Goal: Task Accomplishment & Management: Manage account settings

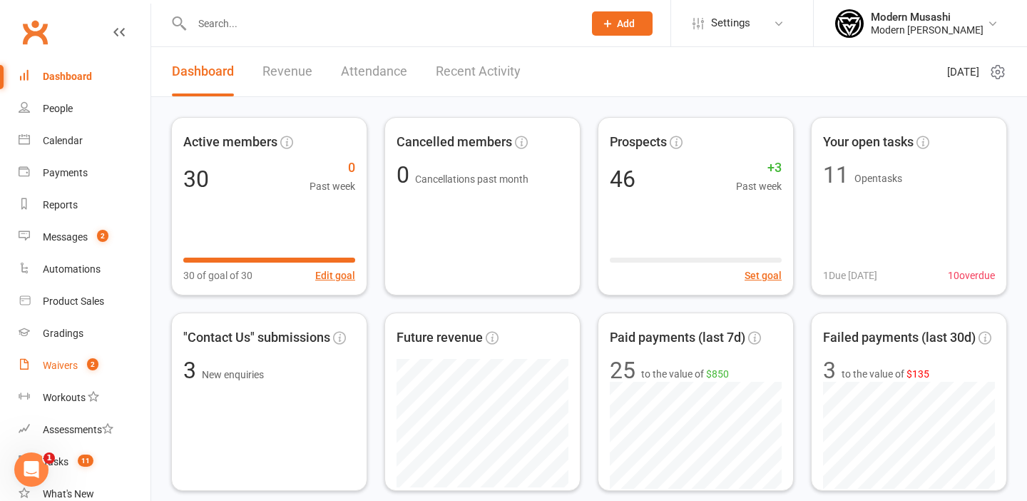
click at [67, 358] on link "Waivers 2" at bounding box center [85, 365] width 132 height 32
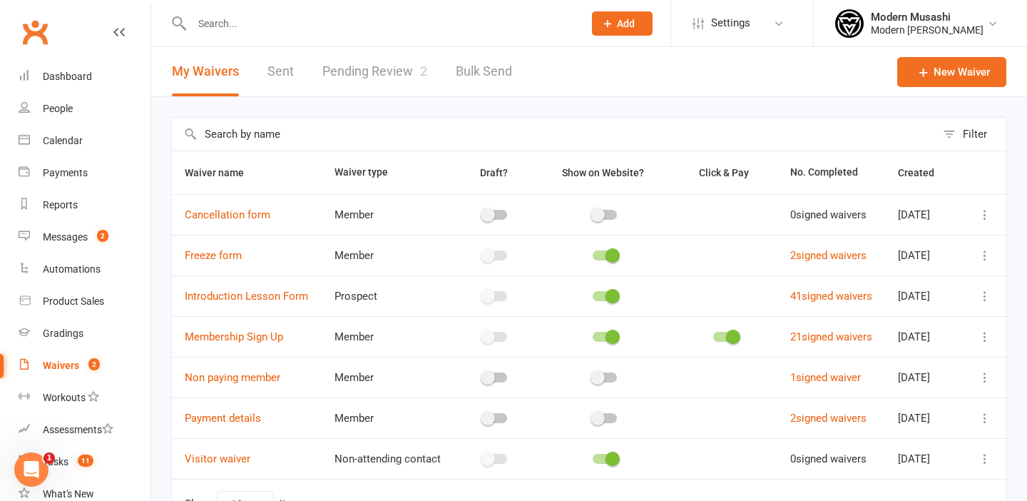
click at [370, 68] on link "Pending Review 2" at bounding box center [374, 71] width 105 height 49
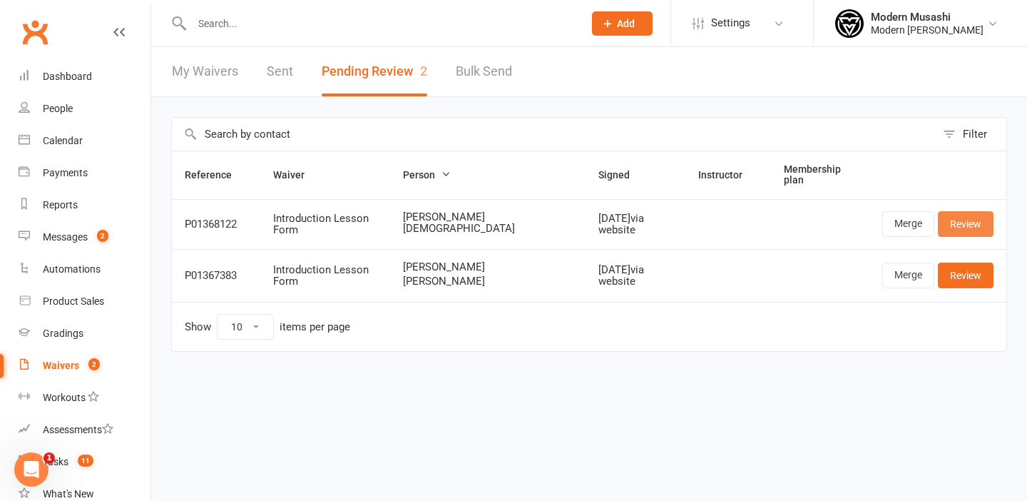
click at [968, 217] on link "Review" at bounding box center [966, 224] width 56 height 26
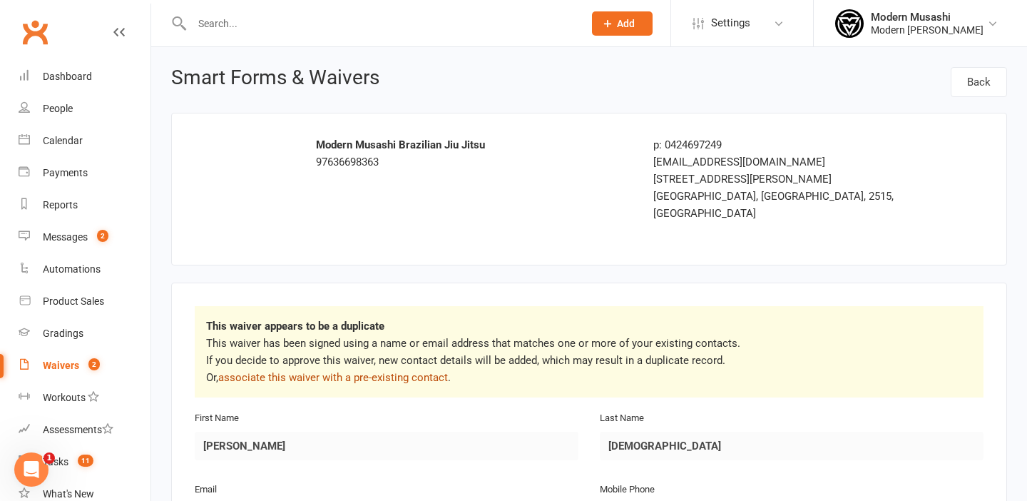
click at [304, 371] on link "associate this waiver with a pre-existing contact" at bounding box center [333, 377] width 230 height 13
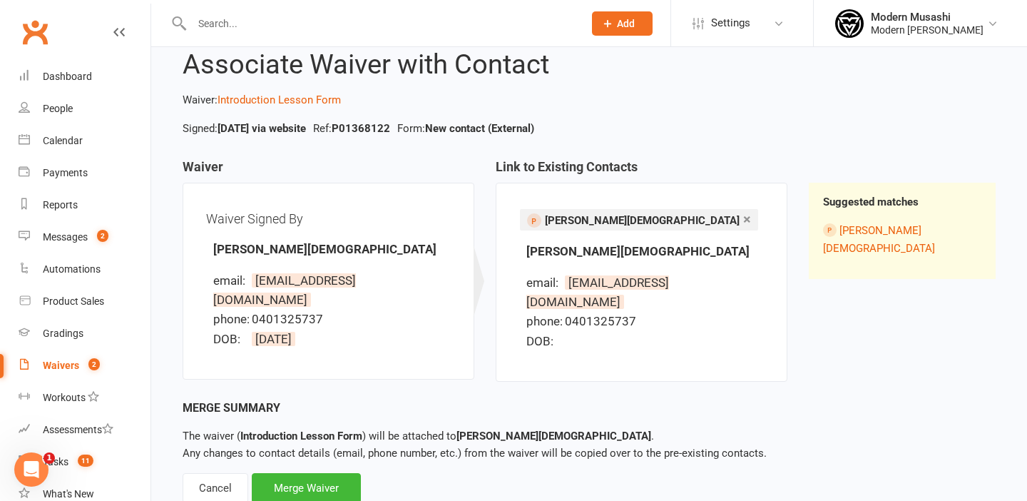
scroll to position [66, 0]
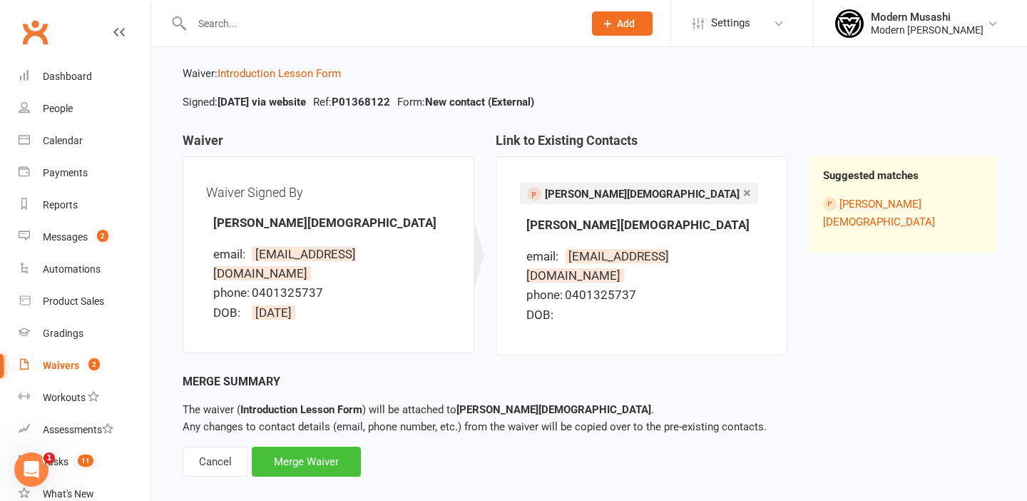
click at [314, 446] on div "Merge Waiver" at bounding box center [306, 461] width 109 height 30
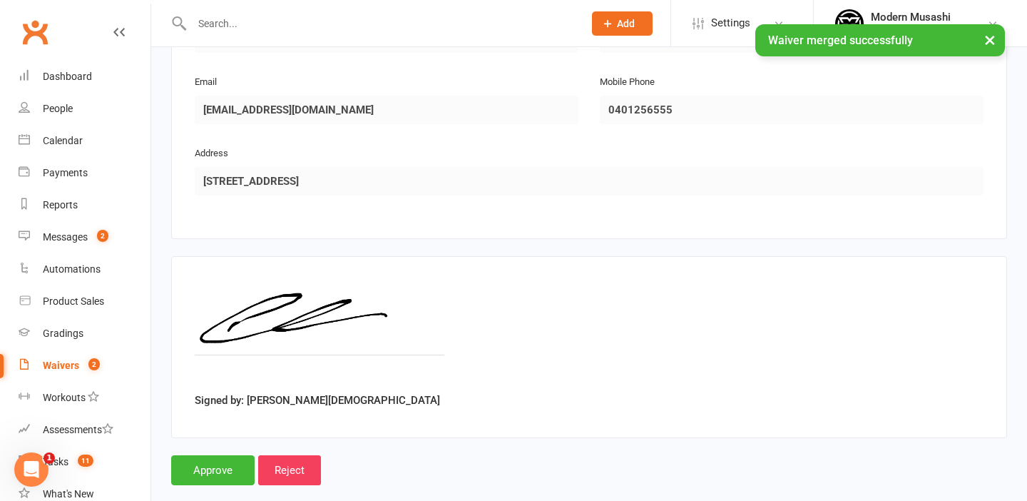
scroll to position [769, 0]
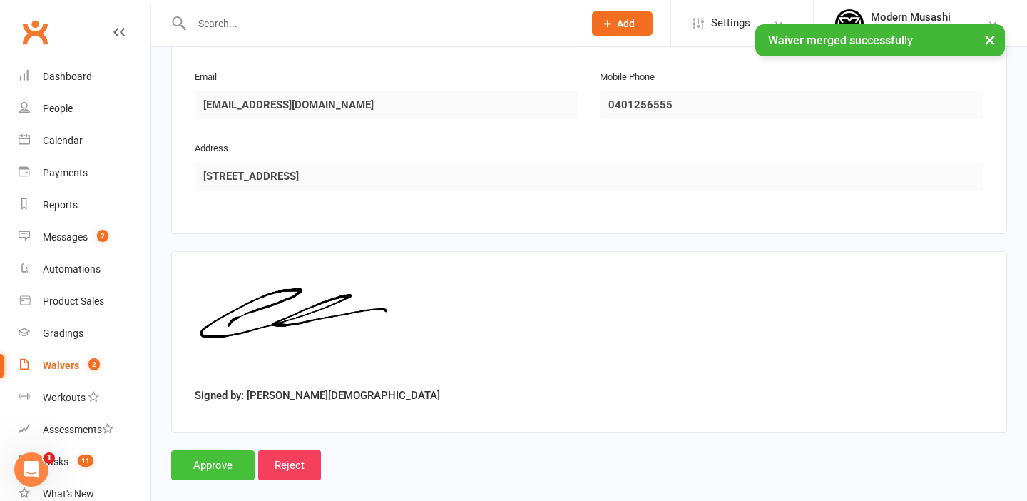
click at [204, 450] on input "Approve" at bounding box center [212, 465] width 83 height 30
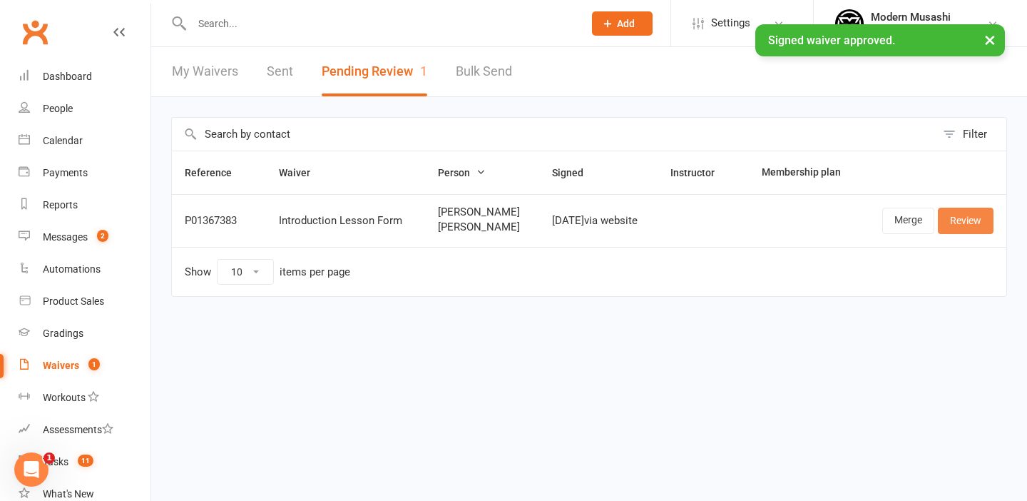
click at [968, 220] on link "Review" at bounding box center [966, 221] width 56 height 26
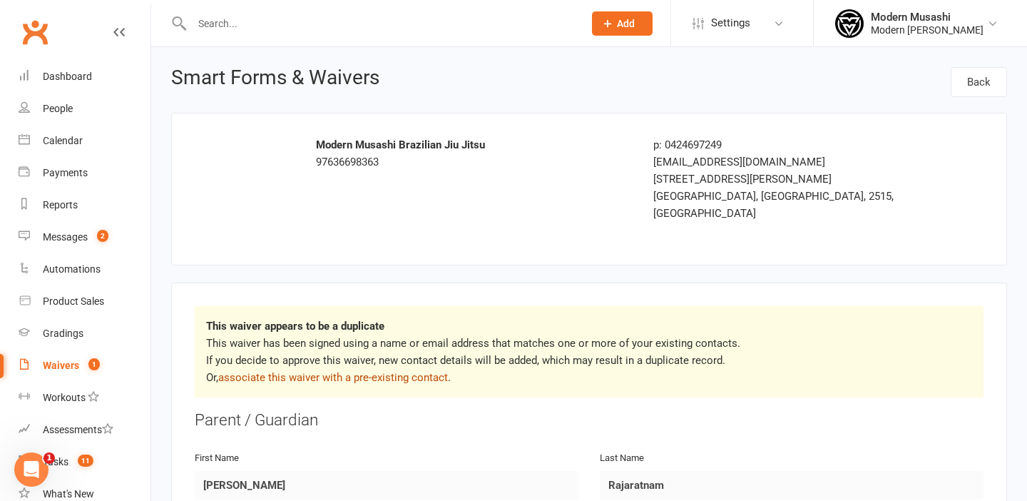
click at [305, 371] on link "associate this waiver with a pre-existing contact" at bounding box center [333, 377] width 230 height 13
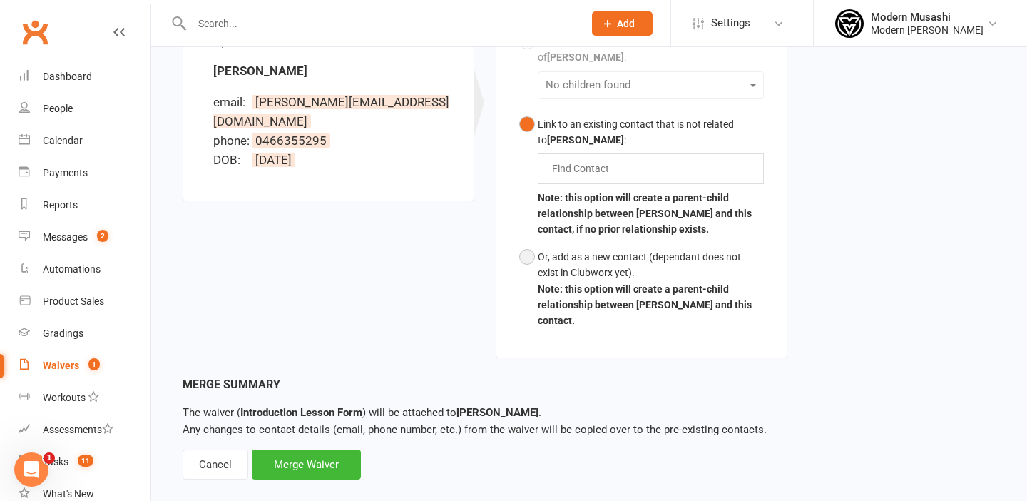
scroll to position [472, 0]
click at [528, 242] on button "Or, add as a new contact (dependant does not exist in Clubworx yet). Note: this…" at bounding box center [641, 287] width 245 height 91
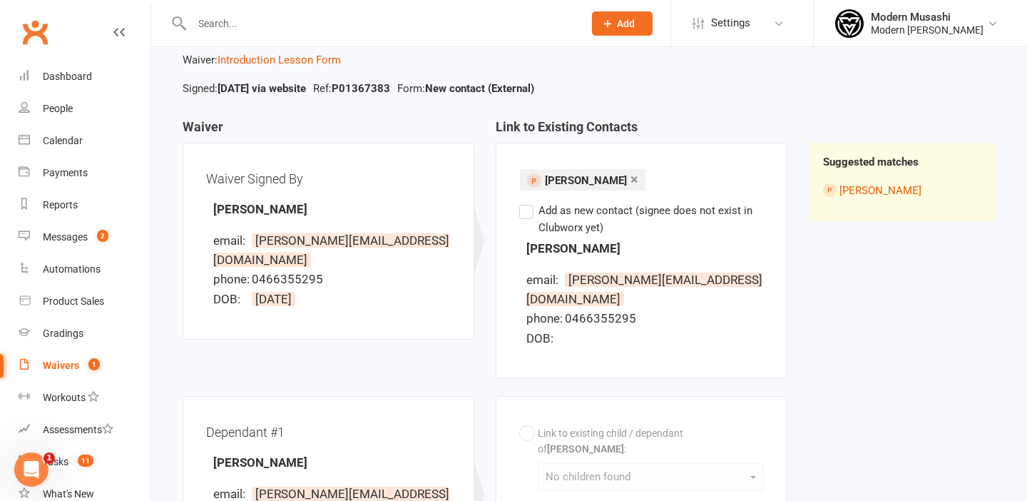
scroll to position [76, 0]
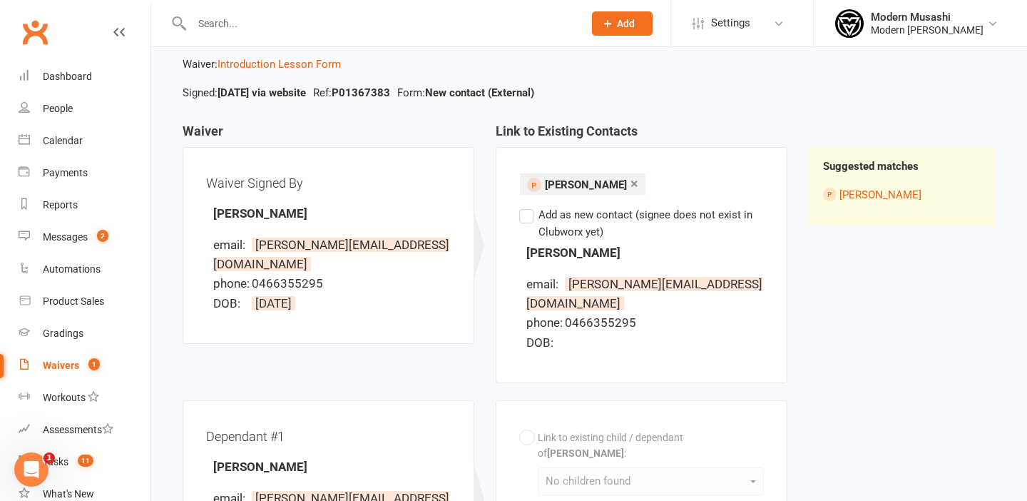
click at [527, 216] on label "Add as new contact (signee does not exist in Clubworx yet)" at bounding box center [641, 223] width 245 height 34
click at [527, 206] on input "Add as new contact (signee does not exist in Clubworx yet)" at bounding box center [523, 206] width 9 height 0
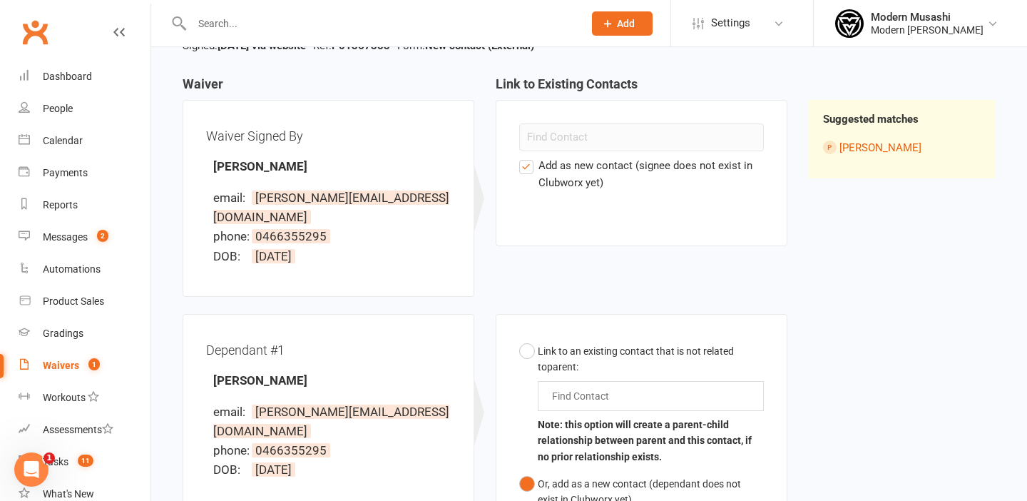
scroll to position [93, 0]
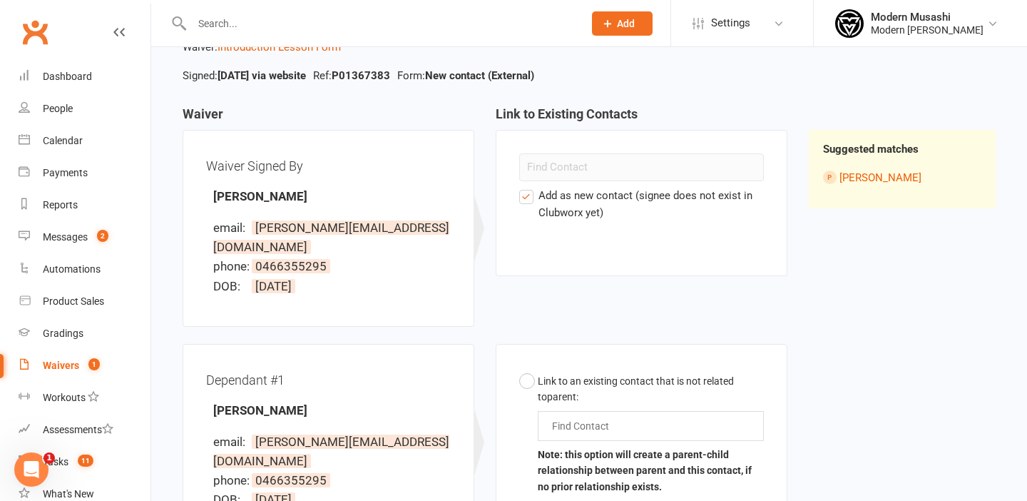
click at [527, 196] on label "Add as new contact (signee does not exist in Clubworx yet)" at bounding box center [641, 204] width 245 height 34
click at [527, 187] on input "Add as new contact (signee does not exist in Clubworx yet)" at bounding box center [523, 187] width 9 height 0
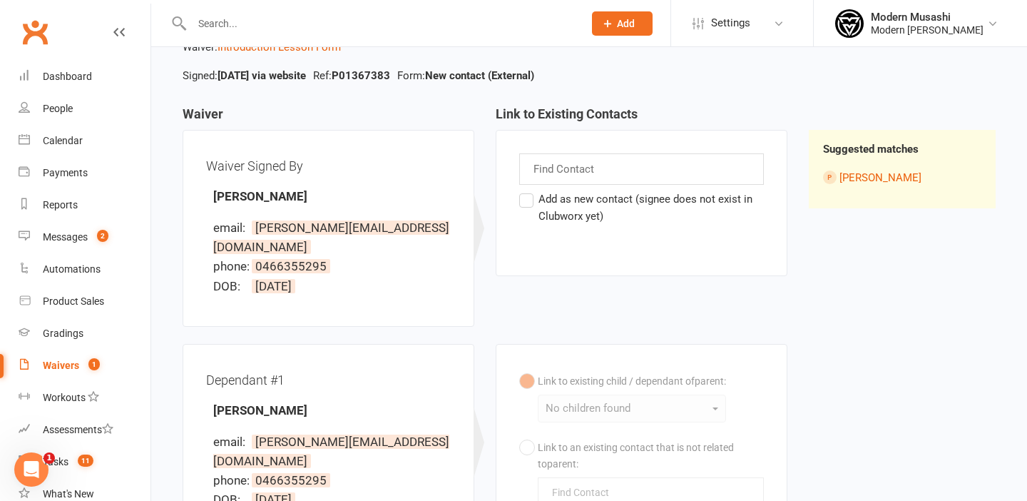
click at [894, 305] on div "Waiver Waiver Signed By Tanya Rajaratnam email: tanya.rajaratnam@gmail.com phon…" at bounding box center [589, 395] width 834 height 576
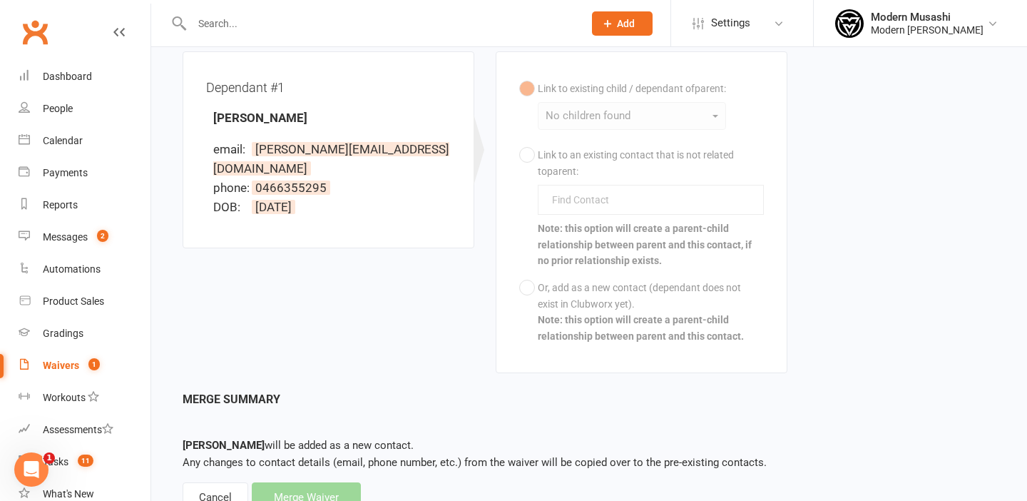
scroll to position [389, 0]
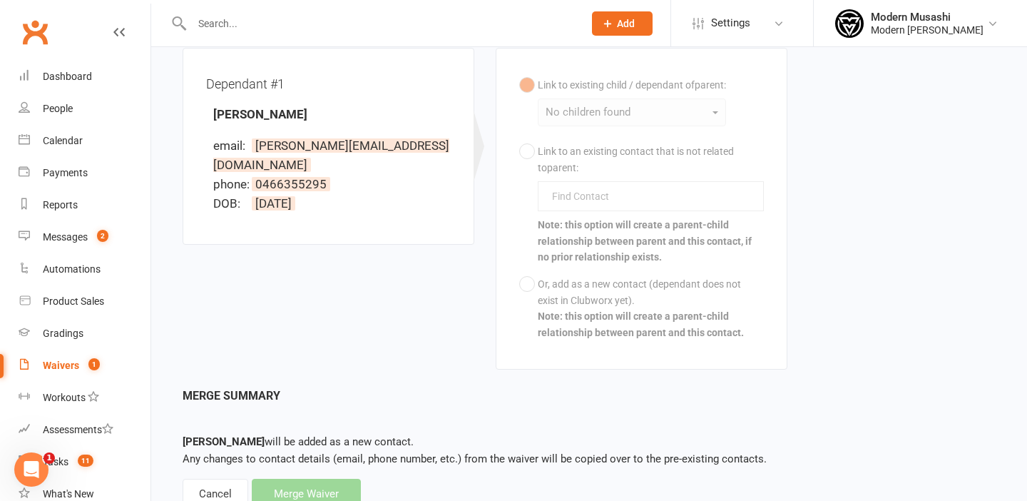
click at [611, 253] on div "Link to existing child / dependant of parent : No children found Link to an exi…" at bounding box center [641, 208] width 245 height 275
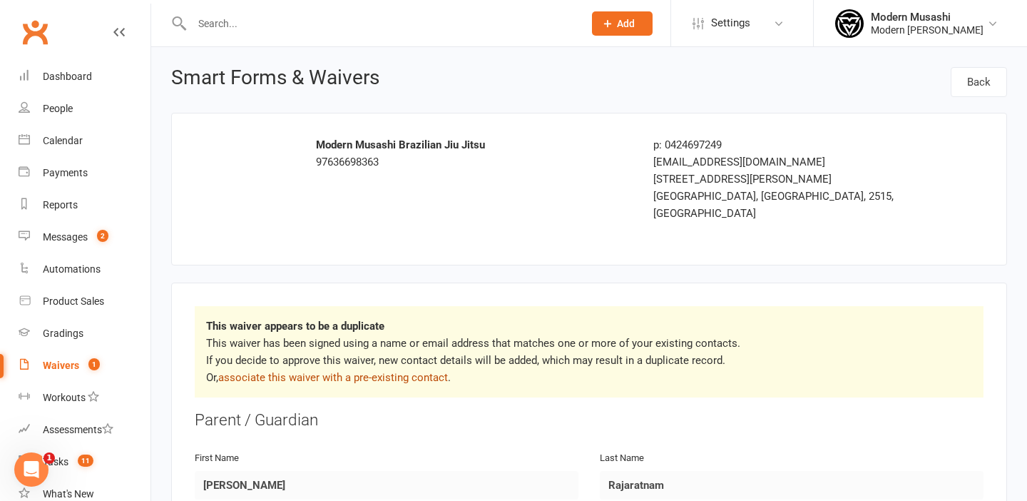
click at [342, 371] on link "associate this waiver with a pre-existing contact" at bounding box center [333, 377] width 230 height 13
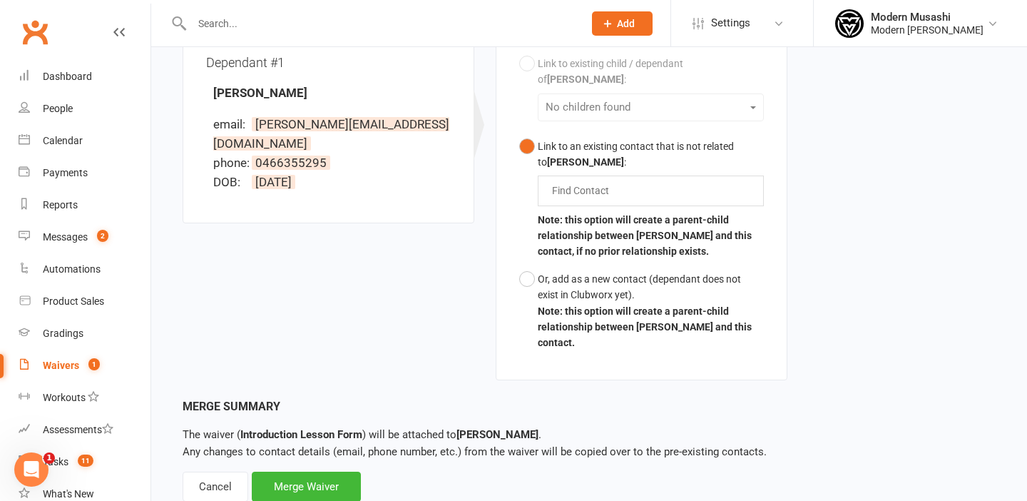
scroll to position [474, 0]
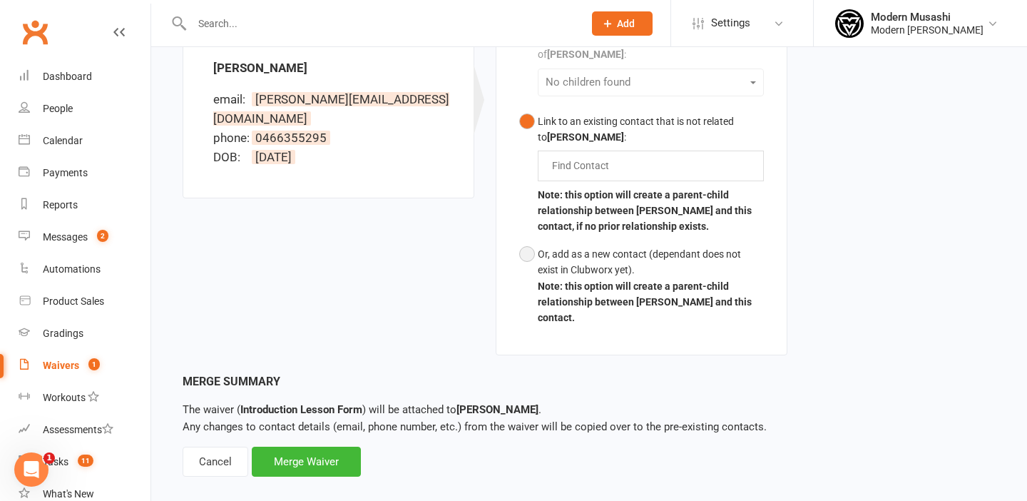
click at [526, 240] on button "Or, add as a new contact (dependant does not exist in Clubworx yet). Note: this…" at bounding box center [641, 285] width 245 height 91
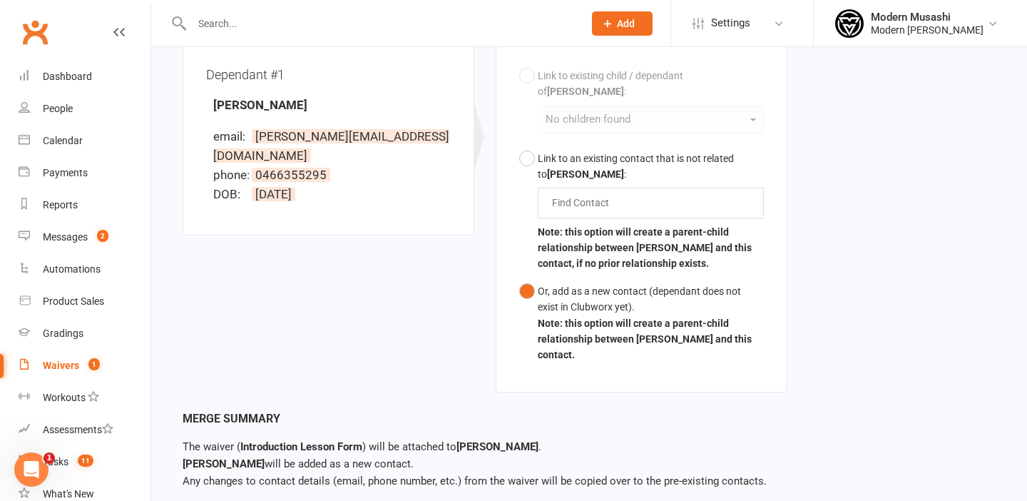
scroll to position [491, 0]
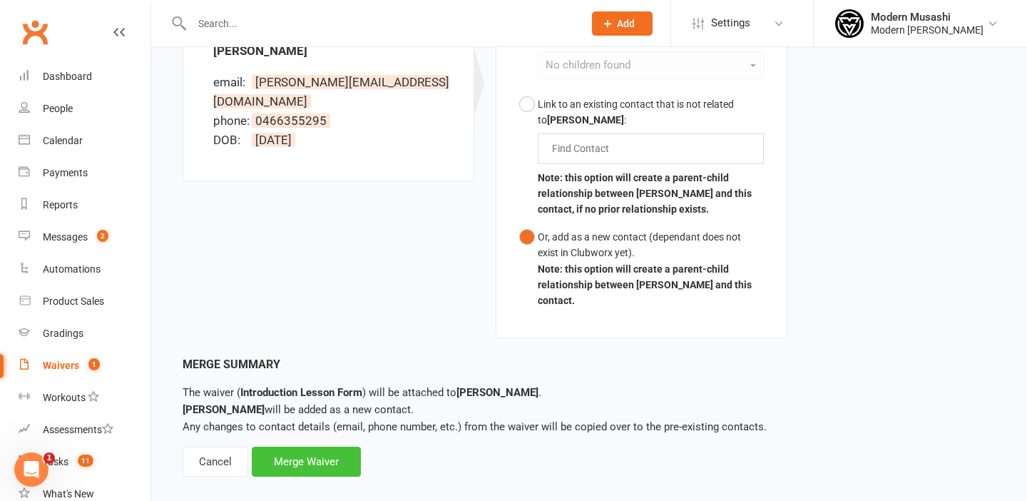
click at [301, 446] on div "Merge Waiver" at bounding box center [306, 461] width 109 height 30
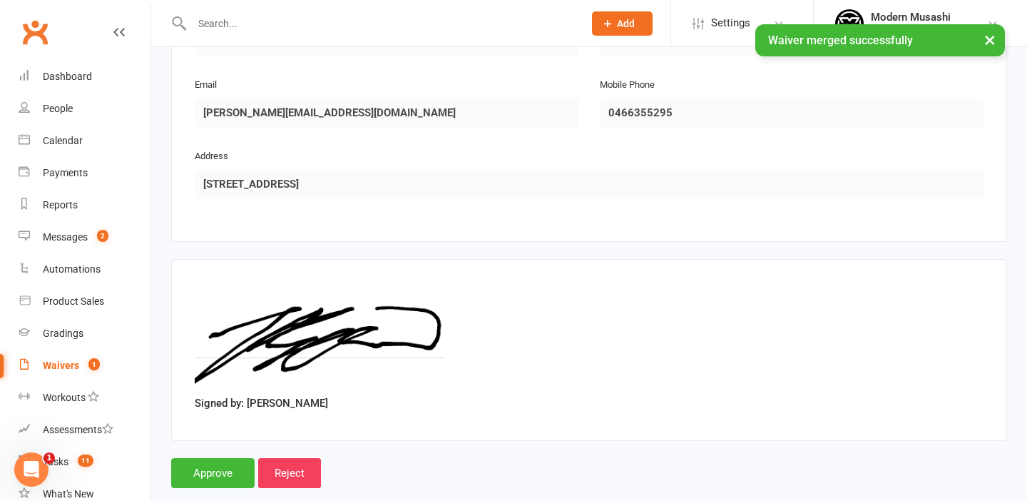
scroll to position [1309, 0]
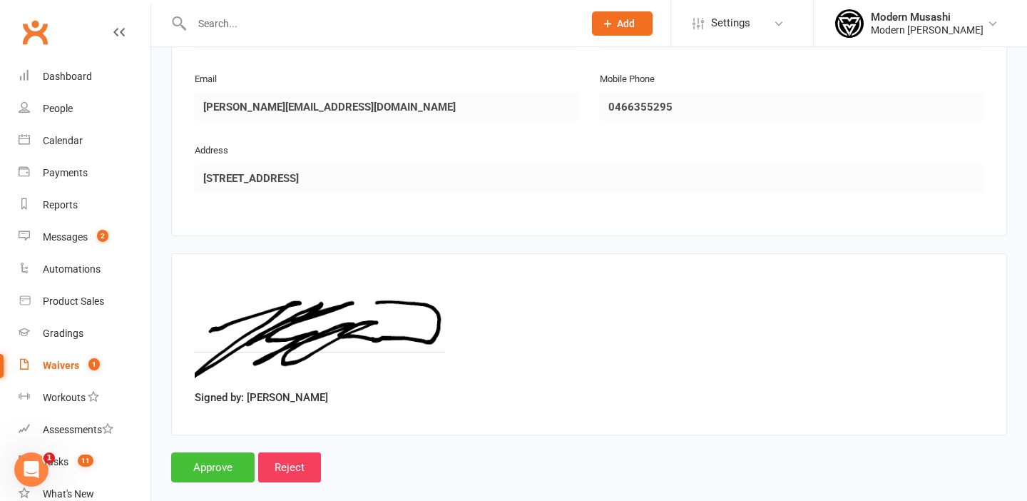
click at [209, 452] on input "Approve" at bounding box center [212, 467] width 83 height 30
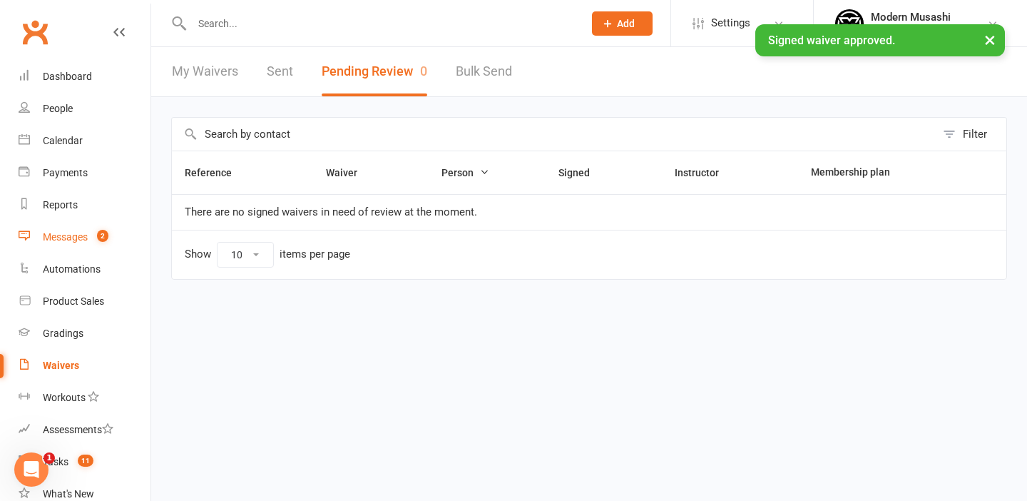
click at [68, 233] on div "Messages" at bounding box center [65, 236] width 45 height 11
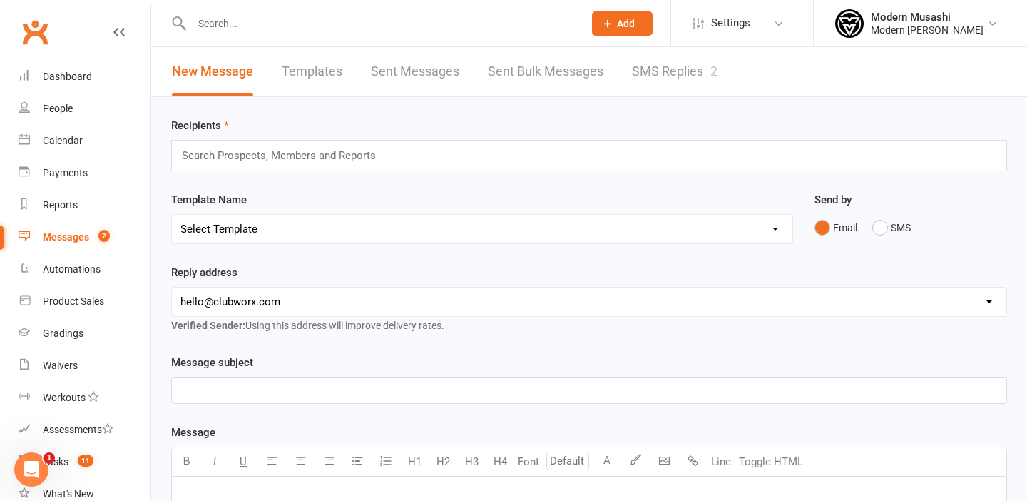
click at [658, 73] on link "SMS Replies 2" at bounding box center [675, 71] width 86 height 49
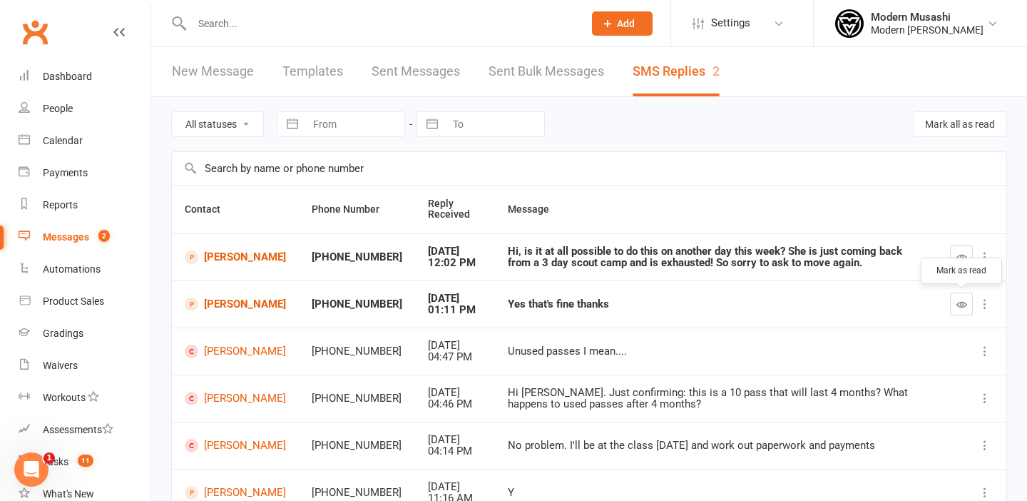
click at [961, 307] on icon "button" at bounding box center [961, 304] width 11 height 11
click at [219, 256] on link "Sophia Hurley" at bounding box center [235, 257] width 101 height 14
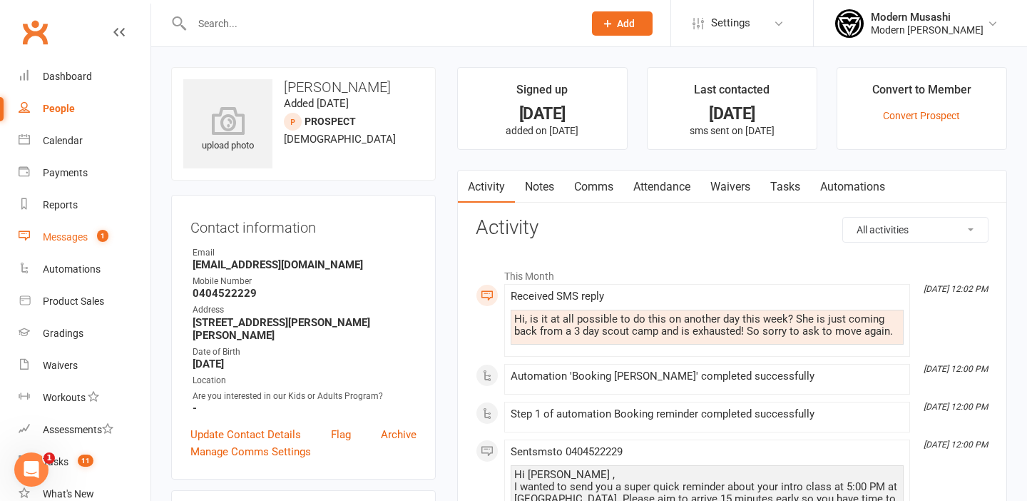
click at [75, 235] on div "Messages" at bounding box center [65, 236] width 45 height 11
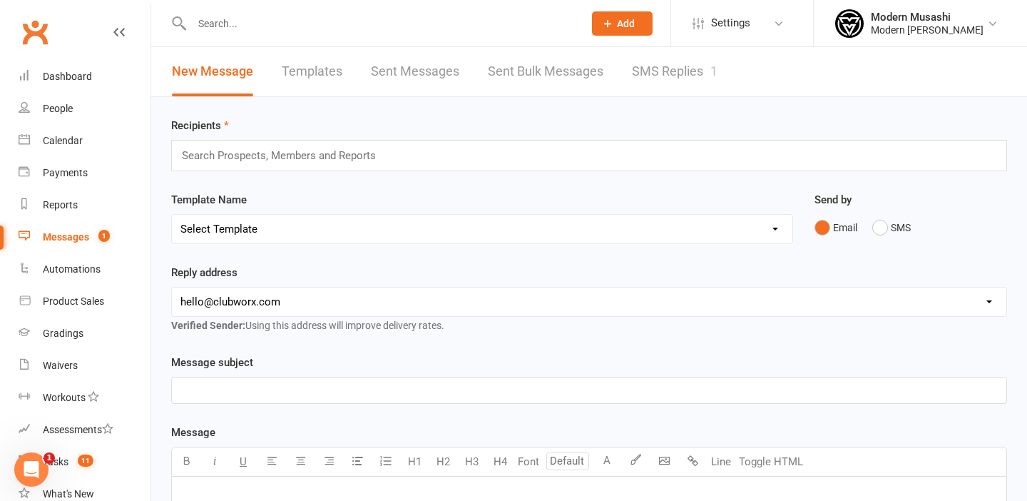
click at [661, 70] on link "SMS Replies 1" at bounding box center [675, 71] width 86 height 49
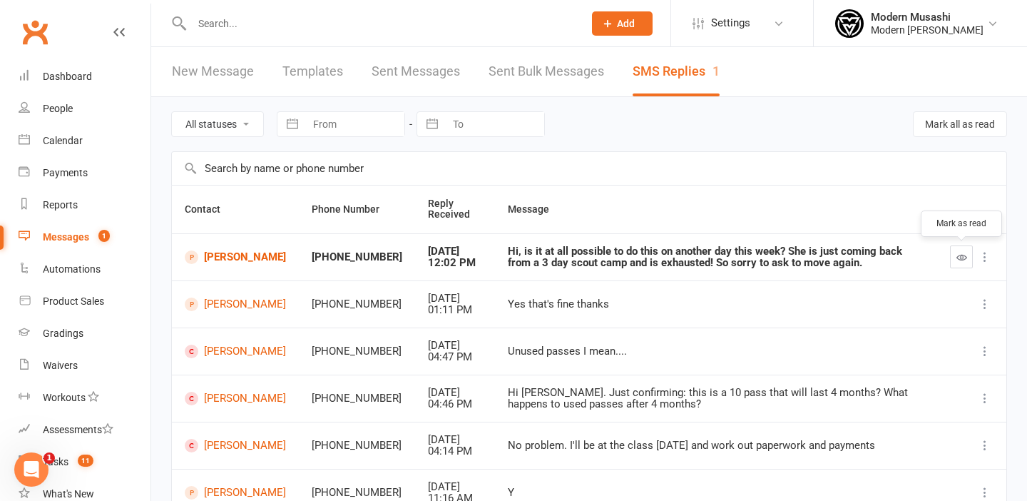
click at [962, 257] on icon "button" at bounding box center [961, 257] width 11 height 11
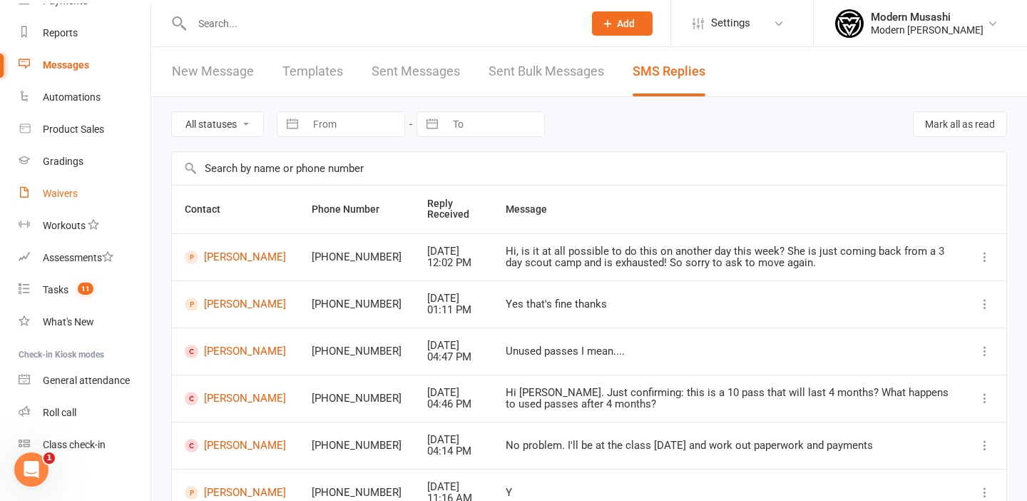
scroll to position [185, 0]
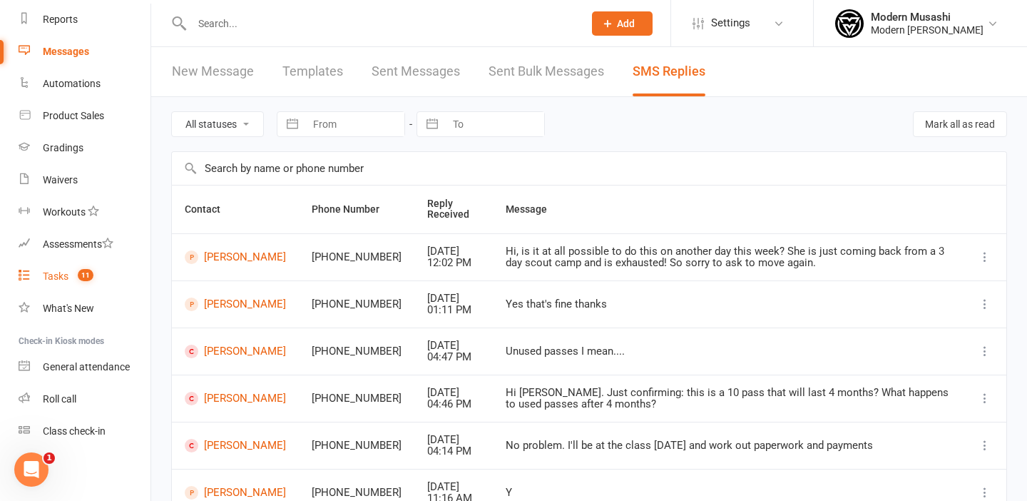
click at [57, 276] on div "Tasks" at bounding box center [56, 275] width 26 height 11
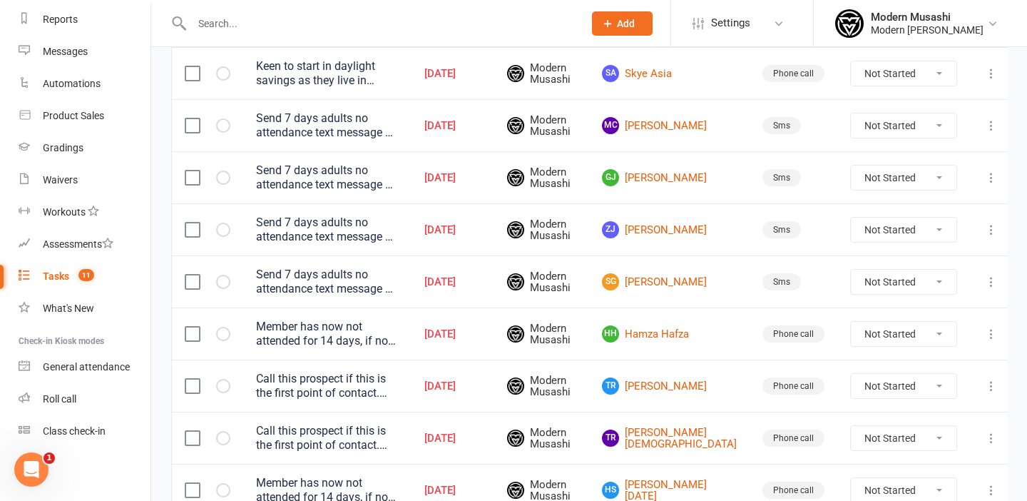
scroll to position [399, 0]
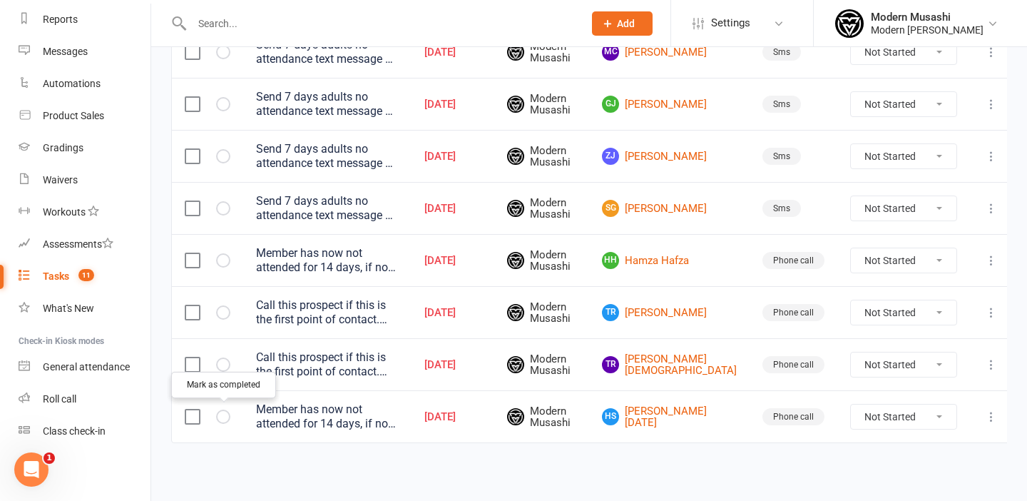
click at [0, 0] on icon "button" at bounding box center [0, 0] width 0 height 0
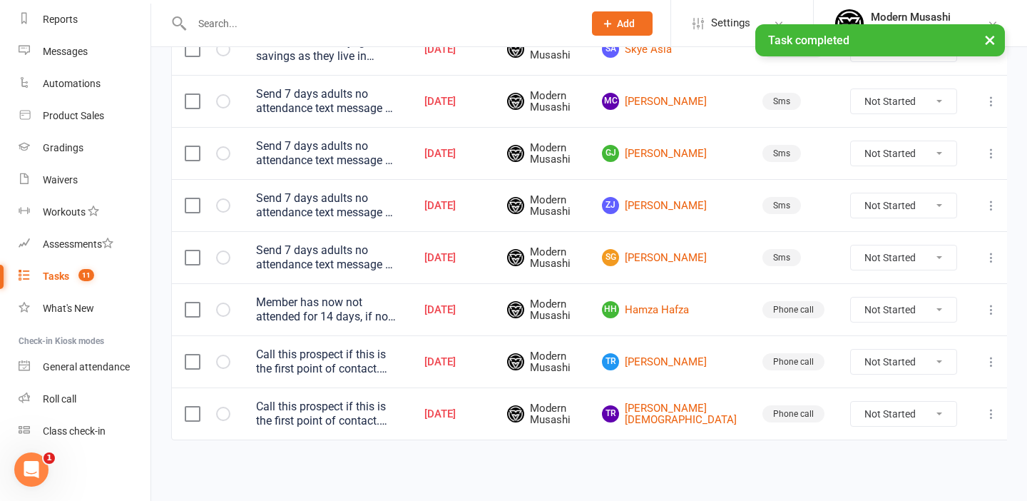
scroll to position [347, 0]
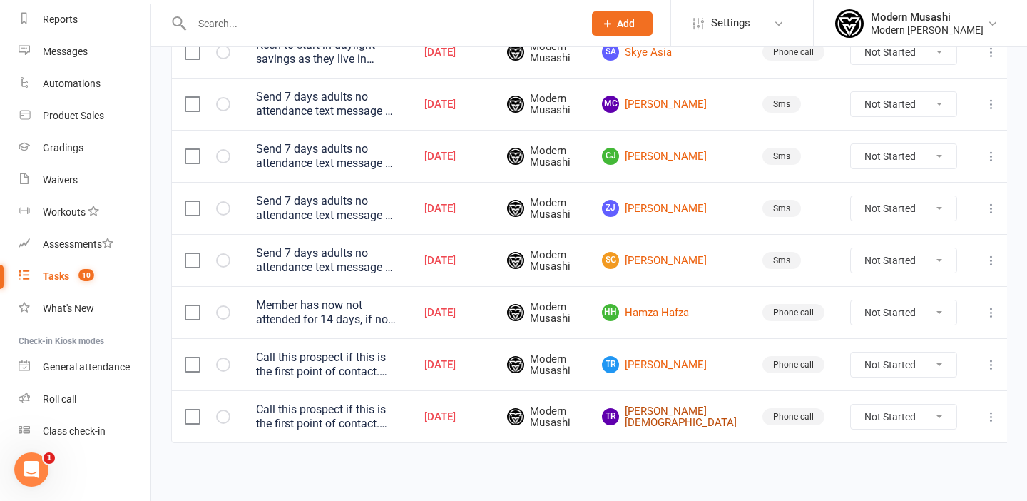
click at [687, 416] on link "TR Tim Rassmussen" at bounding box center [669, 417] width 135 height 24
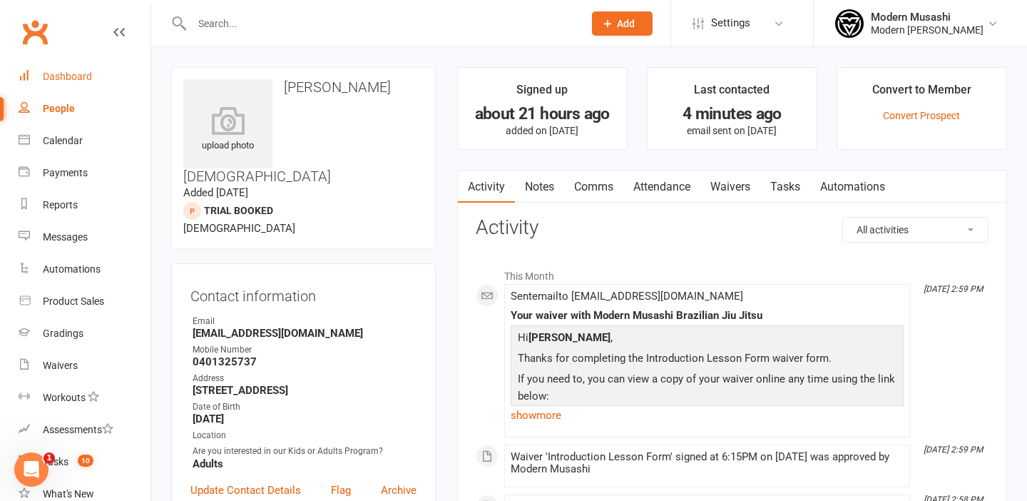
click at [63, 78] on div "Dashboard" at bounding box center [67, 76] width 49 height 11
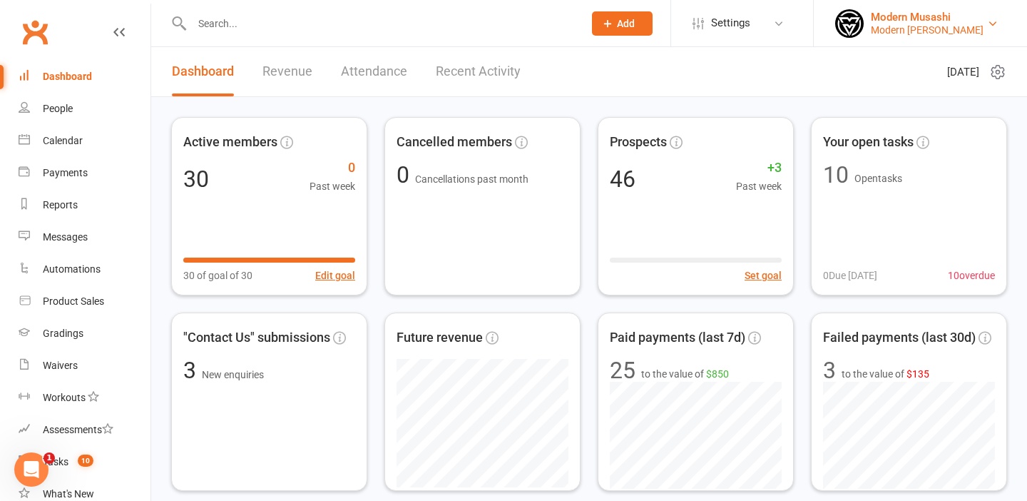
click at [986, 29] on link "Modern Musashi Modern Musashi Thirroul" at bounding box center [920, 23] width 170 height 29
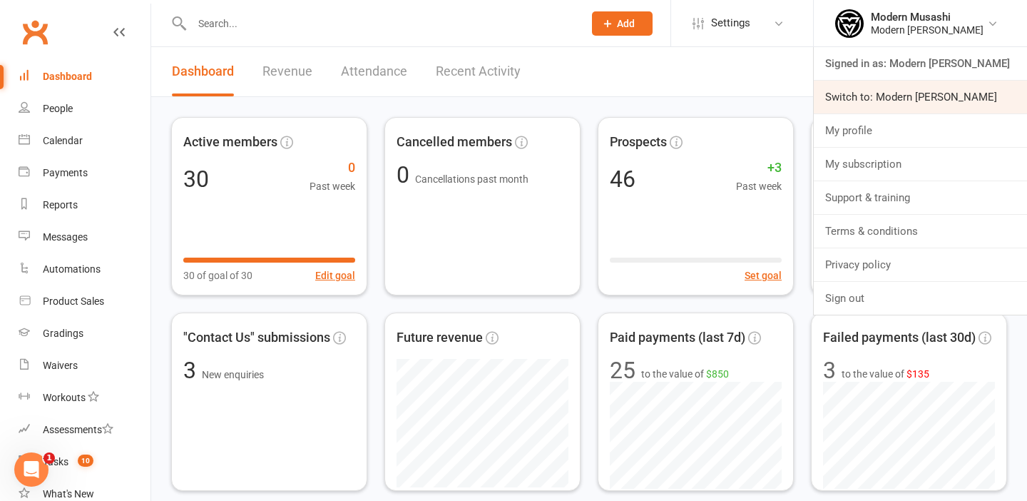
click at [909, 93] on link "Switch to: Modern Musashi Wollongong" at bounding box center [920, 97] width 213 height 33
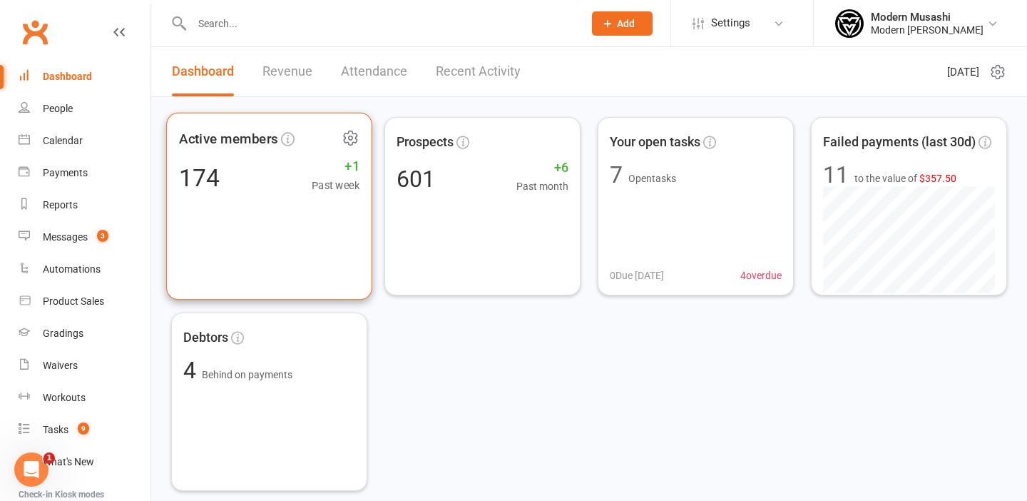
click at [260, 220] on div "Active members 174 +1 Past week" at bounding box center [269, 207] width 206 height 188
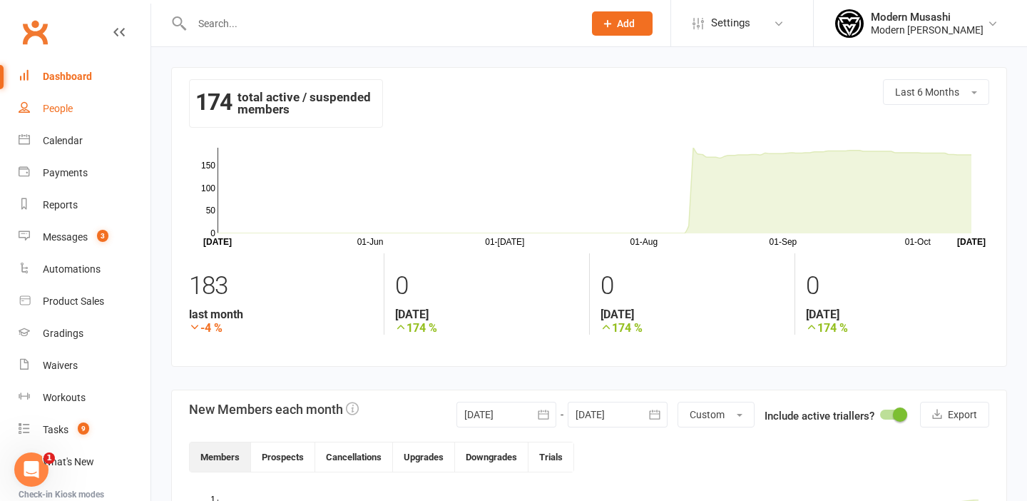
click at [68, 106] on div "People" at bounding box center [58, 108] width 30 height 11
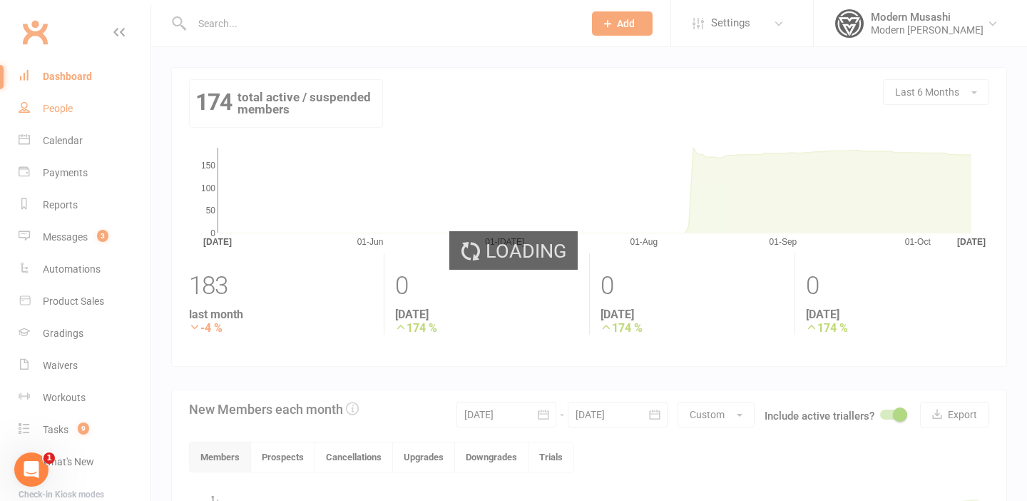
select select "100"
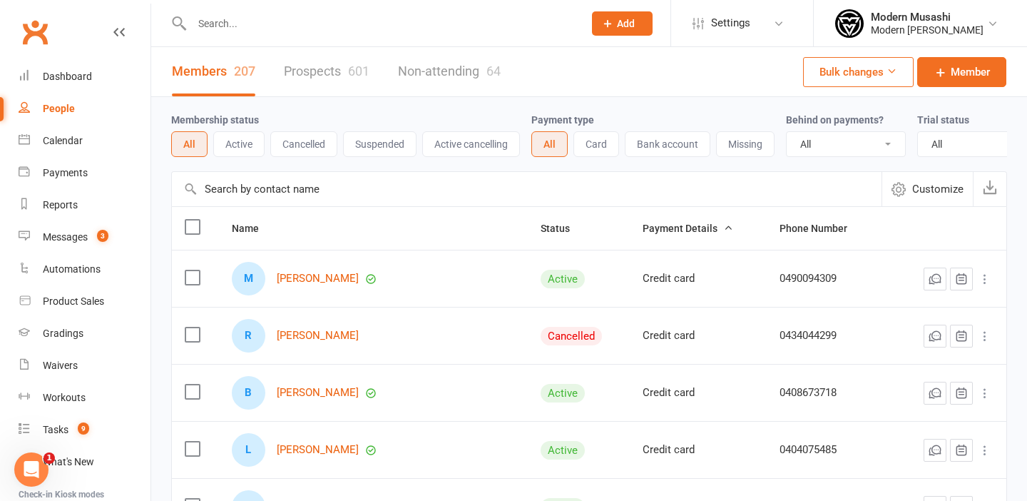
click at [230, 138] on button "Active" at bounding box center [238, 144] width 51 height 26
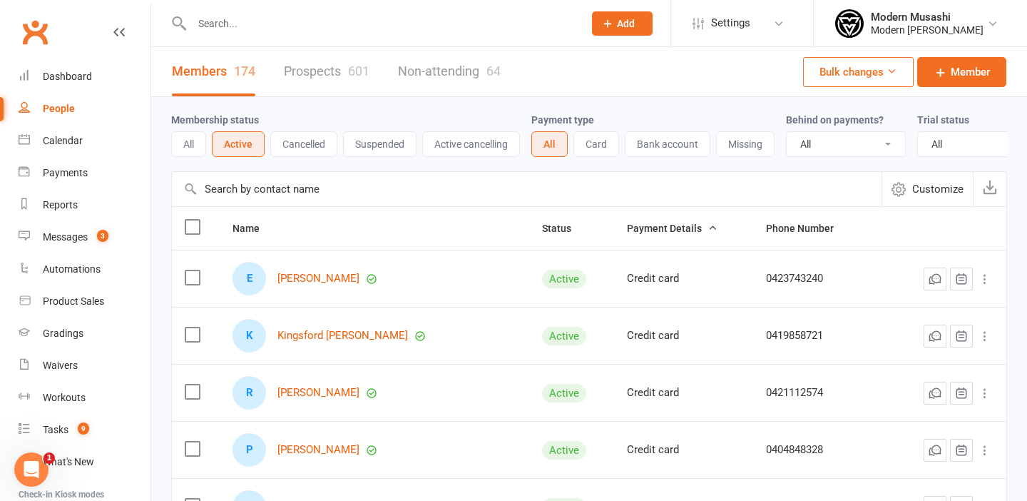
click at [240, 20] on input "text" at bounding box center [381, 24] width 386 height 20
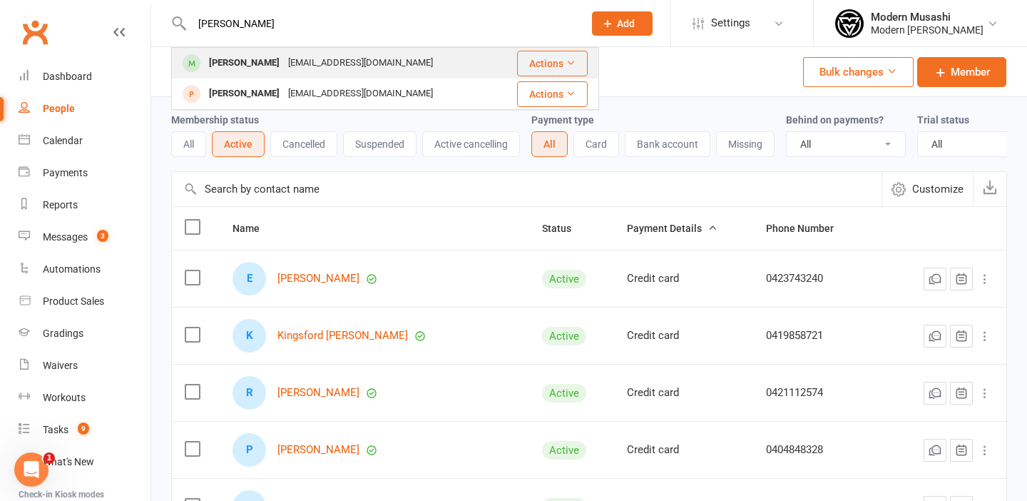
type input "arlo"
click at [260, 59] on div "Arlo Lavender" at bounding box center [244, 63] width 79 height 21
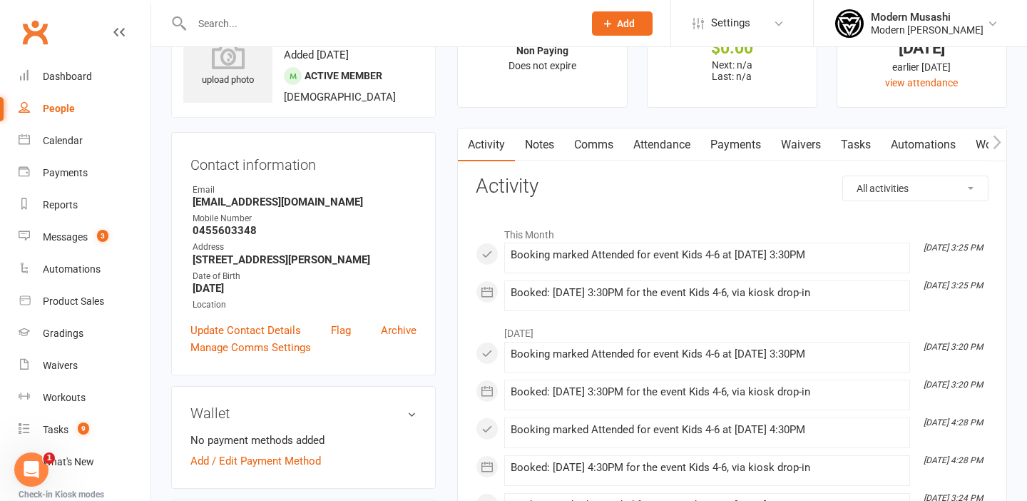
scroll to position [40, 0]
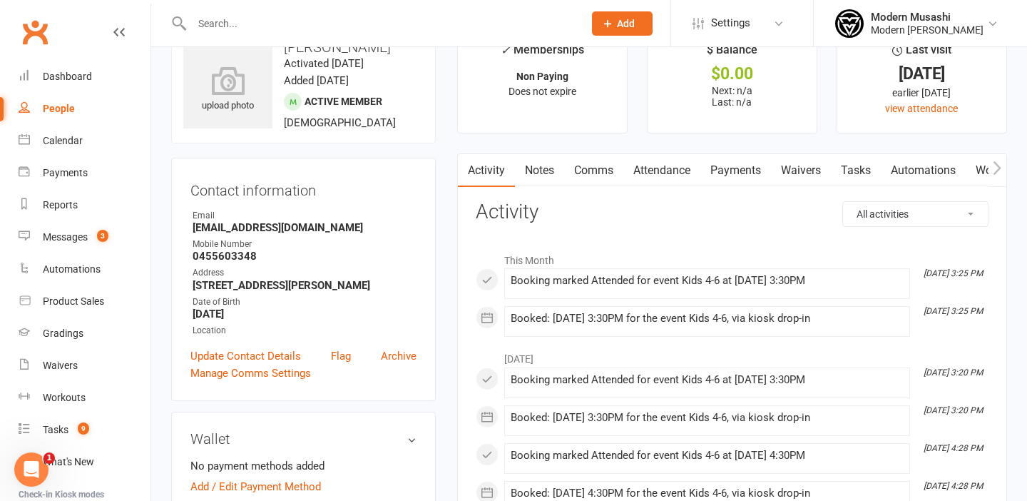
click at [545, 164] on link "Notes" at bounding box center [539, 170] width 49 height 33
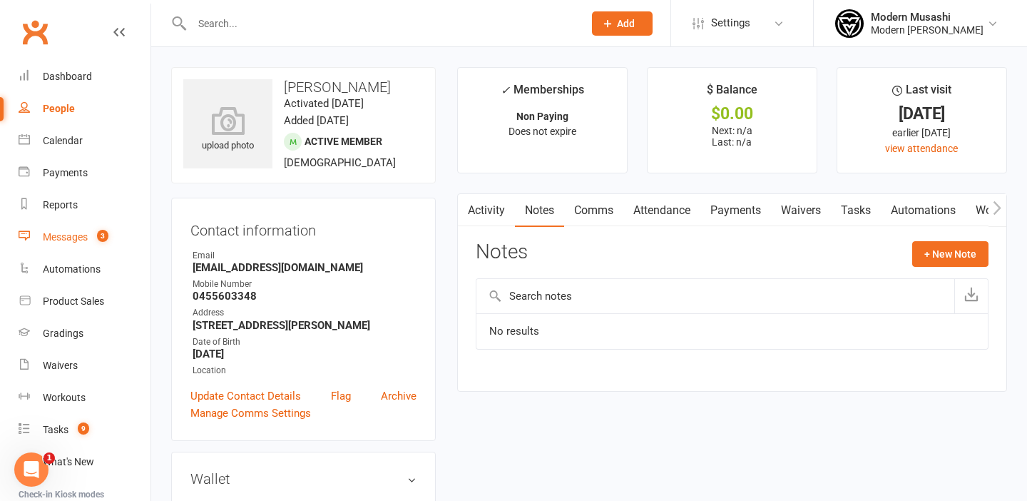
click at [73, 239] on div "Messages" at bounding box center [65, 236] width 45 height 11
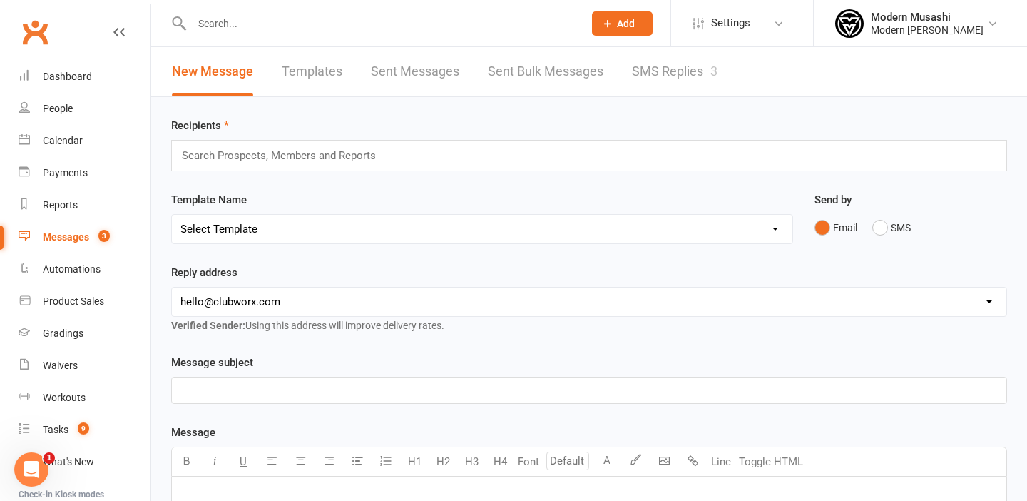
click at [670, 71] on link "SMS Replies 3" at bounding box center [675, 71] width 86 height 49
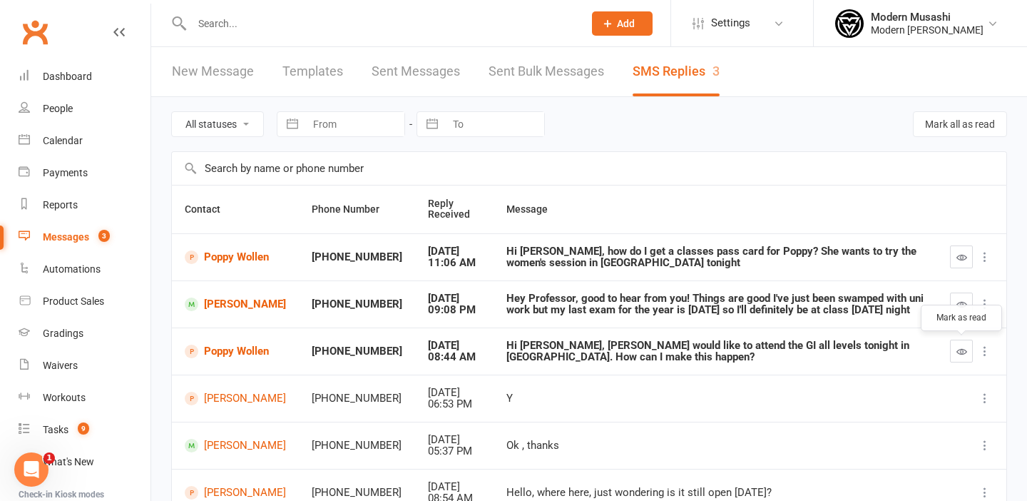
click at [961, 354] on icon "button" at bounding box center [961, 351] width 11 height 11
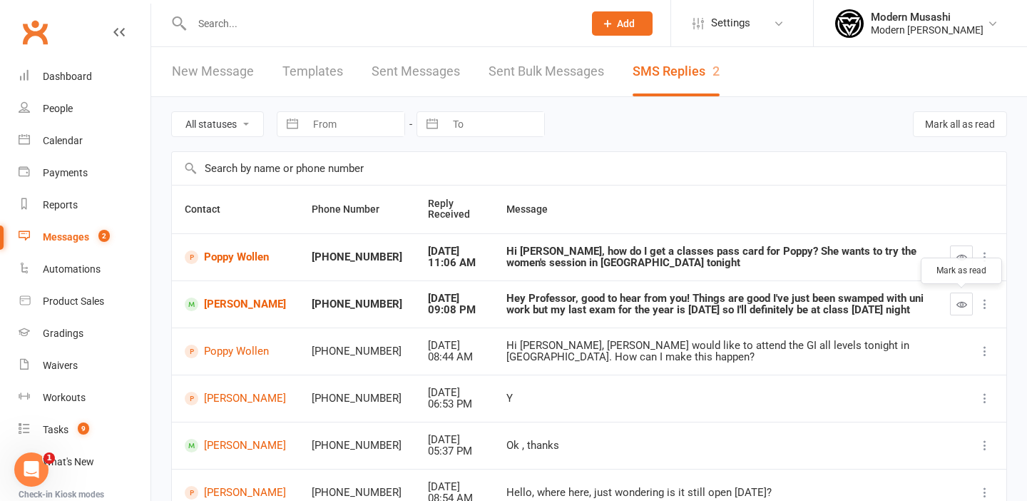
click at [956, 306] on icon "button" at bounding box center [961, 304] width 11 height 11
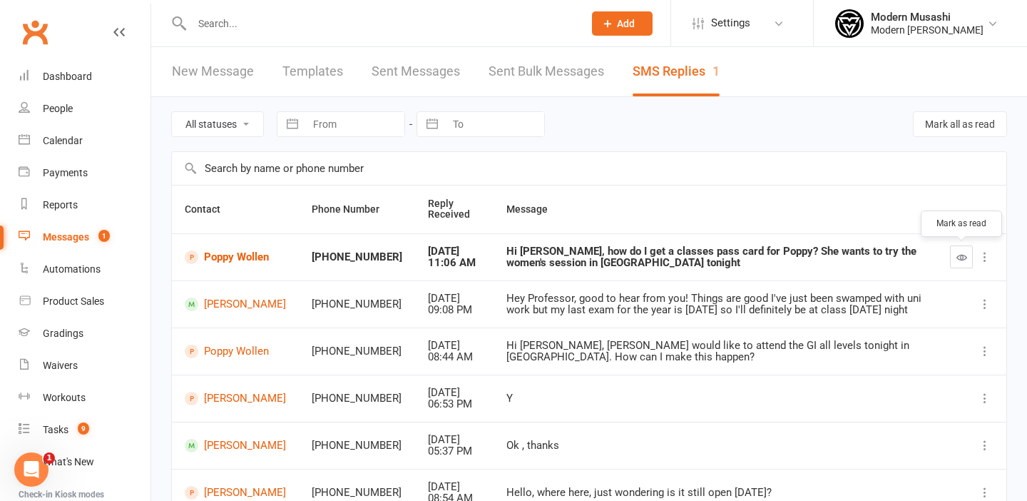
click at [959, 255] on icon "button" at bounding box center [961, 257] width 11 height 11
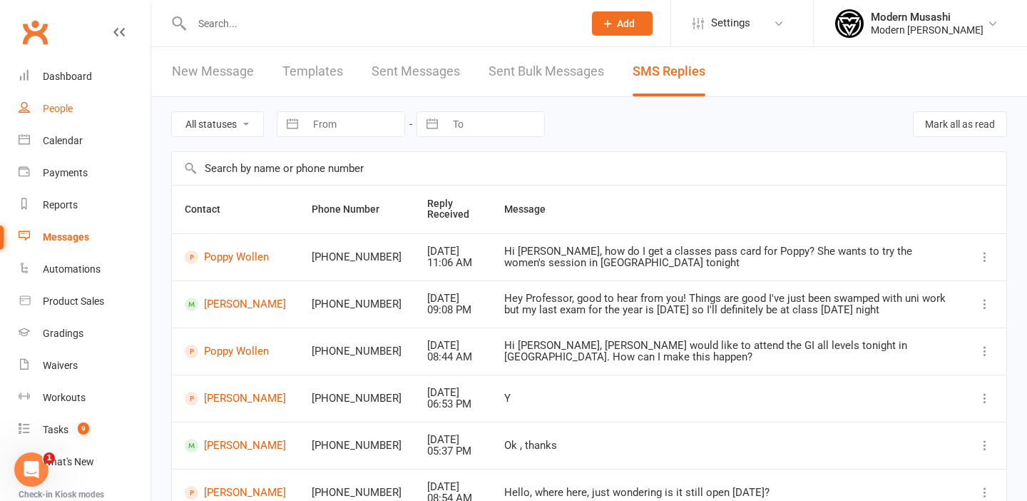
click at [70, 105] on div "People" at bounding box center [58, 108] width 30 height 11
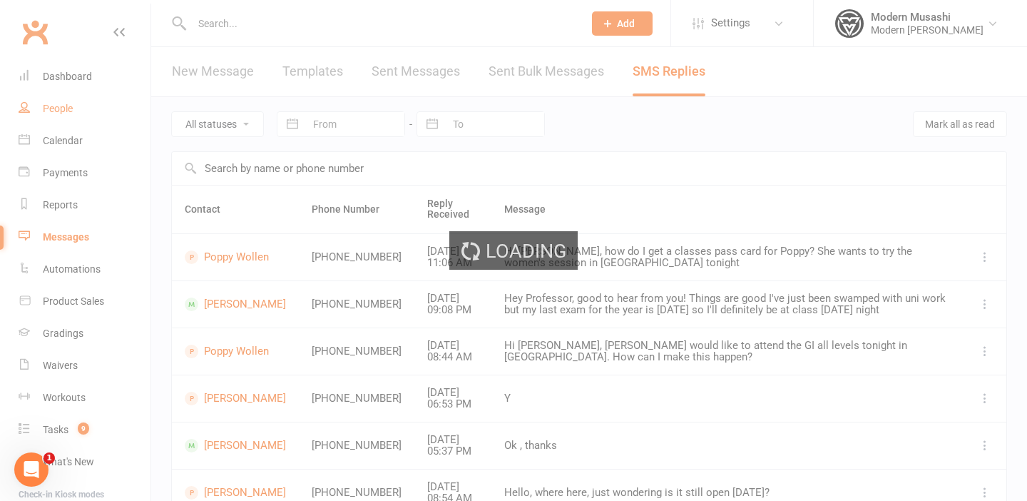
select select "100"
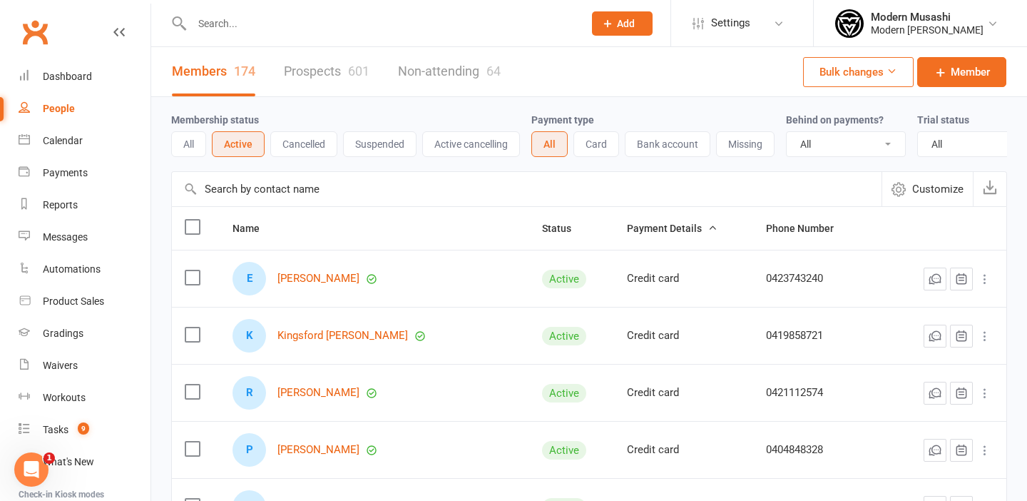
click at [215, 28] on input "text" at bounding box center [381, 24] width 386 height 20
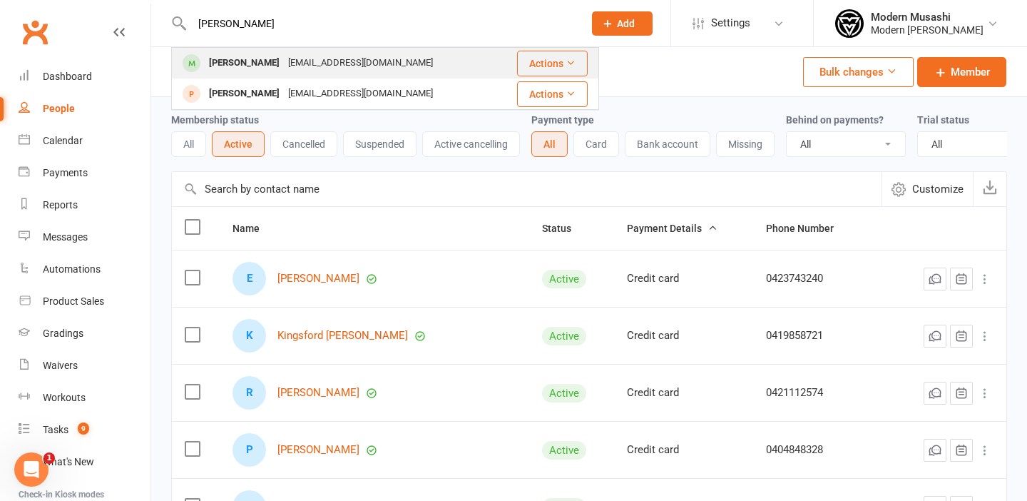
type input "arlow"
click at [236, 63] on div "Arlo Lavender" at bounding box center [244, 63] width 79 height 21
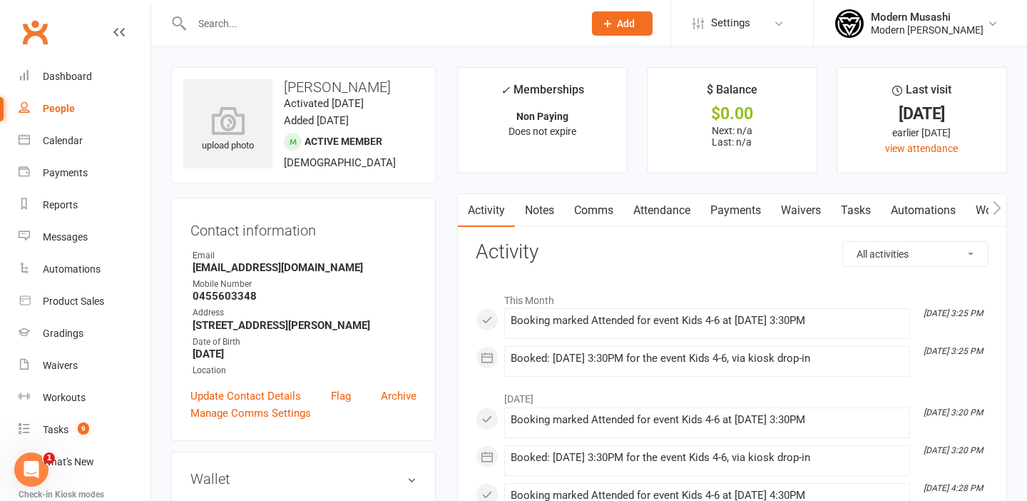
click at [541, 215] on link "Notes" at bounding box center [539, 210] width 49 height 33
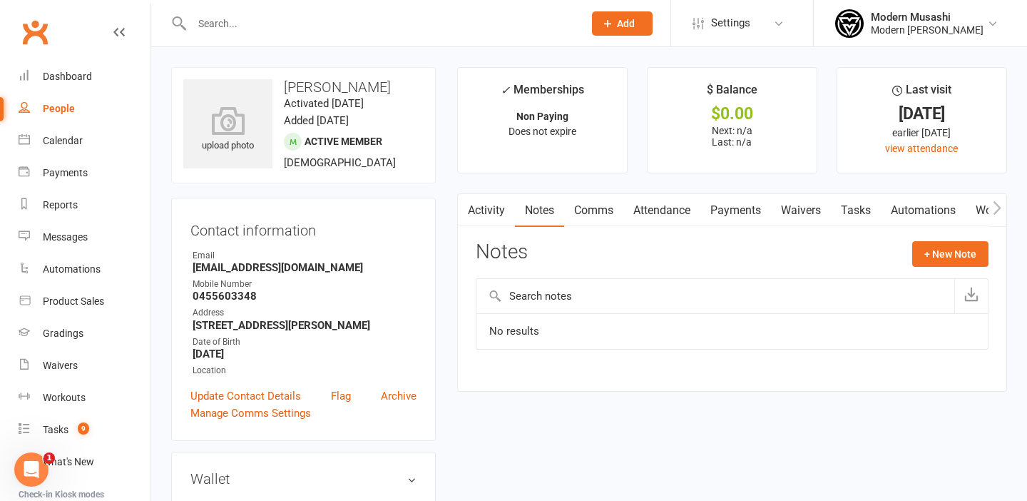
click at [614, 302] on input "text" at bounding box center [715, 296] width 478 height 34
click at [932, 260] on button "+ New Note" at bounding box center [950, 254] width 76 height 26
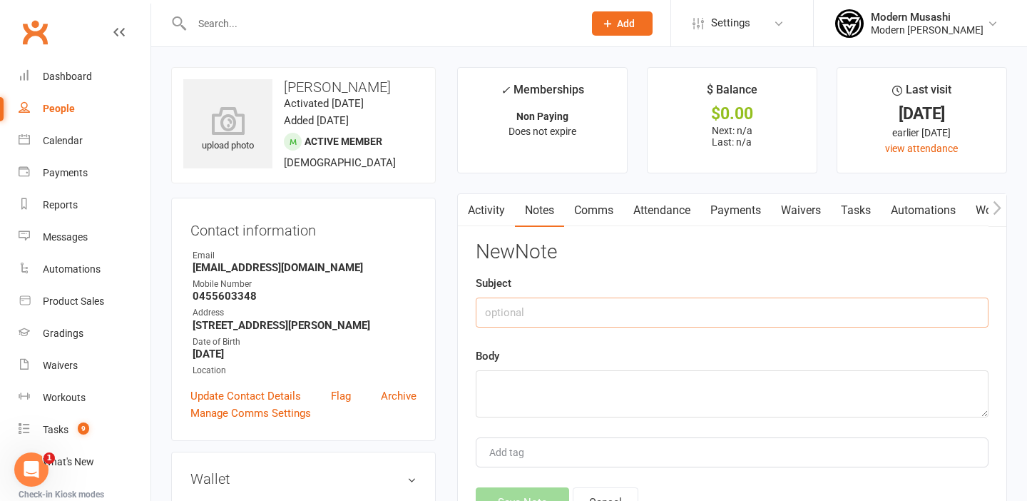
click at [511, 312] on input "text" at bounding box center [732, 312] width 513 height 30
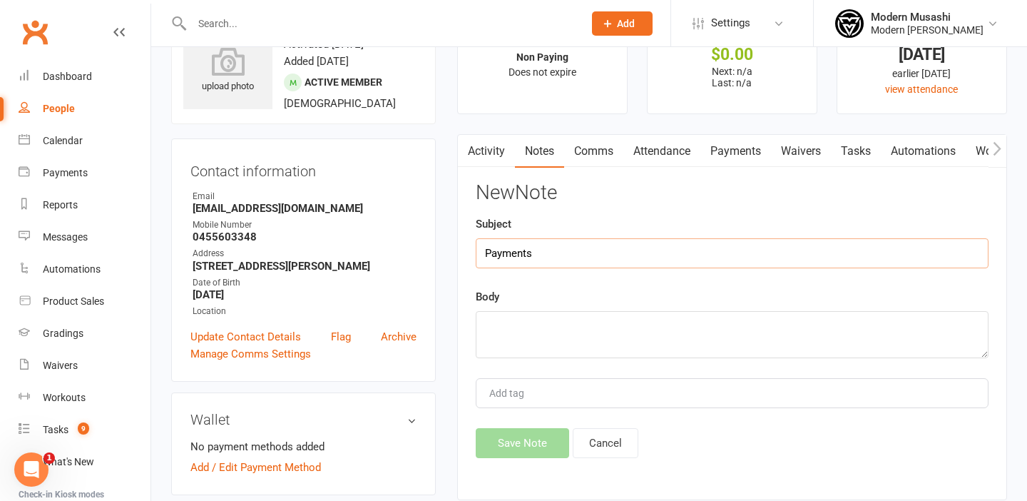
scroll to position [61, 0]
type input "Payments"
click at [510, 326] on textarea at bounding box center [732, 333] width 513 height 47
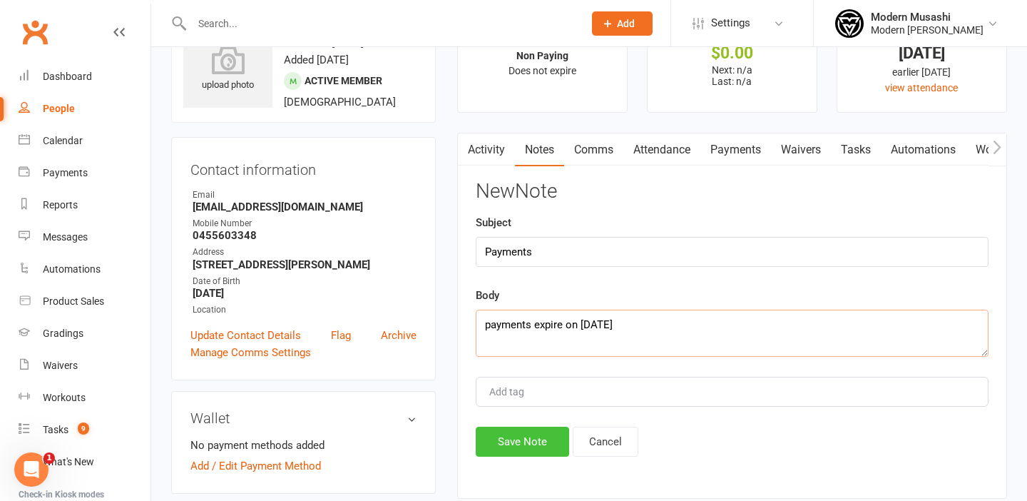
type textarea "payments expire on 12-09-25"
click at [511, 446] on button "Save Note" at bounding box center [522, 441] width 93 height 30
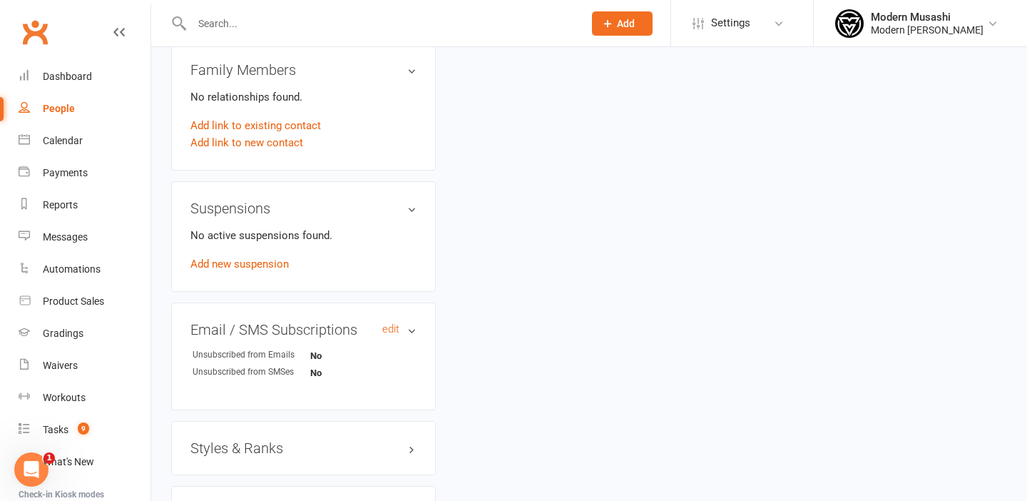
scroll to position [696, 0]
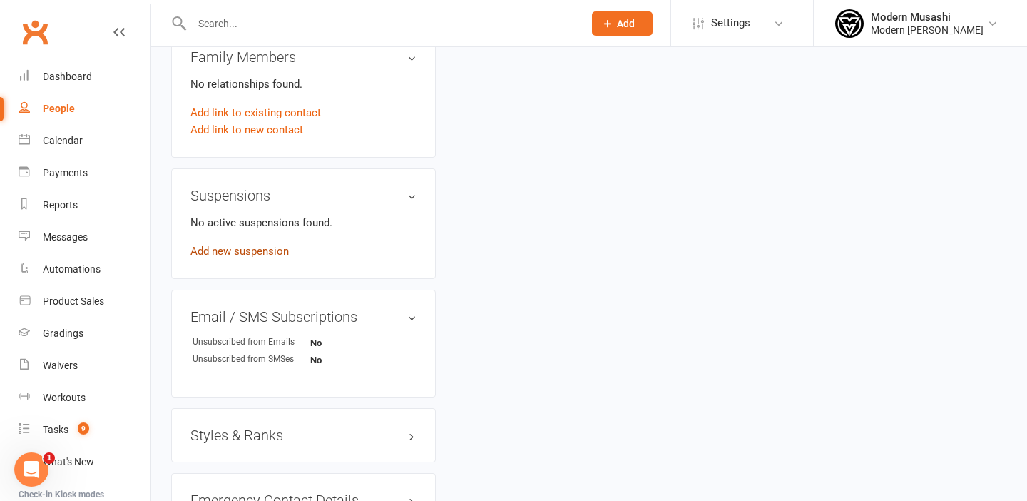
click at [269, 250] on link "Add new suspension" at bounding box center [239, 251] width 98 height 13
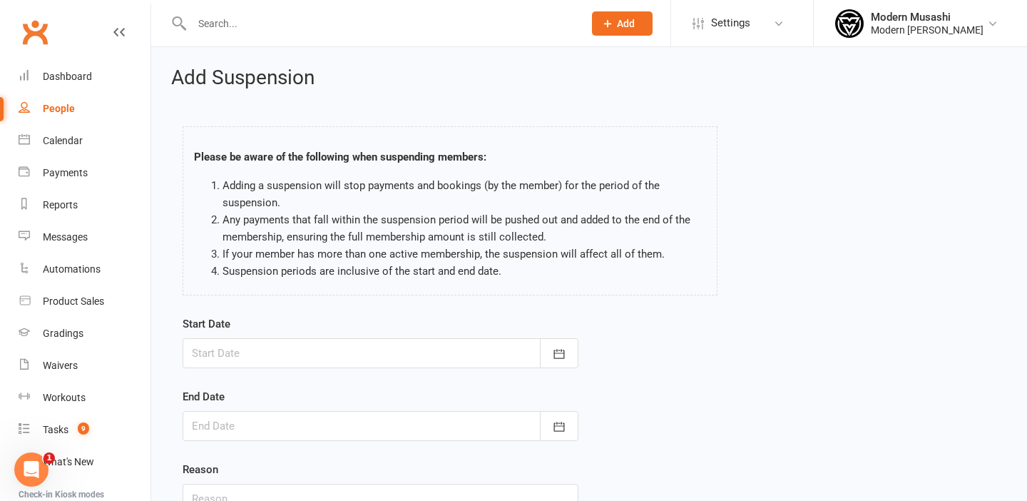
click at [235, 352] on div at bounding box center [381, 353] width 396 height 30
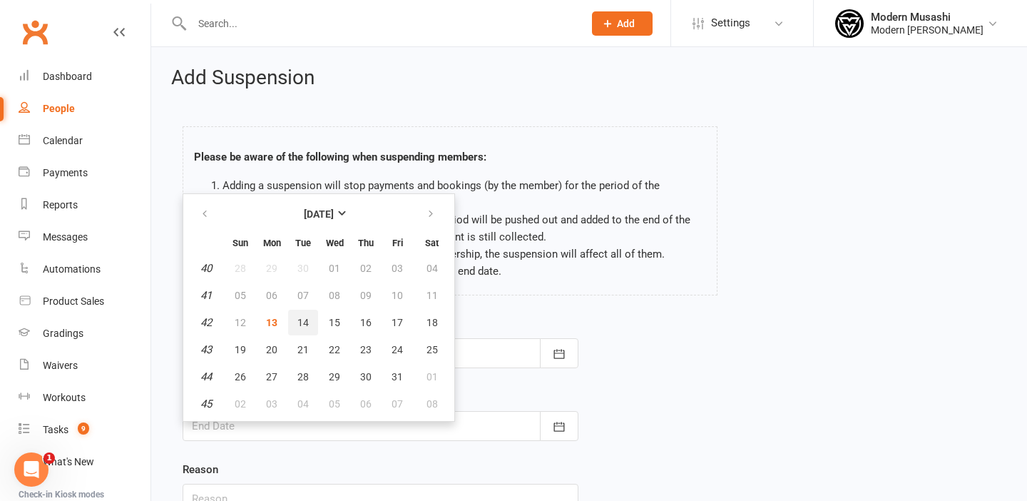
click at [302, 322] on span "14" at bounding box center [302, 322] width 11 height 11
type input "[DATE]"
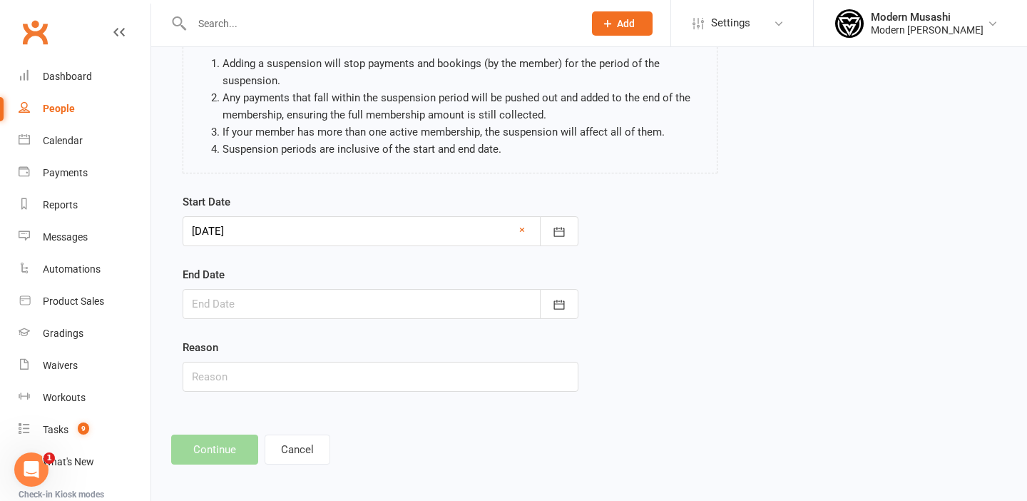
scroll to position [126, 0]
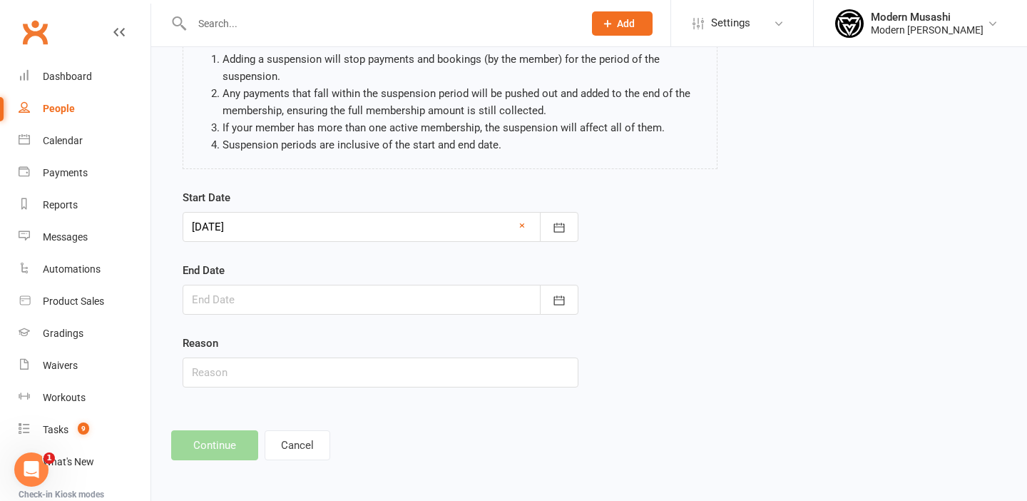
click at [476, 304] on div at bounding box center [381, 300] width 396 height 30
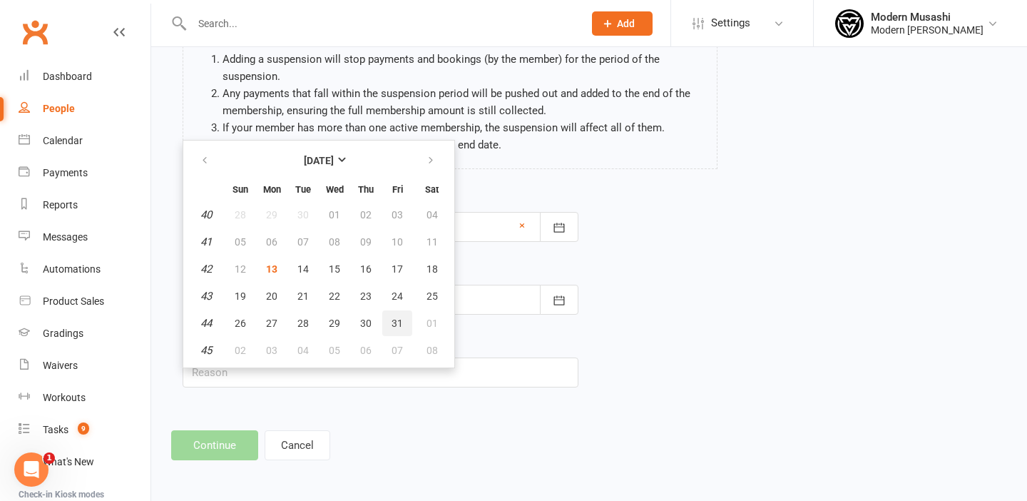
click at [399, 325] on span "31" at bounding box center [397, 322] width 11 height 11
type input "[DATE]"
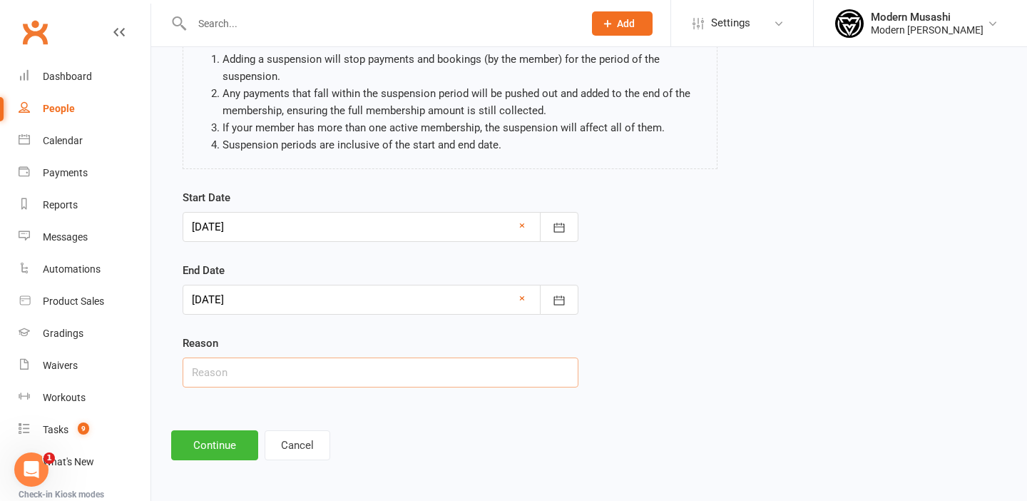
click at [275, 374] on input "text" at bounding box center [381, 372] width 396 height 30
click at [255, 373] on input "text" at bounding box center [381, 372] width 396 height 30
type input "payments"
click at [34, 466] on icon "Open Intercom Messenger" at bounding box center [30, 468] width 24 height 24
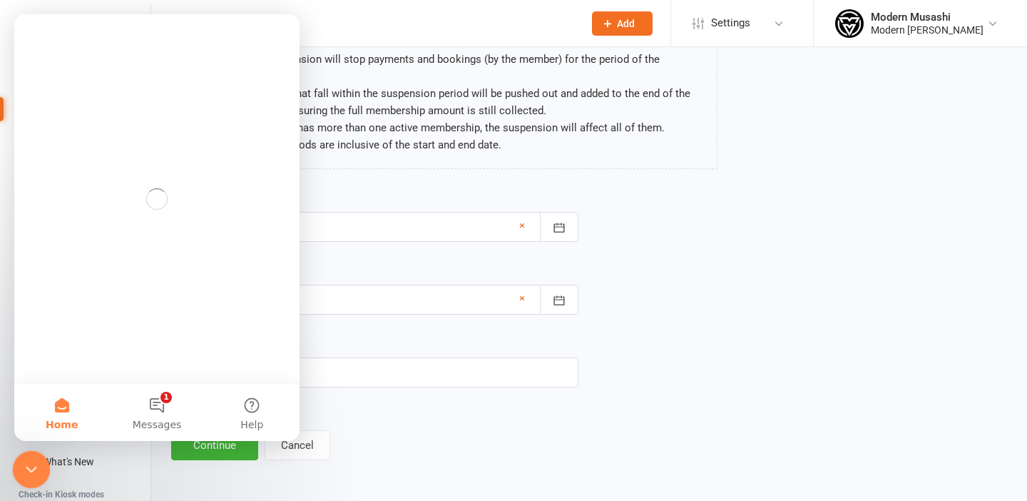
scroll to position [0, 0]
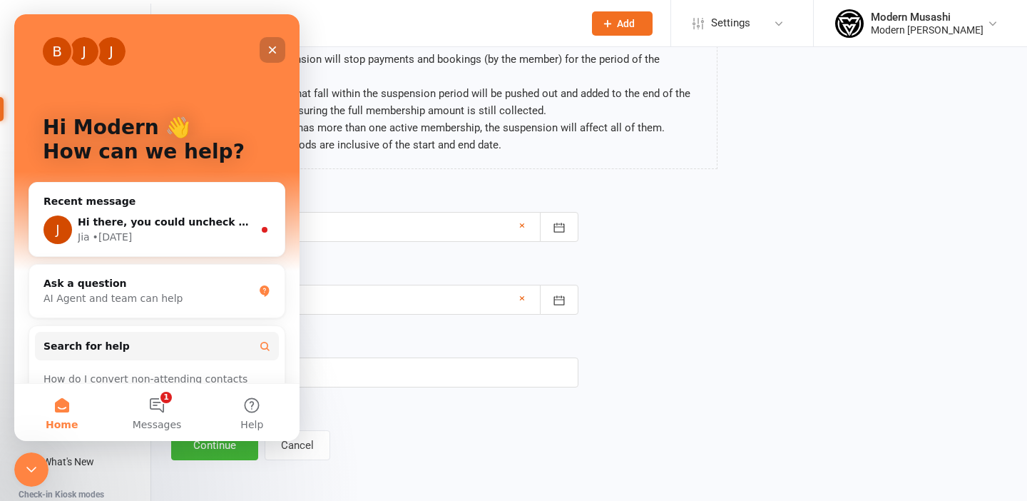
click at [272, 48] on icon "Close" at bounding box center [272, 49] width 11 height 11
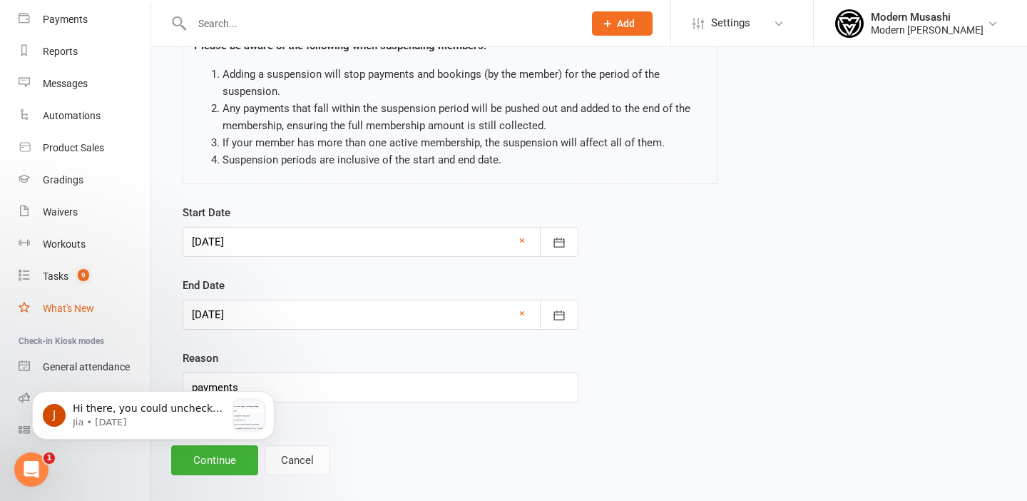
scroll to position [126, 0]
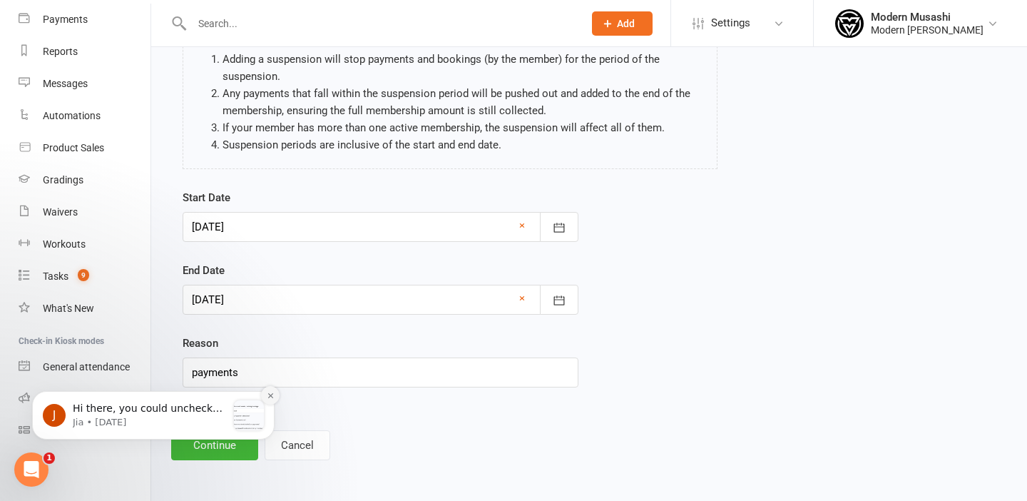
click at [270, 392] on icon "Dismiss notification" at bounding box center [271, 396] width 8 height 8
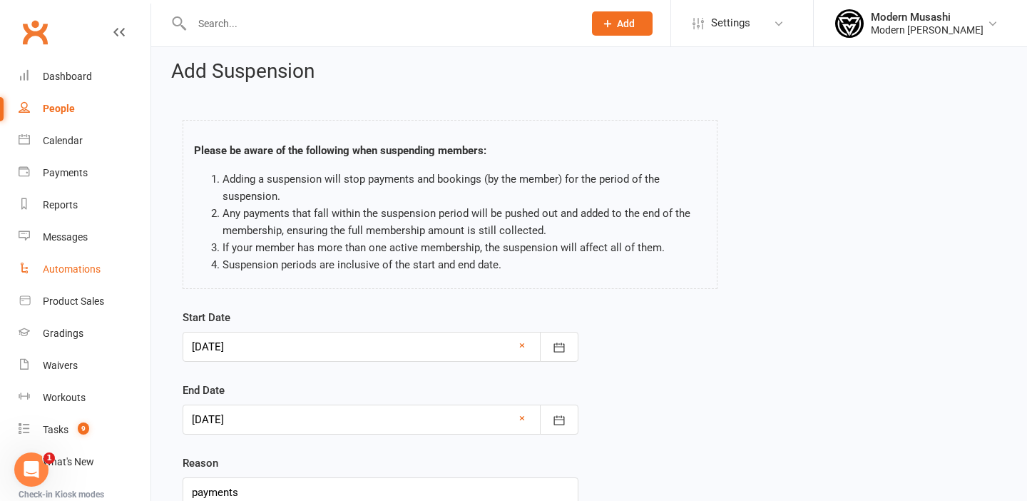
scroll to position [0, 0]
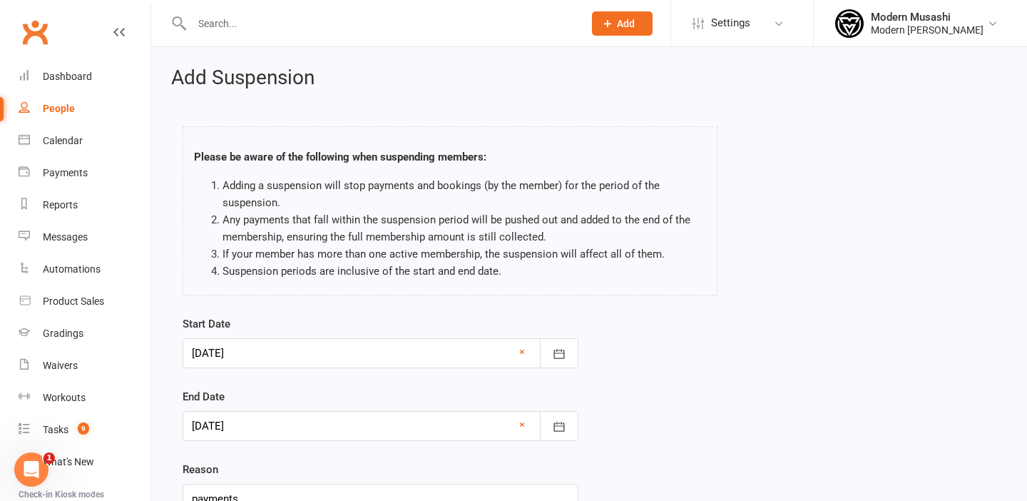
click at [119, 32] on icon at bounding box center [118, 31] width 11 height 11
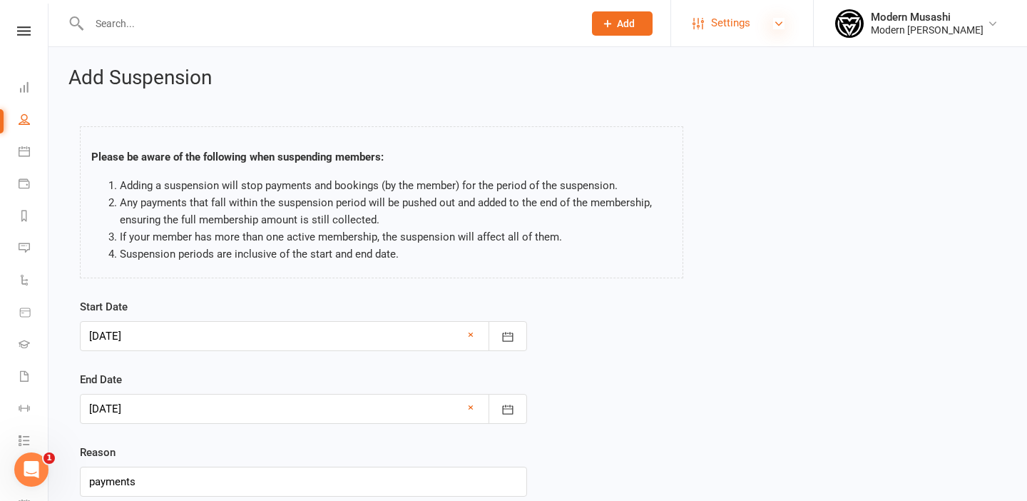
click at [773, 19] on icon at bounding box center [778, 23] width 11 height 11
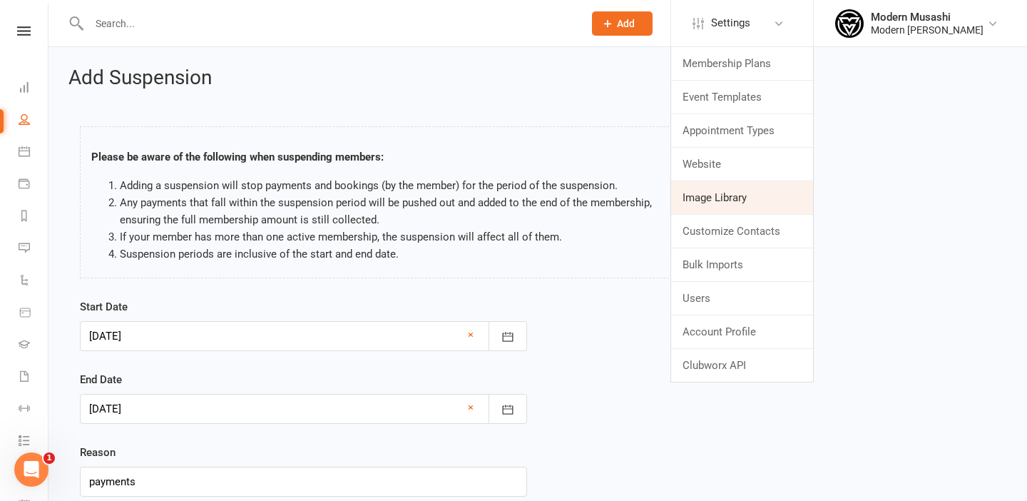
click at [725, 195] on link "Image Library" at bounding box center [742, 197] width 142 height 33
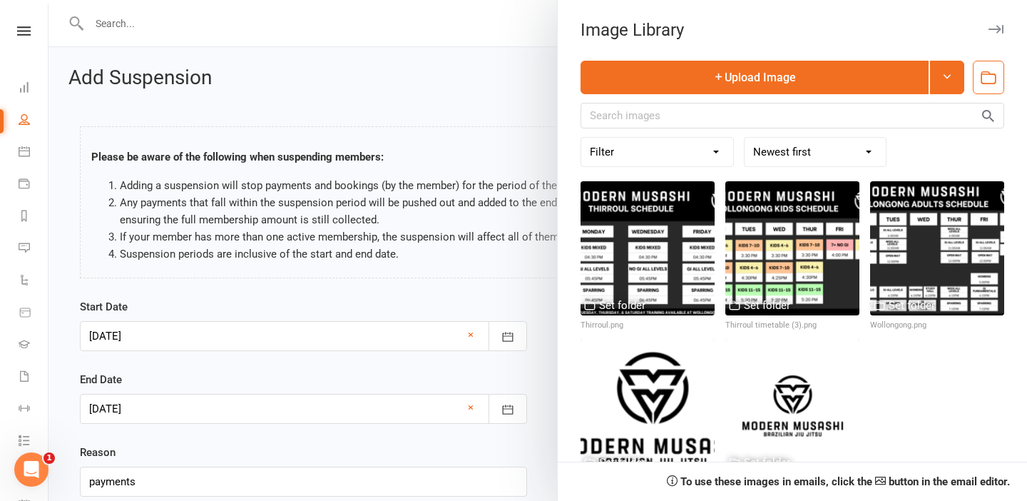
click at [996, 26] on icon "button" at bounding box center [995, 29] width 15 height 9
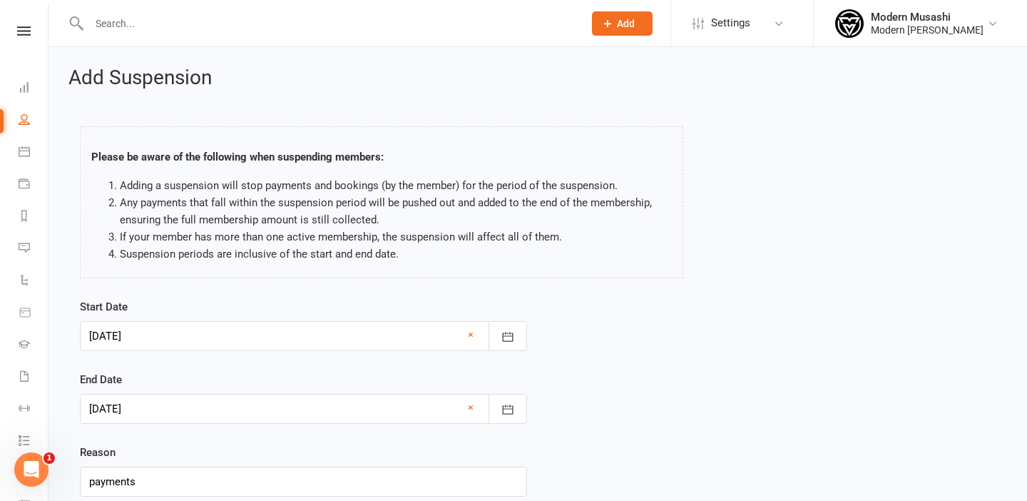
click at [940, 41] on li "Modern Musashi Modern Musashi Wollongong Signed in as: Modern Musashi Wollongon…" at bounding box center [920, 23] width 214 height 46
click at [940, 12] on div "Modern Musashi" at bounding box center [927, 17] width 113 height 13
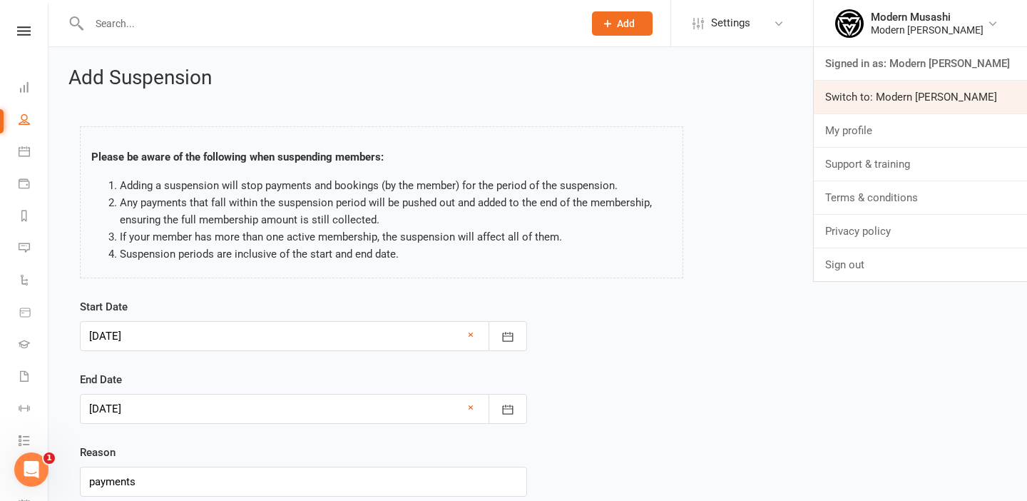
click at [894, 93] on link "Switch to: Modern [PERSON_NAME]" at bounding box center [920, 97] width 213 height 33
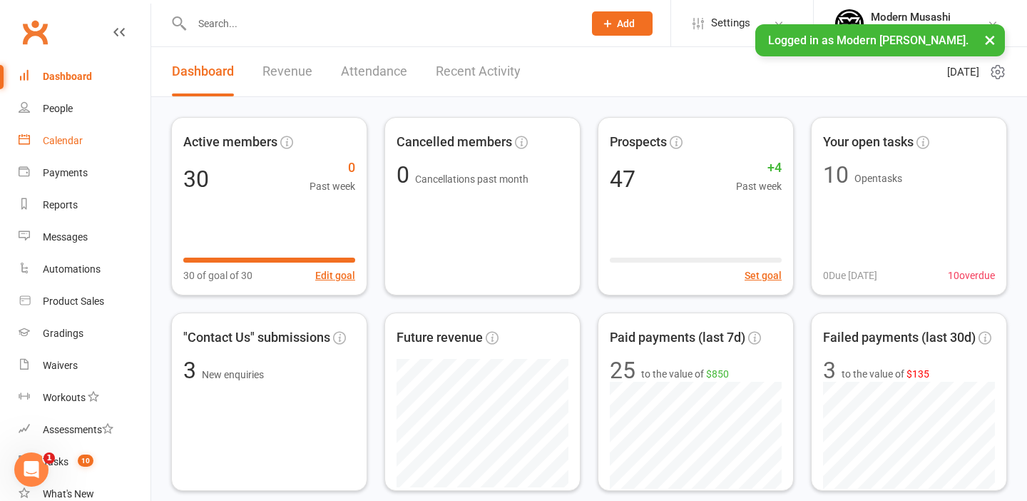
click at [58, 132] on link "Calendar" at bounding box center [85, 141] width 132 height 32
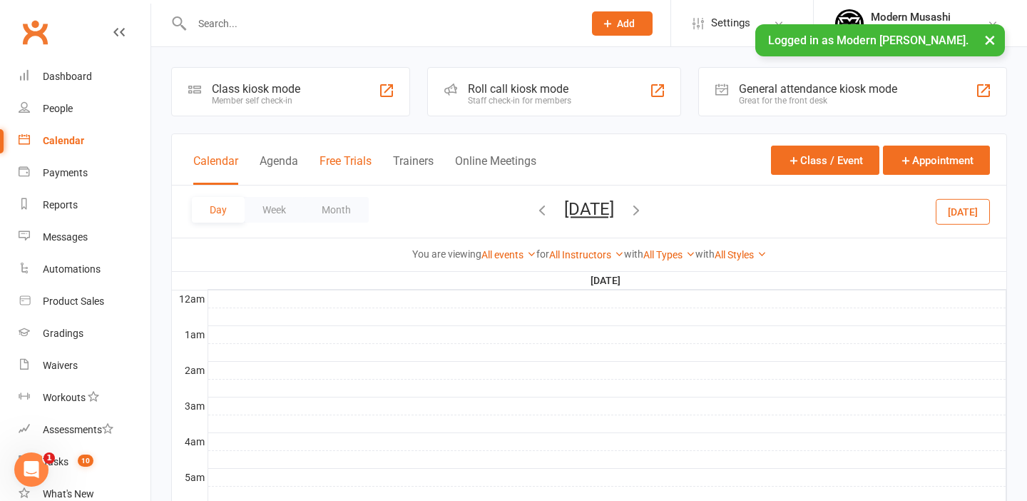
click at [344, 155] on button "Free Trials" at bounding box center [346, 169] width 52 height 31
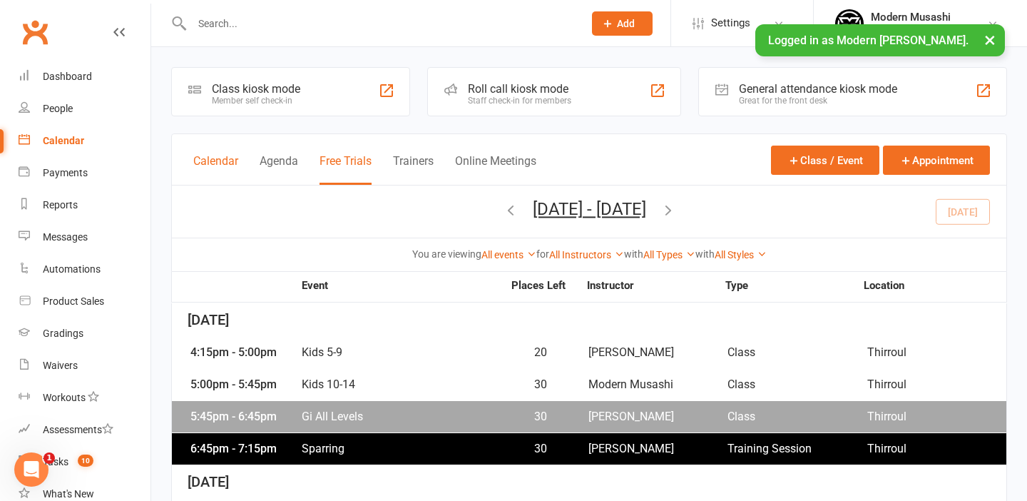
click at [210, 164] on button "Calendar" at bounding box center [215, 169] width 45 height 31
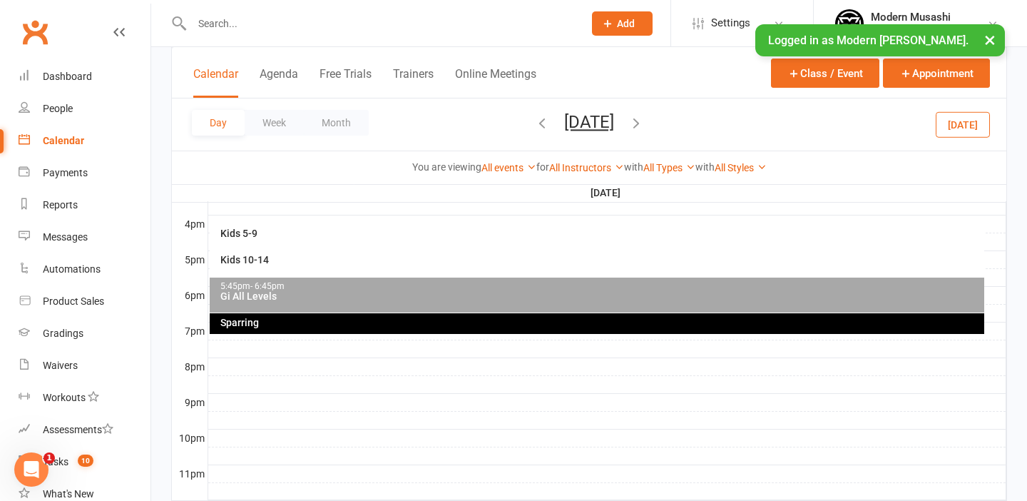
scroll to position [686, 0]
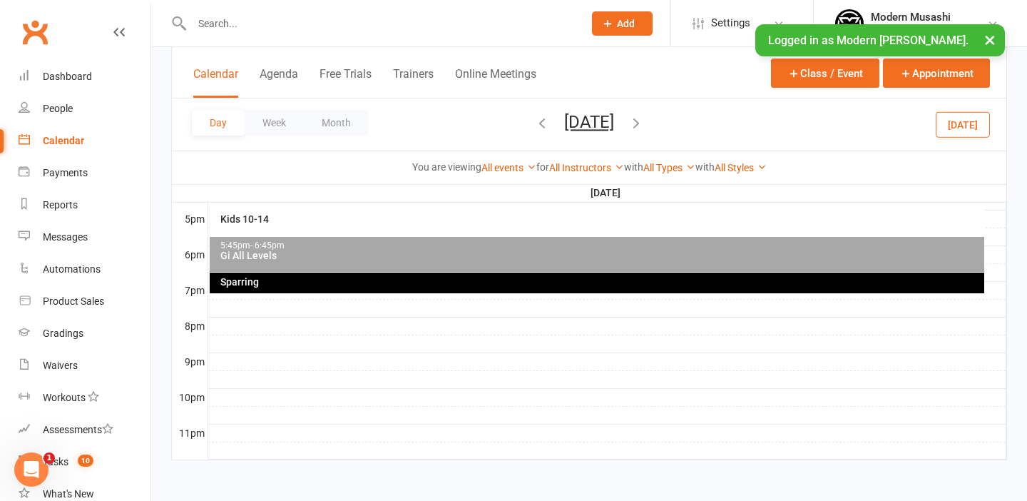
click at [327, 255] on div "Gi All Levels" at bounding box center [601, 255] width 762 height 10
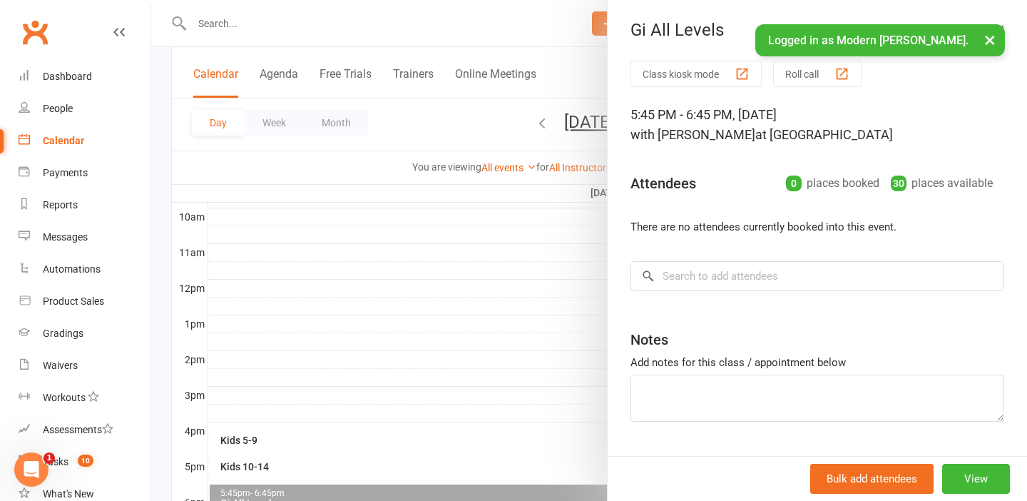
scroll to position [0, 0]
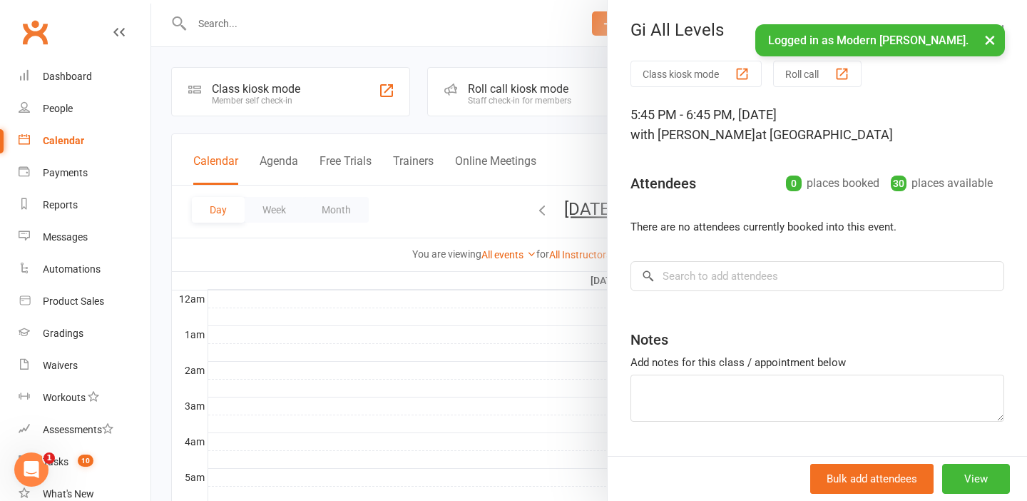
click at [988, 42] on button "×" at bounding box center [990, 39] width 26 height 31
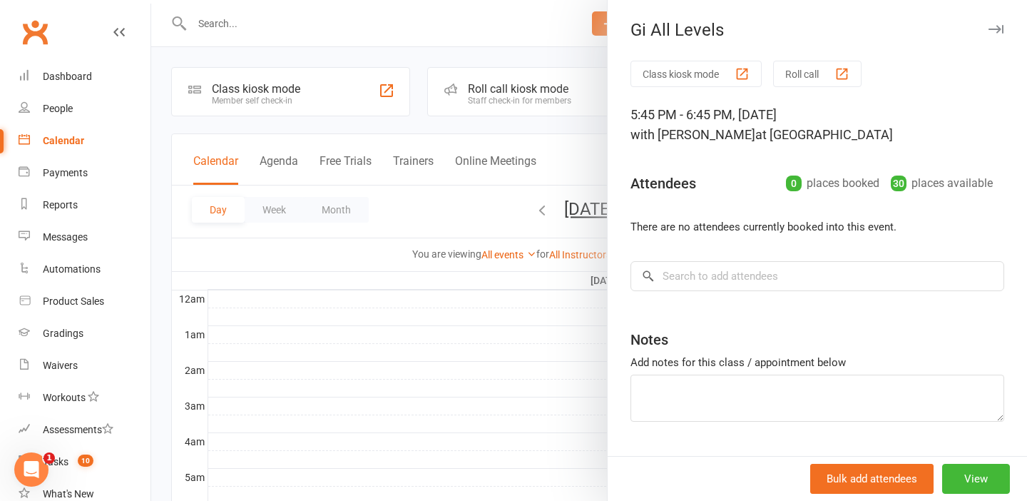
click at [998, 28] on icon "button" at bounding box center [995, 29] width 15 height 9
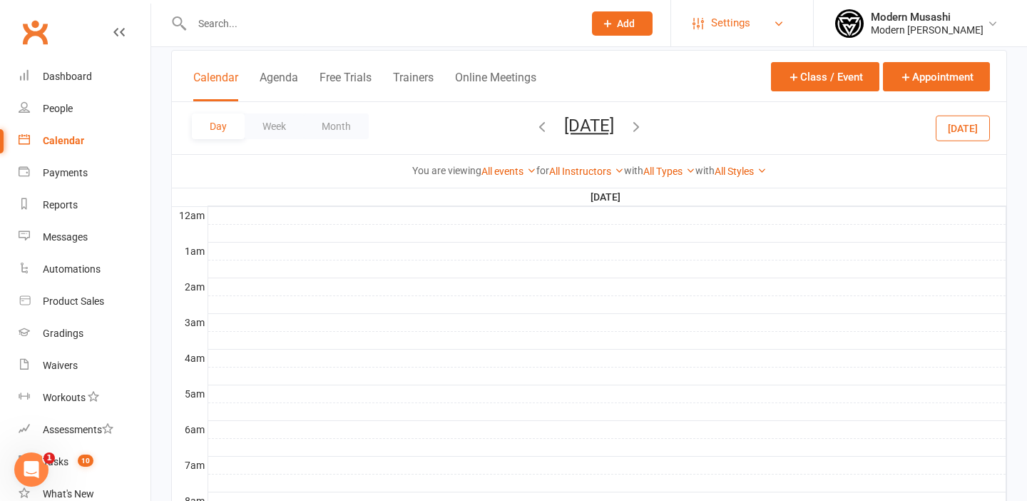
click at [770, 21] on link "Settings" at bounding box center [741, 23] width 99 height 32
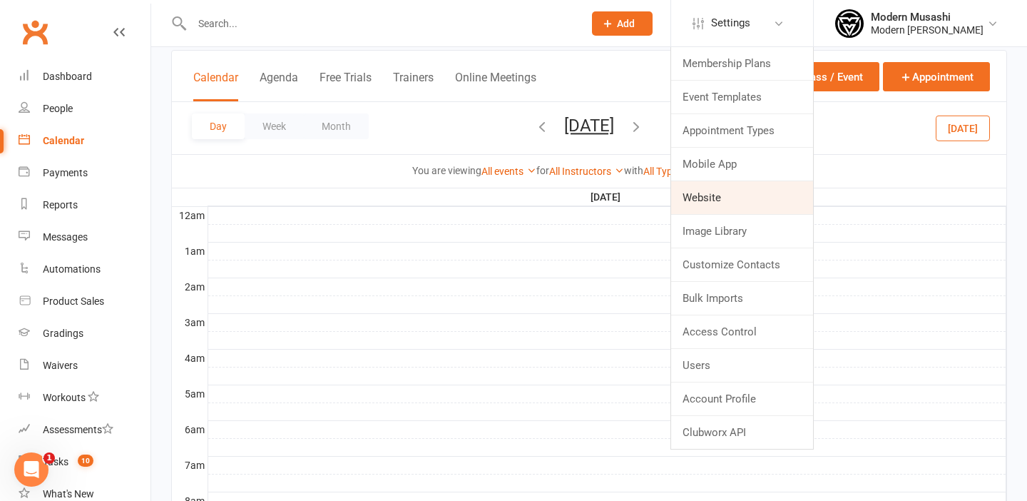
click at [717, 198] on link "Website" at bounding box center [742, 197] width 142 height 33
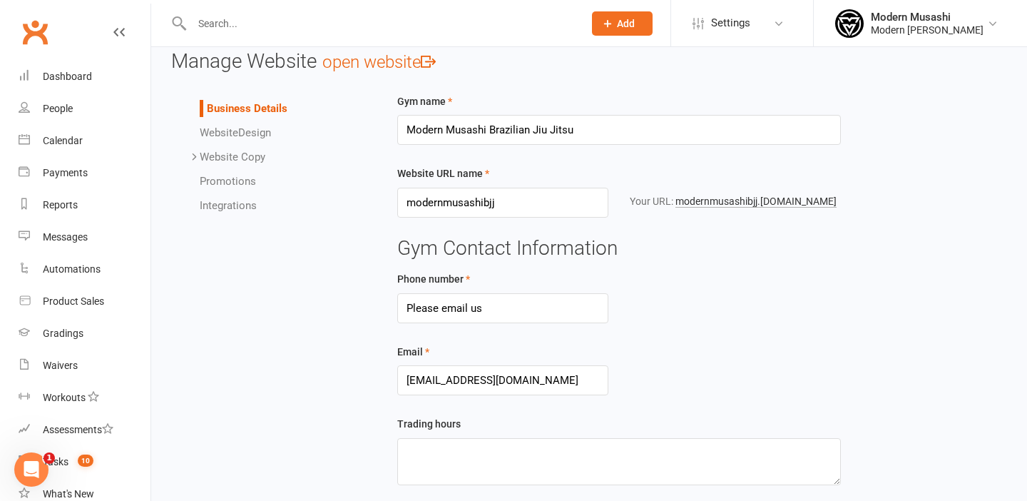
scroll to position [16, 0]
click at [771, 24] on link "Settings" at bounding box center [741, 23] width 99 height 32
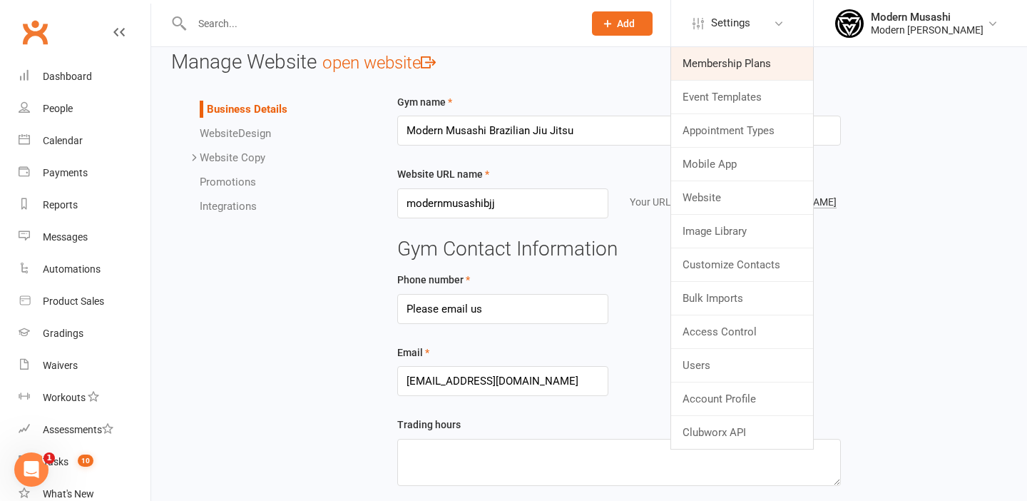
click at [737, 71] on link "Membership Plans" at bounding box center [742, 63] width 142 height 33
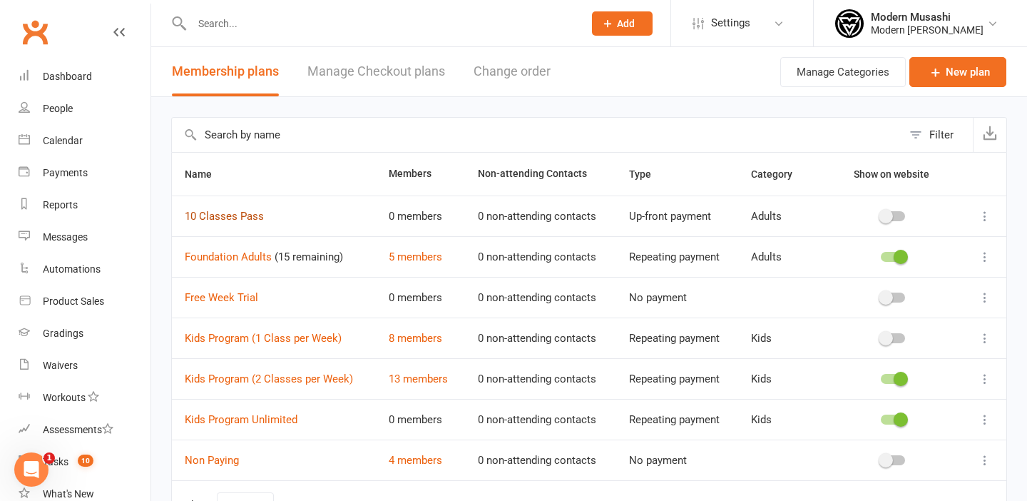
click at [226, 218] on link "10 Classes Pass" at bounding box center [224, 216] width 79 height 13
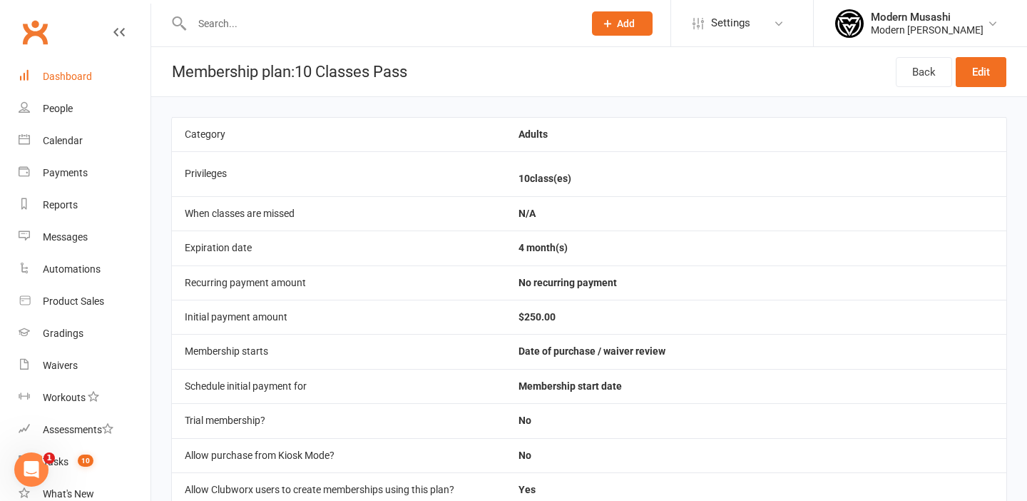
click at [70, 73] on div "Dashboard" at bounding box center [67, 76] width 49 height 11
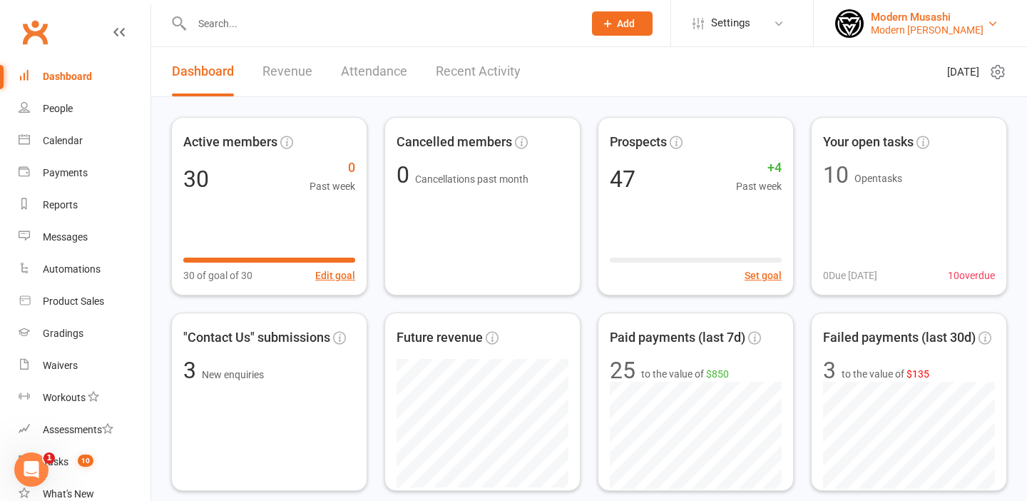
click at [926, 16] on div "Modern Musashi" at bounding box center [927, 17] width 113 height 13
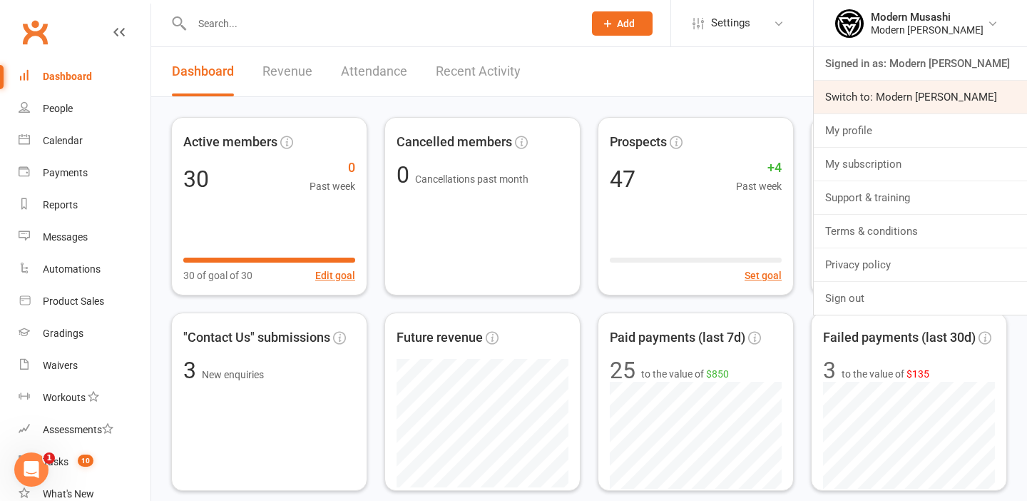
click at [909, 100] on link "Switch to: Modern Musashi Wollongong" at bounding box center [920, 97] width 213 height 33
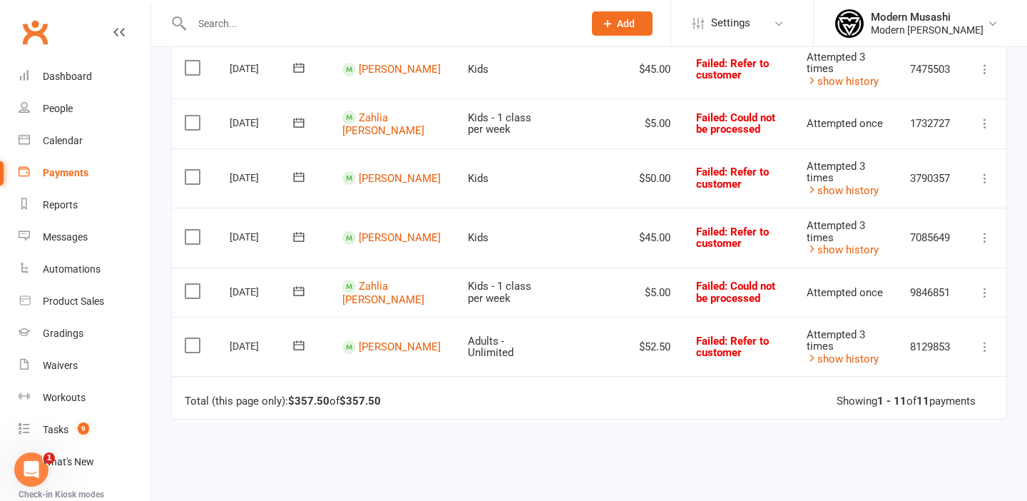
scroll to position [518, 0]
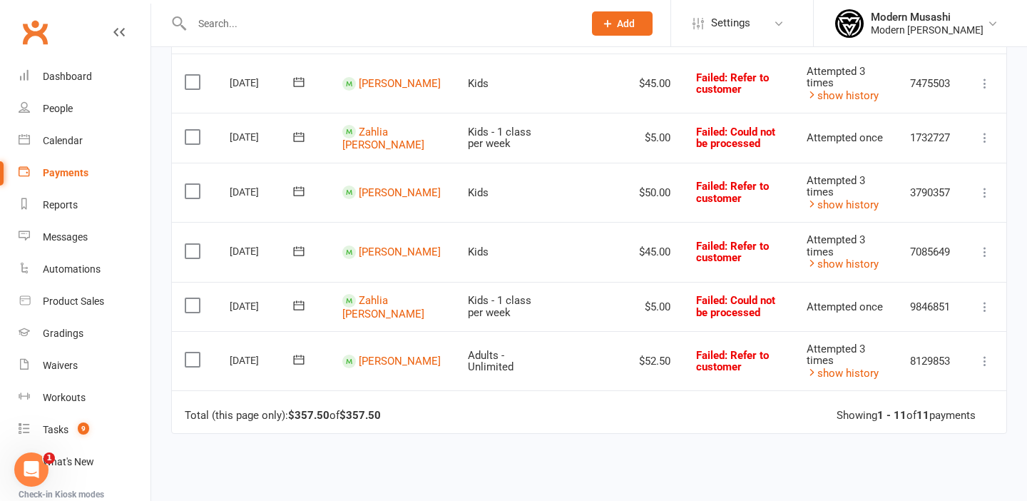
click at [382, 245] on contact-link "[PERSON_NAME]" at bounding box center [391, 251] width 98 height 13
click at [374, 245] on link "[PERSON_NAME]" at bounding box center [400, 251] width 82 height 13
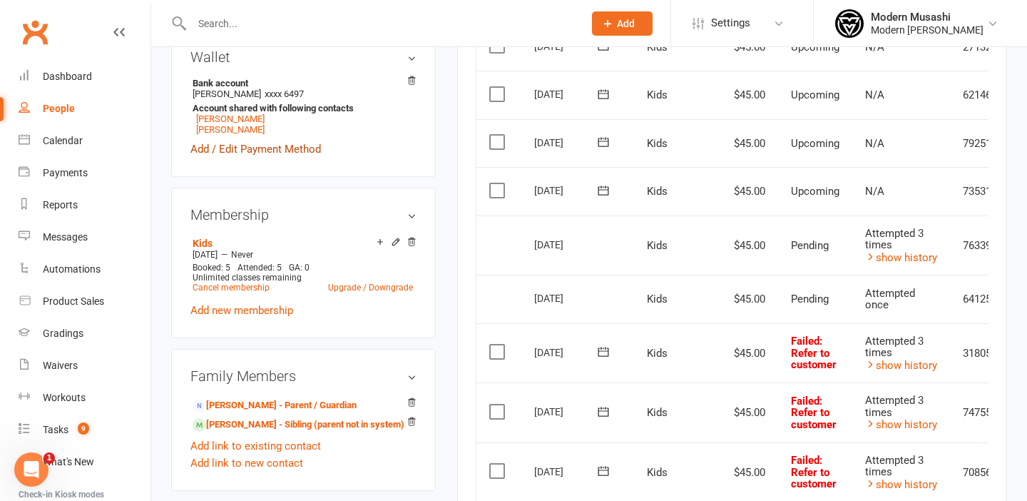
scroll to position [425, 0]
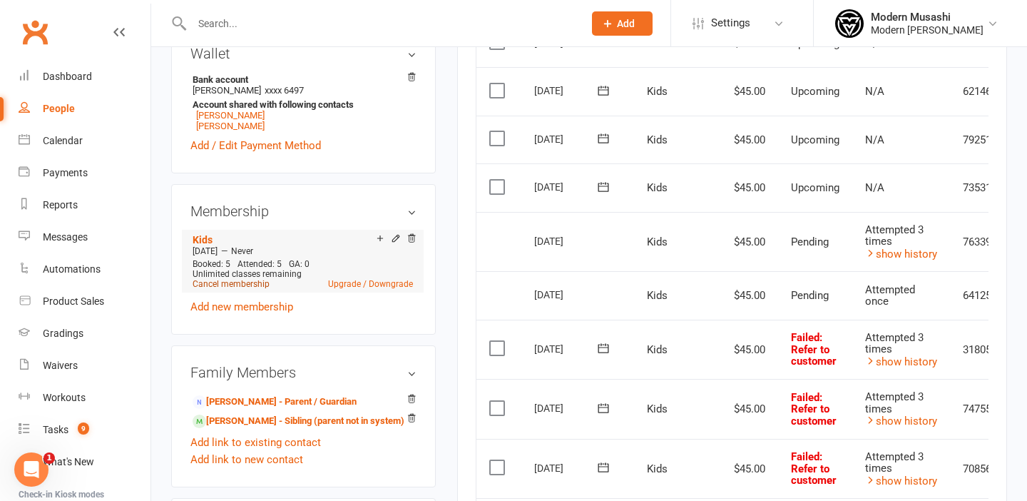
click at [240, 289] on link "Cancel membership" at bounding box center [231, 284] width 77 height 10
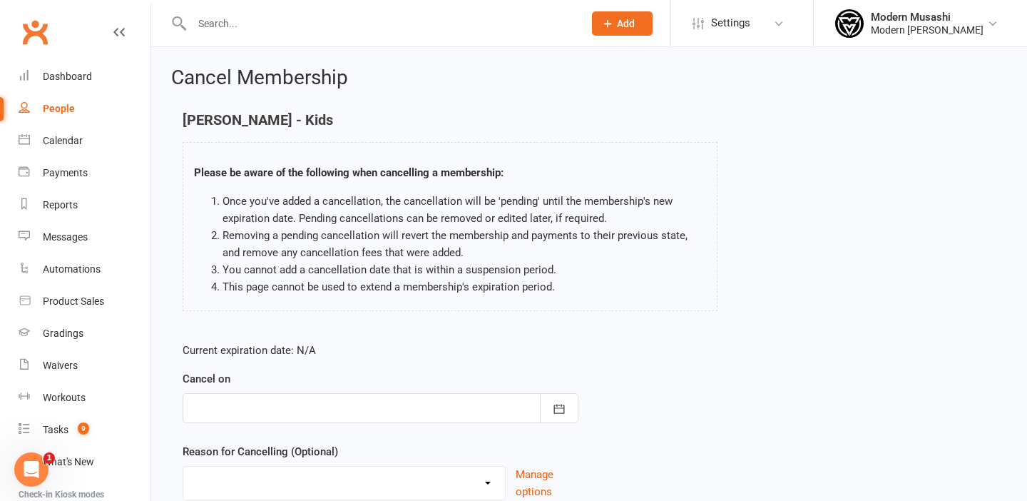
click at [235, 409] on div at bounding box center [381, 408] width 396 height 30
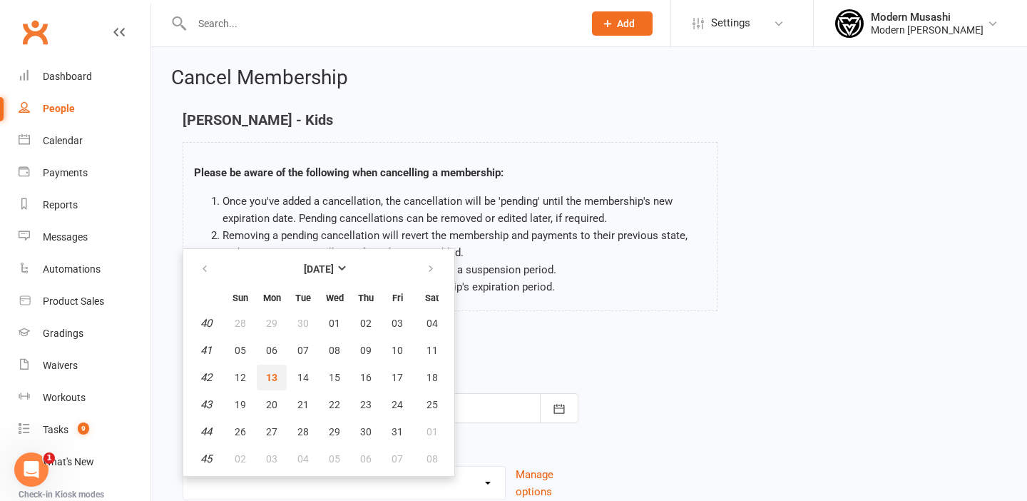
click at [270, 377] on span "13" at bounding box center [271, 377] width 11 height 11
type input "[DATE]"
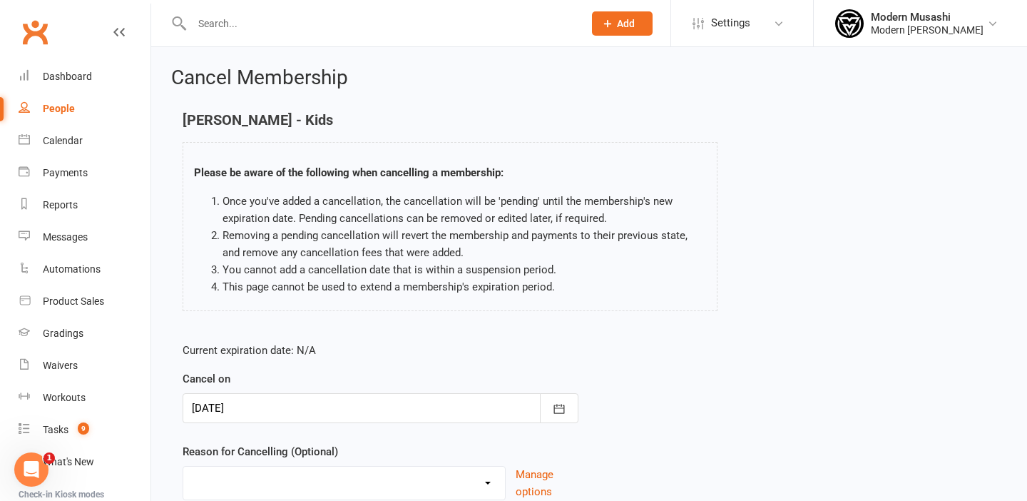
scroll to position [116, 0]
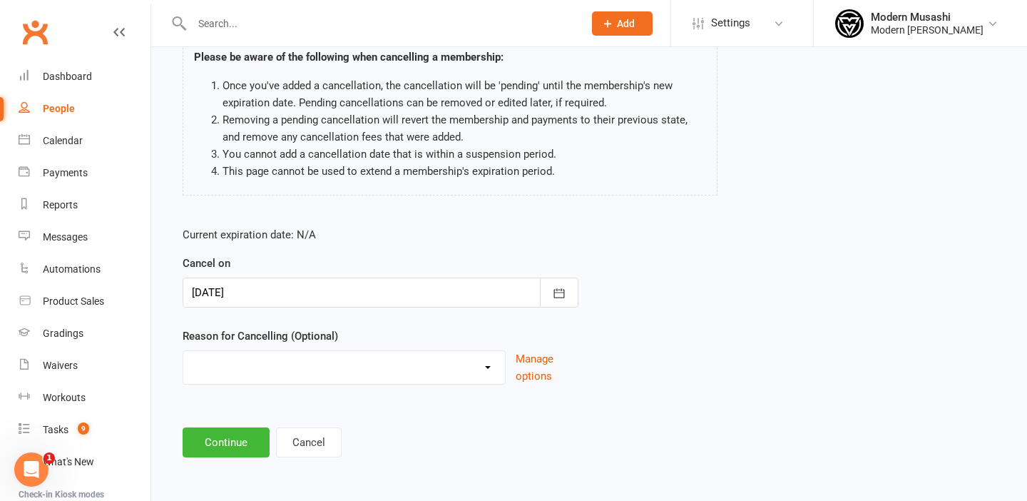
click at [258, 368] on select "Holiday Injury Moving School closer to home Other reason" at bounding box center [344, 365] width 322 height 29
select select "4"
click at [183, 351] on select "Holiday Injury Moving School closer to home Other reason" at bounding box center [344, 365] width 322 height 29
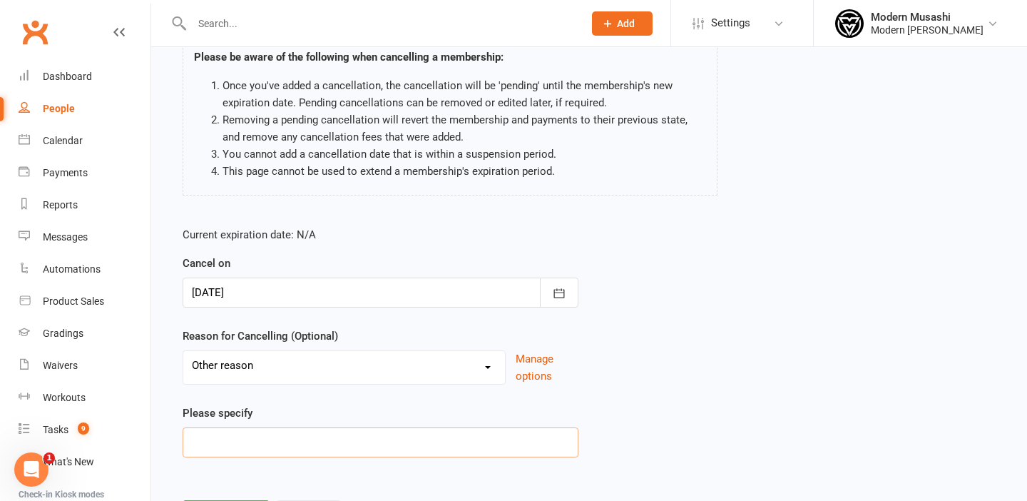
click at [241, 451] on input at bounding box center [381, 442] width 396 height 30
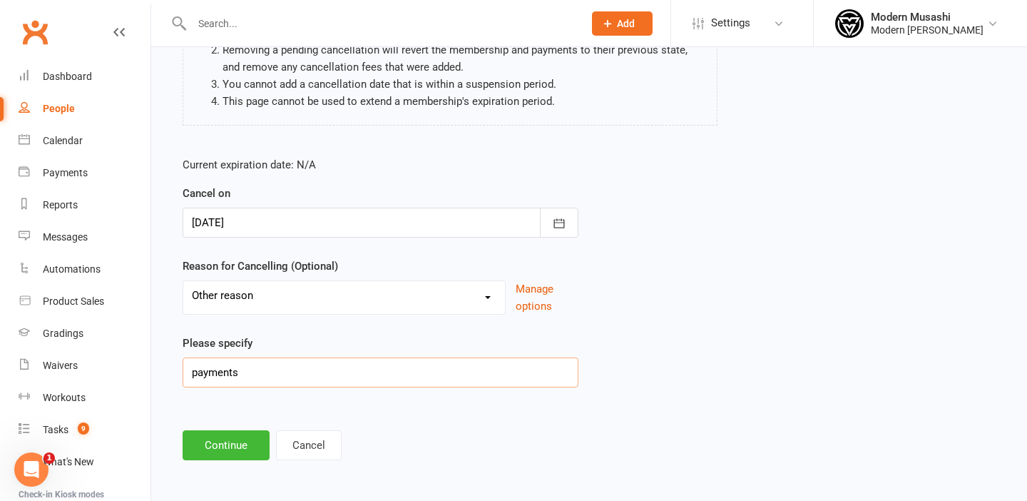
scroll to position [188, 0]
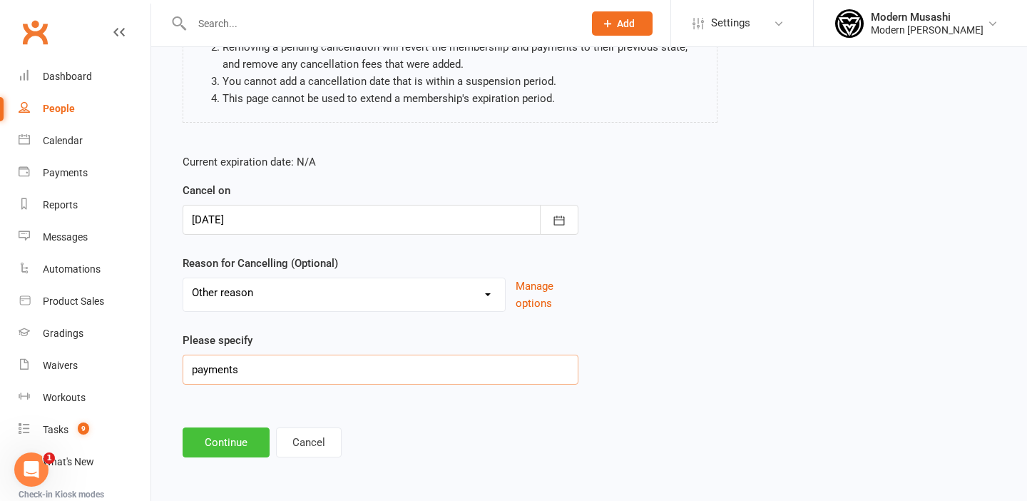
type input "payments"
click at [232, 441] on button "Continue" at bounding box center [226, 442] width 87 height 30
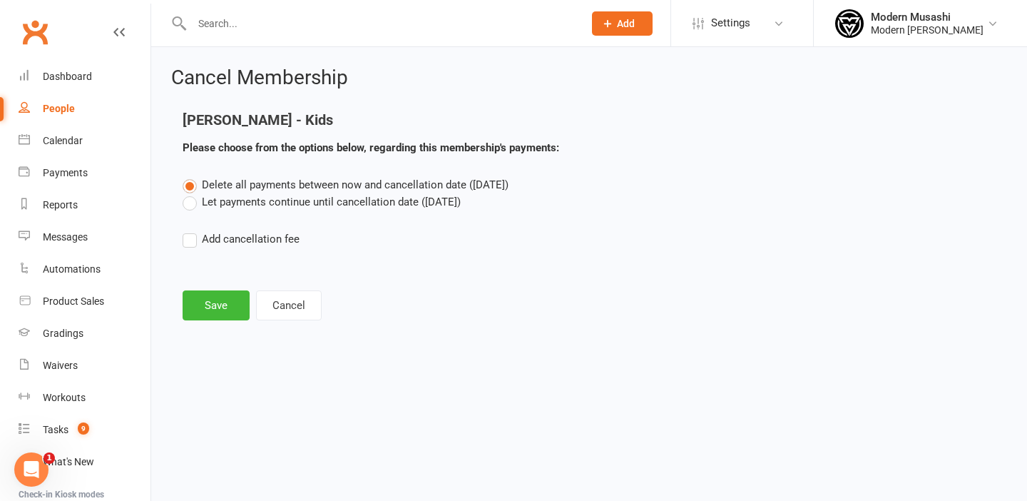
scroll to position [0, 0]
click at [218, 309] on button "Save" at bounding box center [216, 305] width 67 height 30
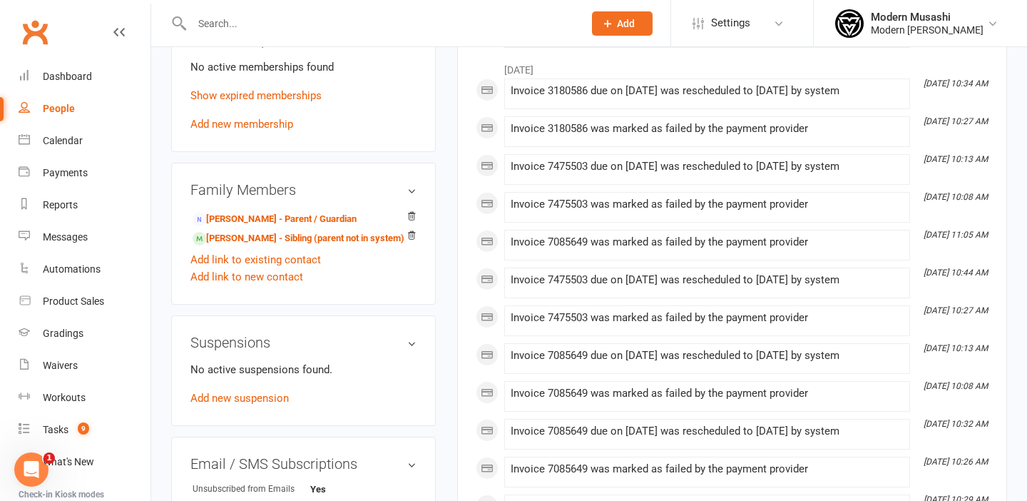
scroll to position [602, 0]
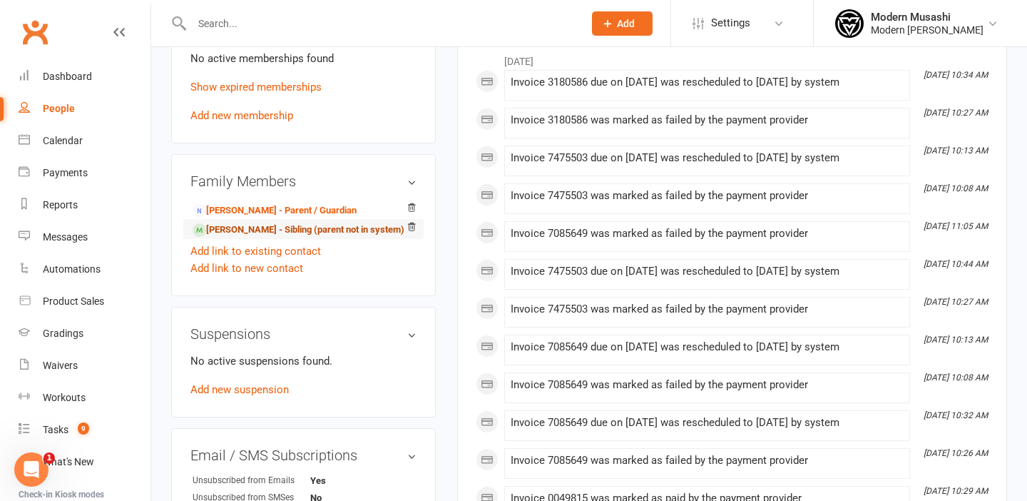
click at [257, 237] on link "[PERSON_NAME] - Sibling (parent not in system)" at bounding box center [299, 230] width 212 height 15
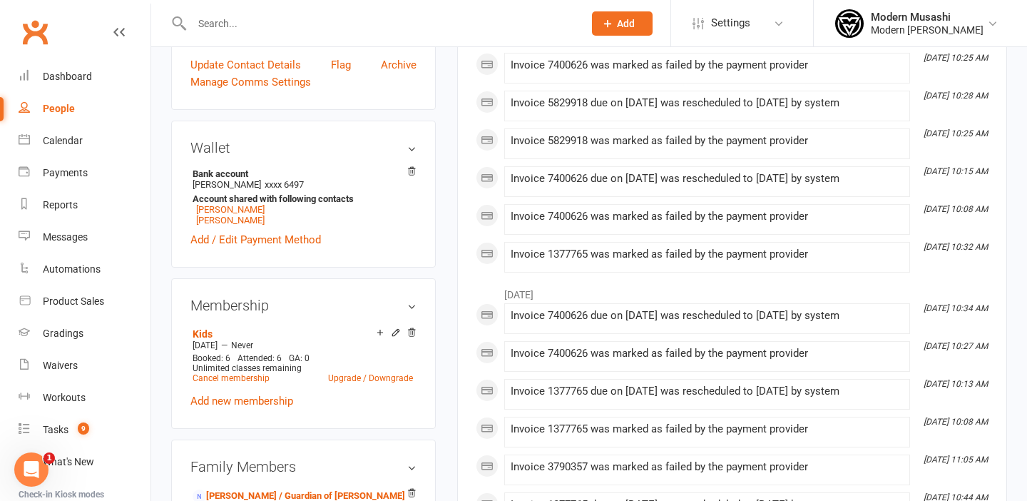
scroll to position [332, 0]
click at [224, 377] on link "Cancel membership" at bounding box center [231, 377] width 77 height 10
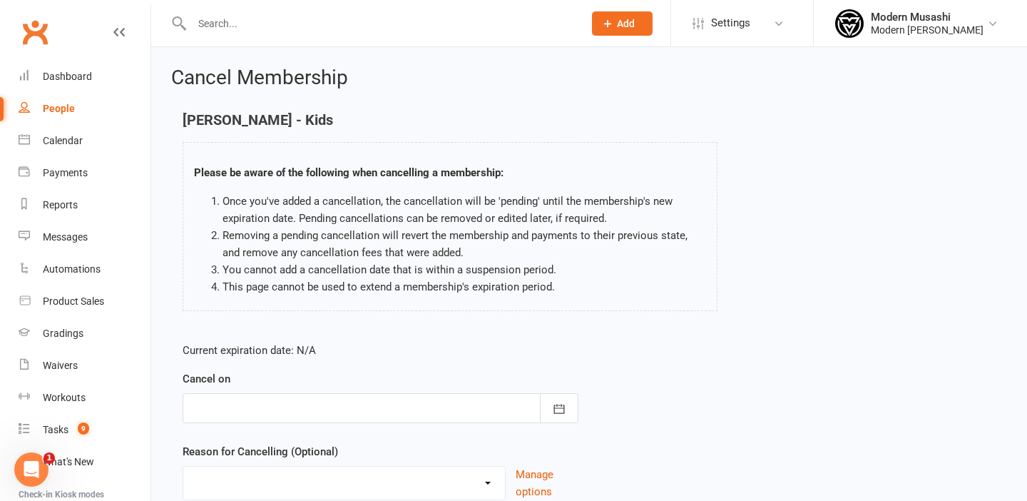
click at [231, 402] on div at bounding box center [381, 408] width 396 height 30
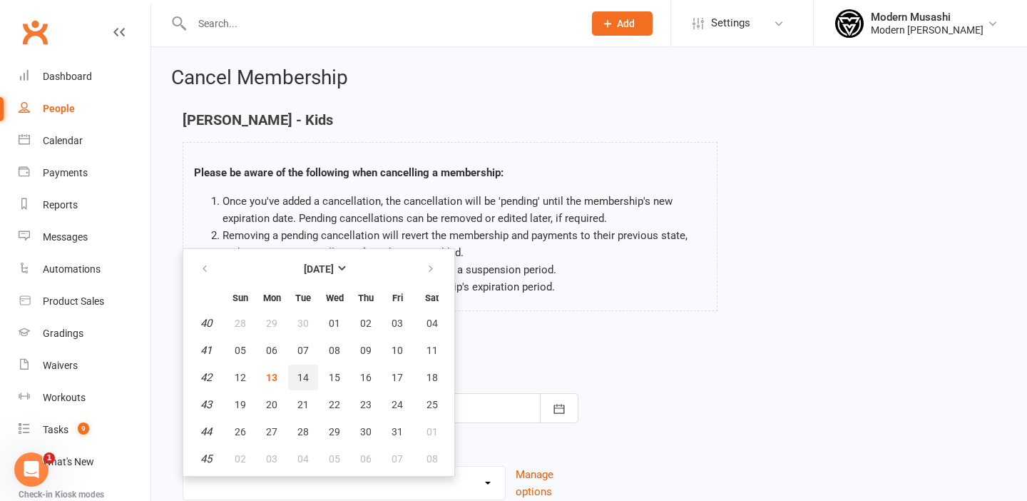
click at [307, 377] on span "14" at bounding box center [302, 377] width 11 height 11
type input "14 Oct 2025"
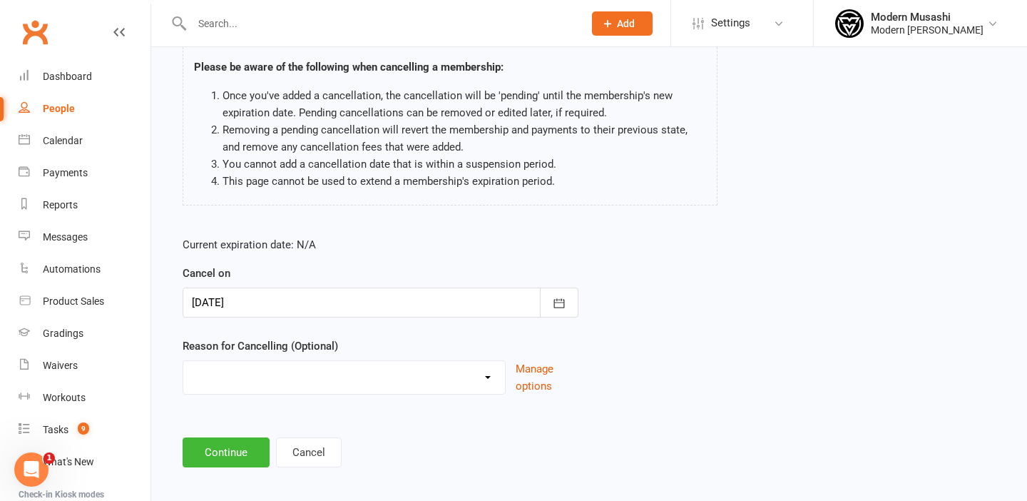
scroll to position [116, 0]
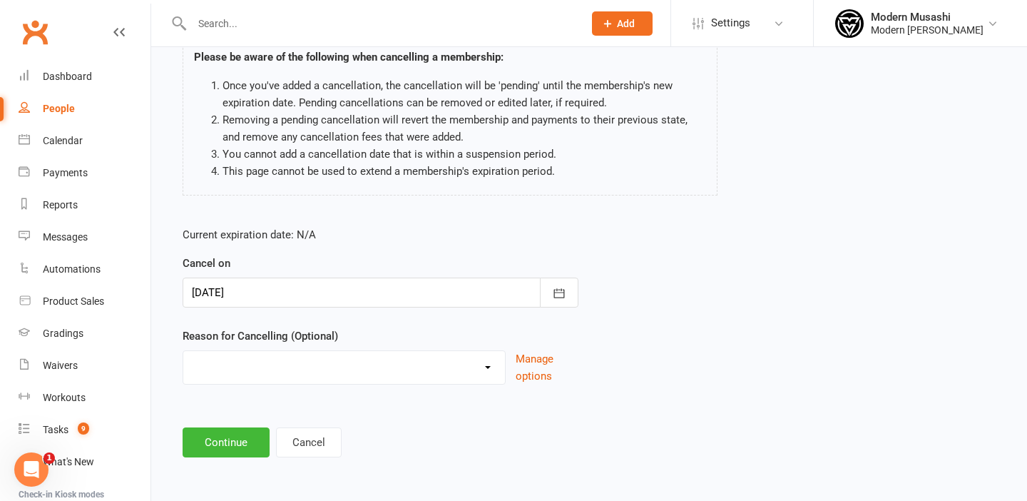
click at [291, 369] on select "Holiday Injury Moving School closer to home Other reason" at bounding box center [344, 365] width 322 height 29
select select "4"
click at [183, 351] on select "Holiday Injury Moving School closer to home Other reason" at bounding box center [344, 365] width 322 height 29
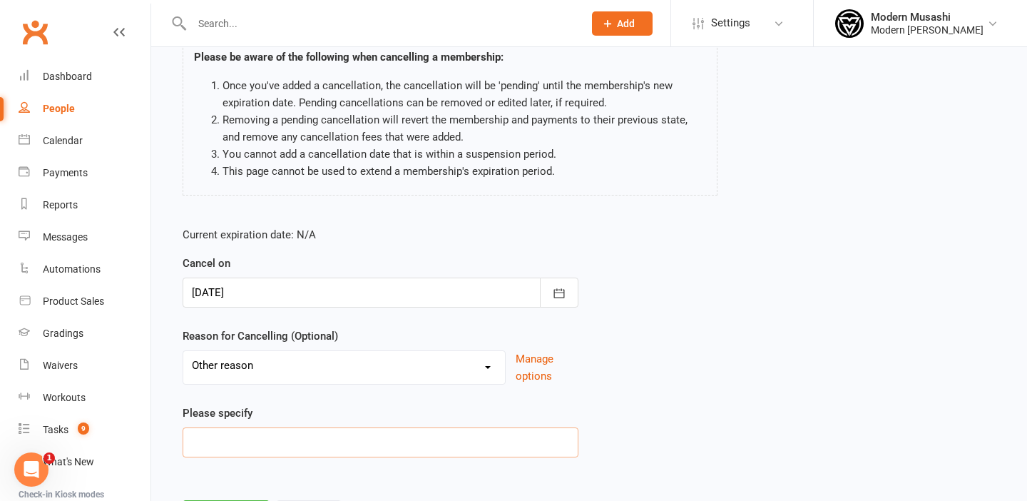
click at [298, 446] on input at bounding box center [381, 442] width 396 height 30
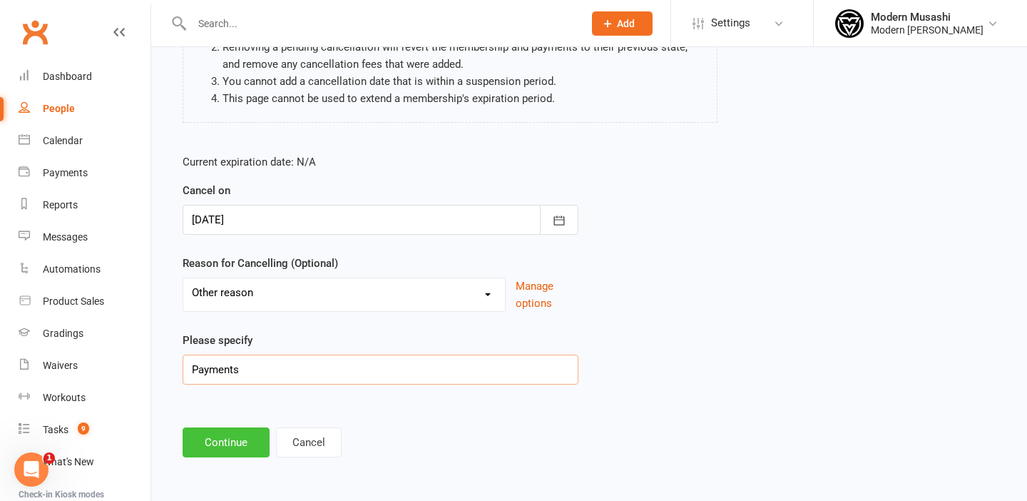
type input "Payments"
click at [223, 439] on button "Continue" at bounding box center [226, 442] width 87 height 30
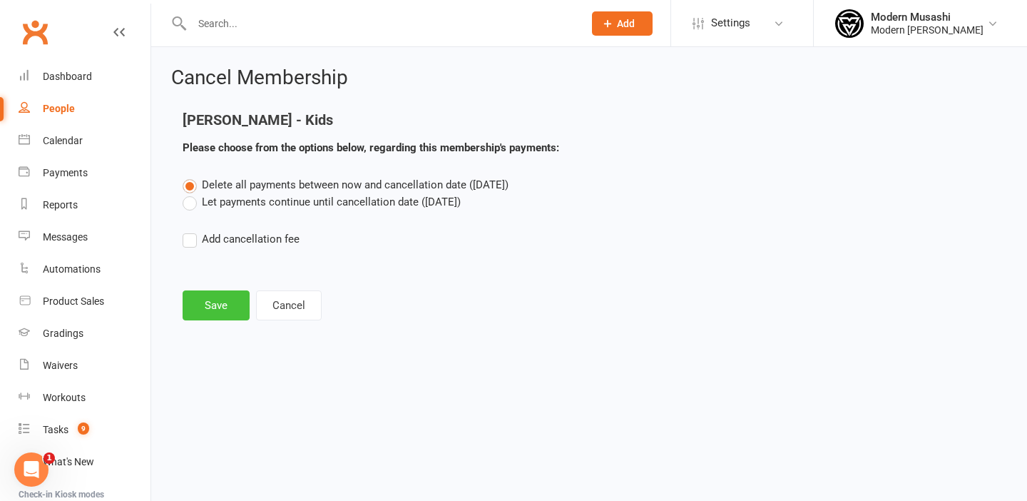
click at [207, 309] on button "Save" at bounding box center [216, 305] width 67 height 30
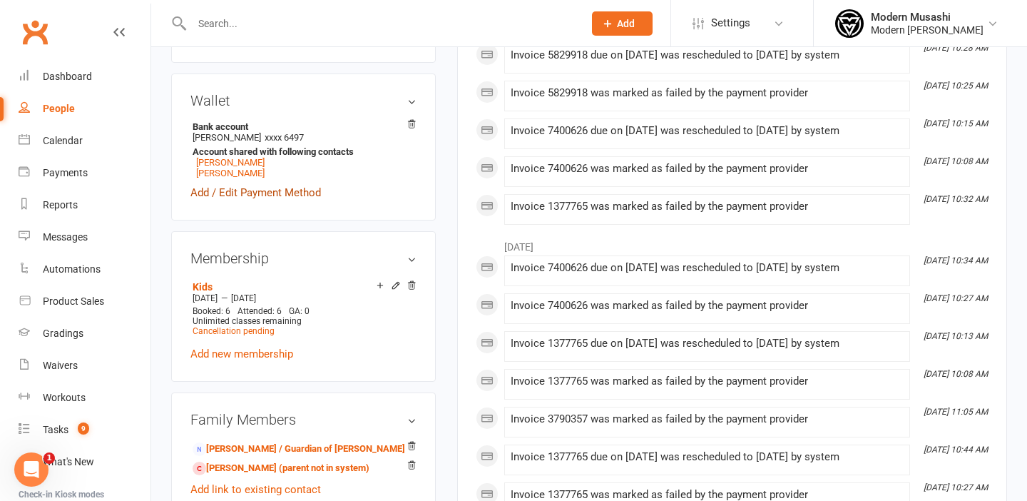
scroll to position [428, 0]
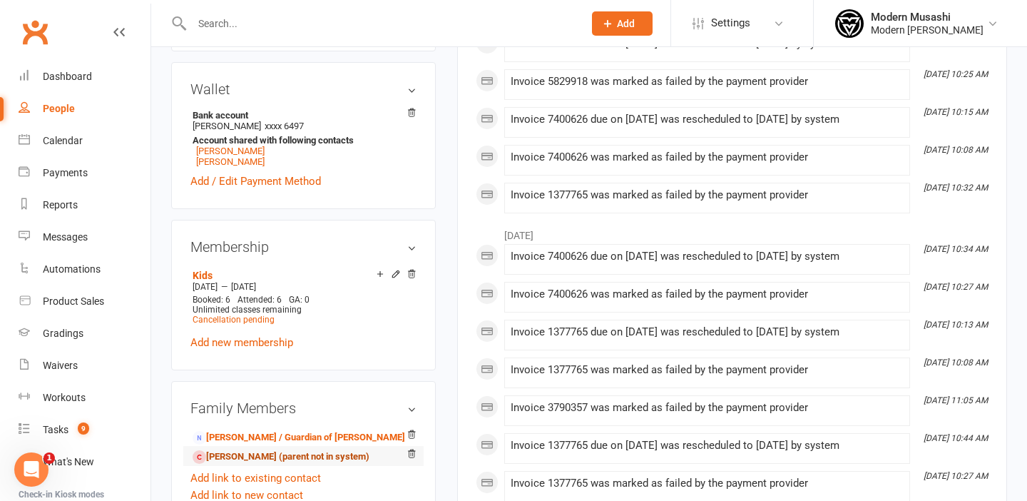
click at [249, 456] on link "[PERSON_NAME] (parent not in system)" at bounding box center [281, 456] width 177 height 15
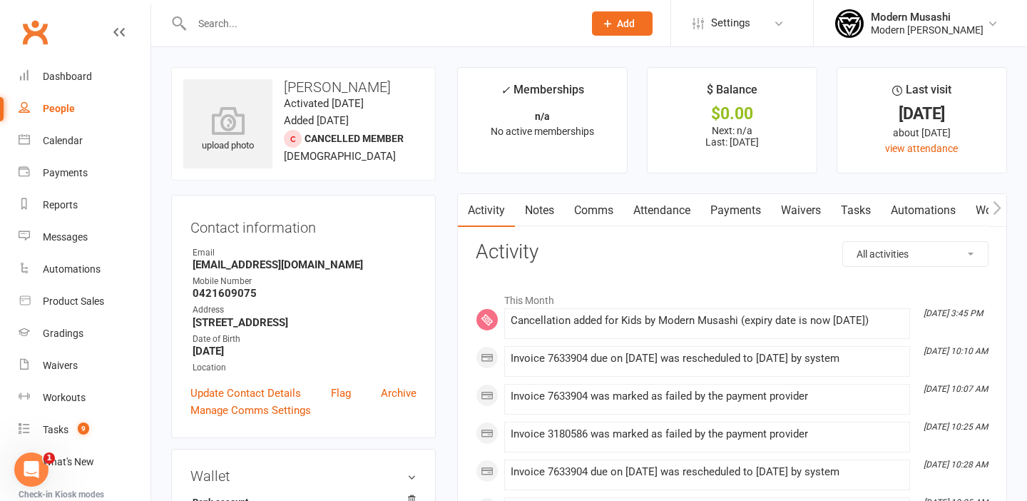
click at [250, 20] on input "text" at bounding box center [381, 24] width 386 height 20
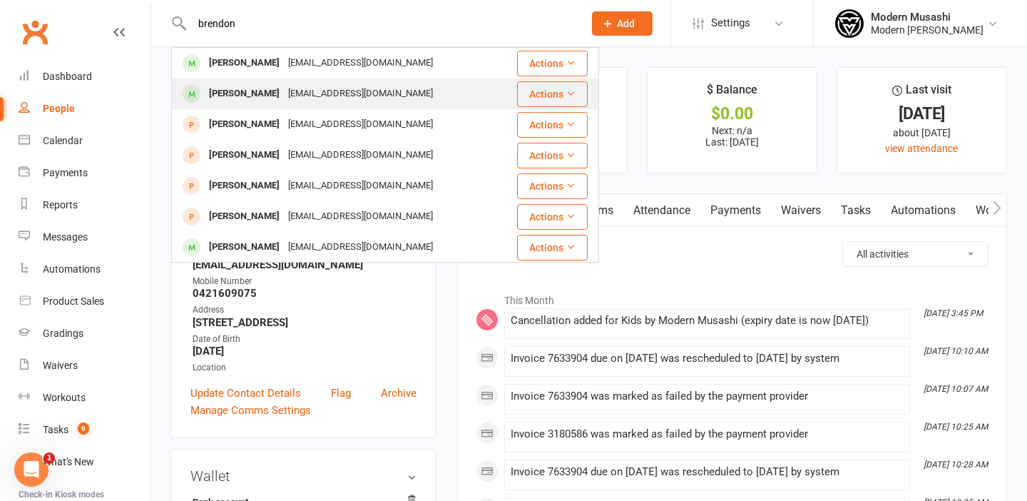
type input "brendon"
click at [240, 89] on div "[PERSON_NAME]" at bounding box center [244, 93] width 79 height 21
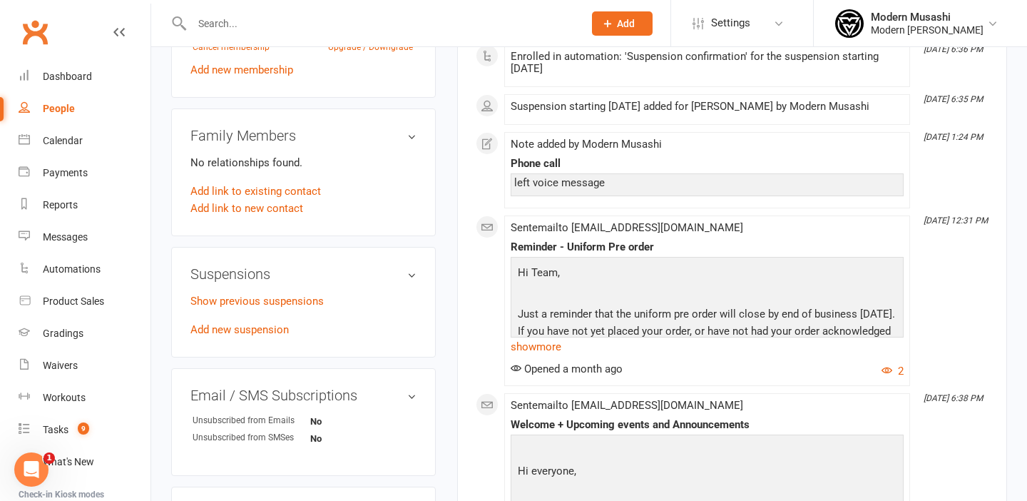
scroll to position [639, 0]
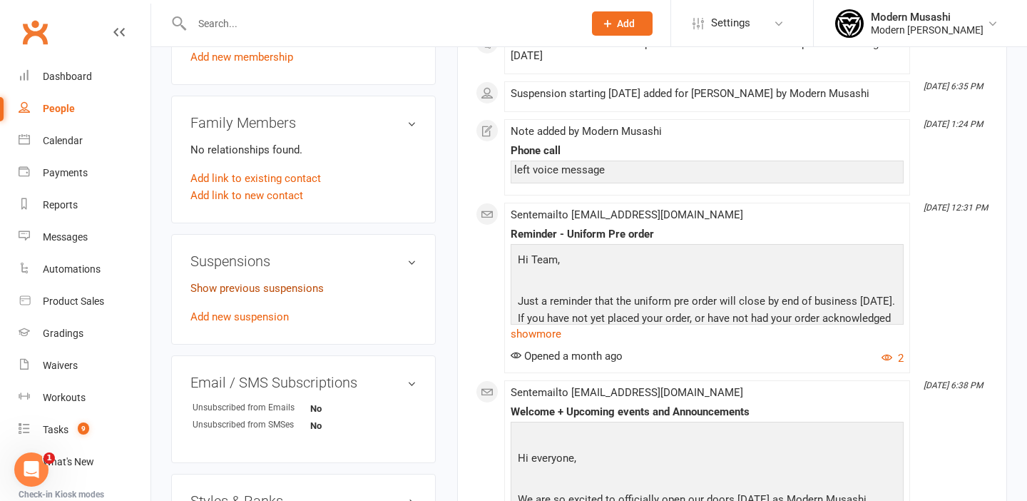
click at [247, 290] on link "Show previous suspensions" at bounding box center [256, 288] width 133 height 13
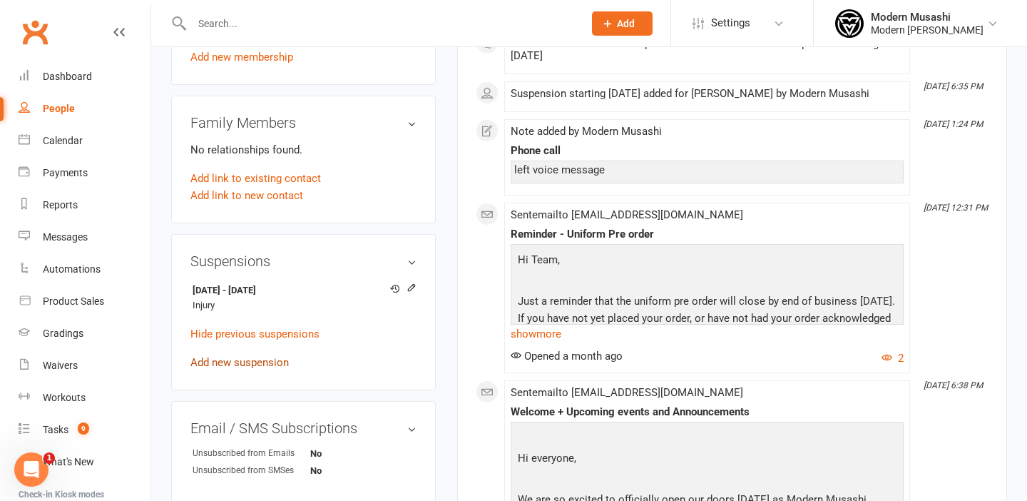
click at [242, 359] on link "Add new suspension" at bounding box center [239, 362] width 98 height 13
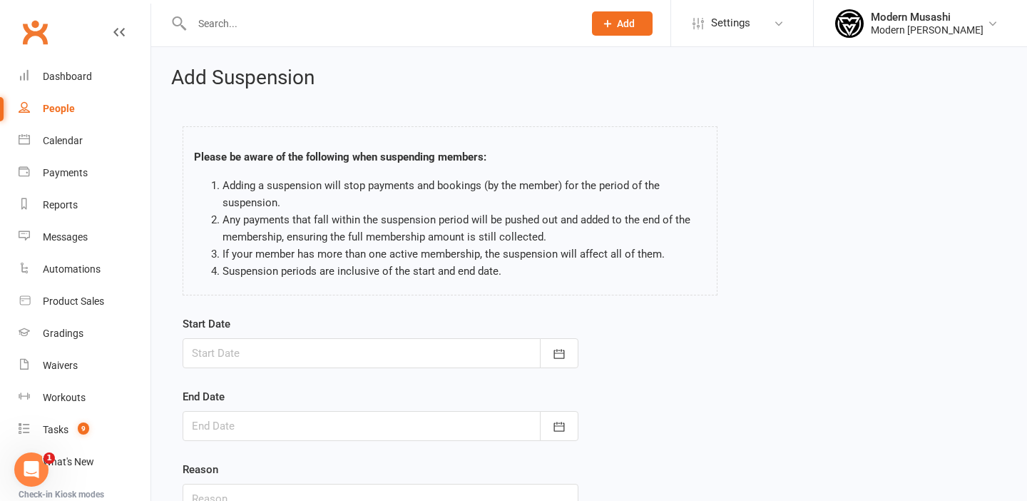
click at [244, 354] on div at bounding box center [381, 353] width 396 height 30
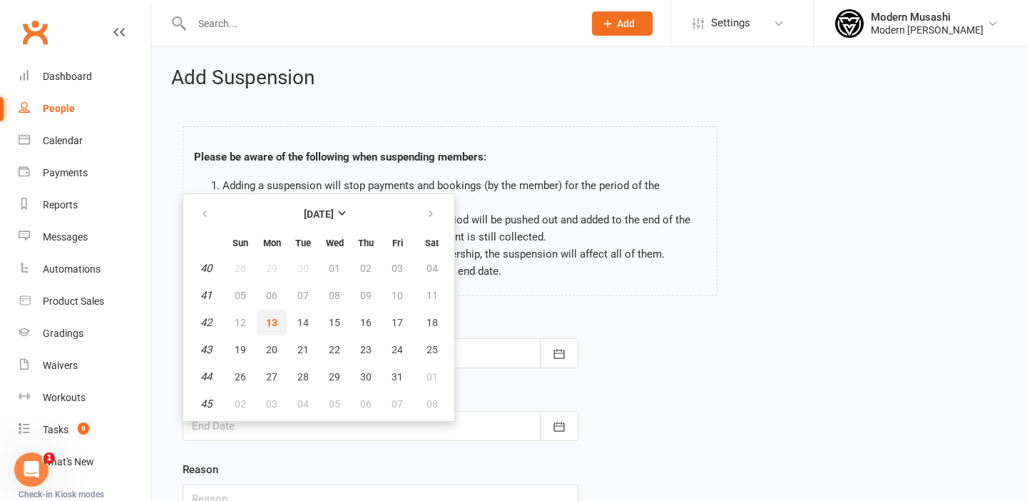
click at [269, 320] on span "13" at bounding box center [271, 322] width 11 height 11
type input "[DATE]"
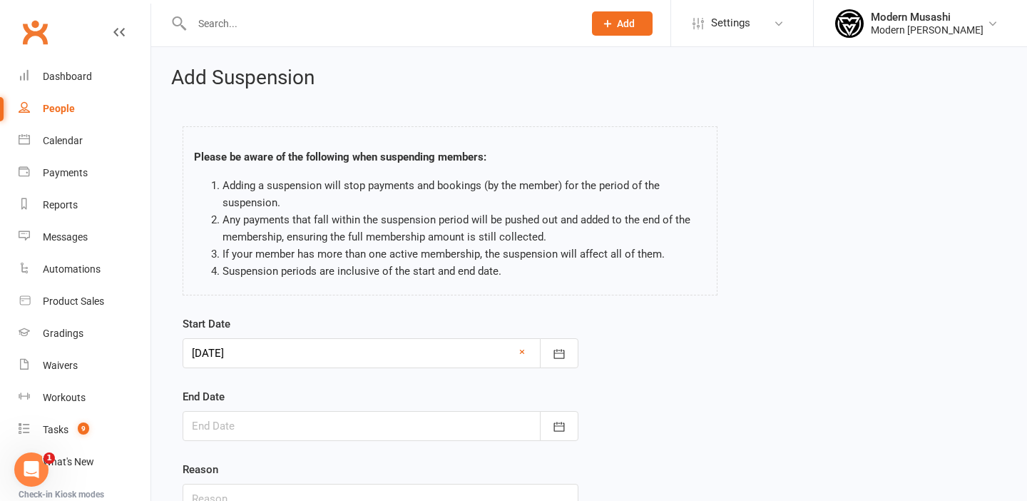
click at [244, 426] on div at bounding box center [381, 426] width 396 height 30
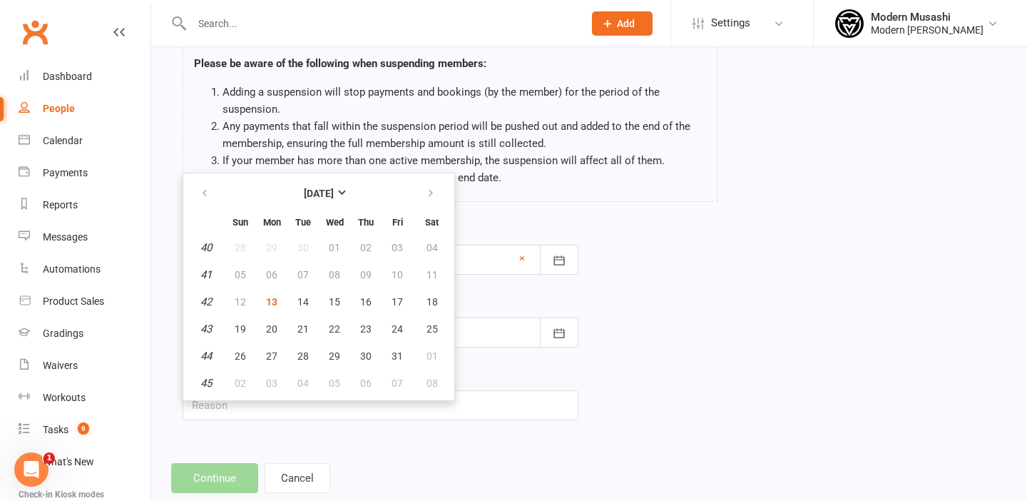
scroll to position [95, 0]
click at [272, 384] on span "03" at bounding box center [271, 381] width 11 height 11
type input "[DATE]"
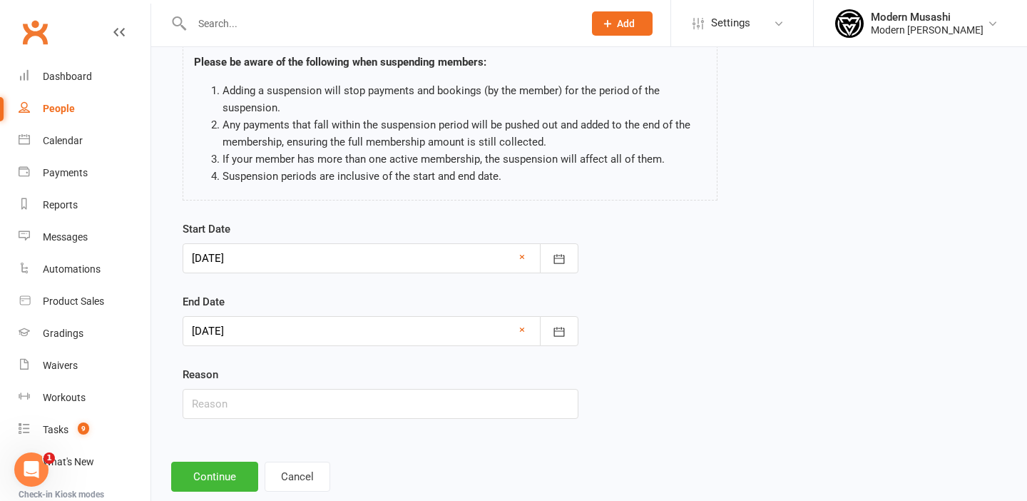
click at [270, 257] on div at bounding box center [381, 258] width 396 height 30
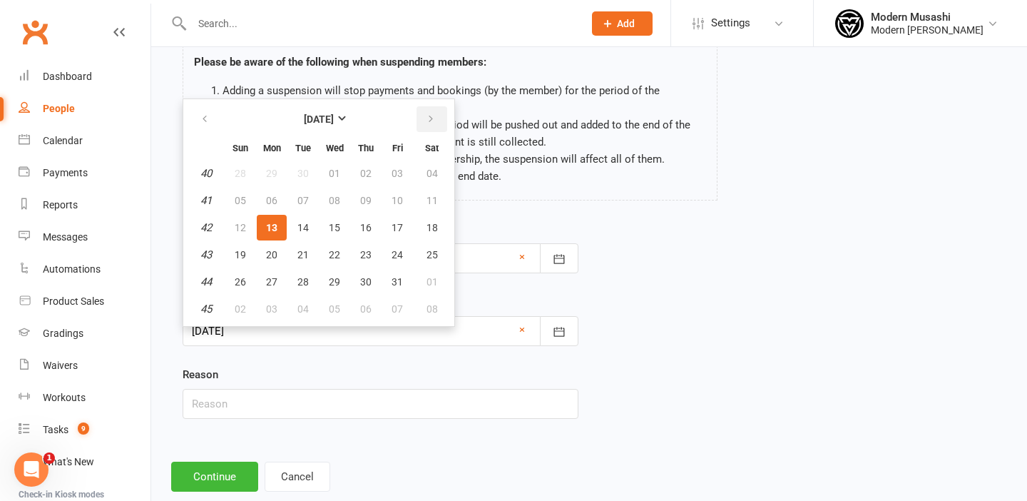
click at [432, 116] on icon "button" at bounding box center [431, 118] width 10 height 11
click at [273, 228] on span "10" at bounding box center [271, 227] width 11 height 11
type input "[DATE]"
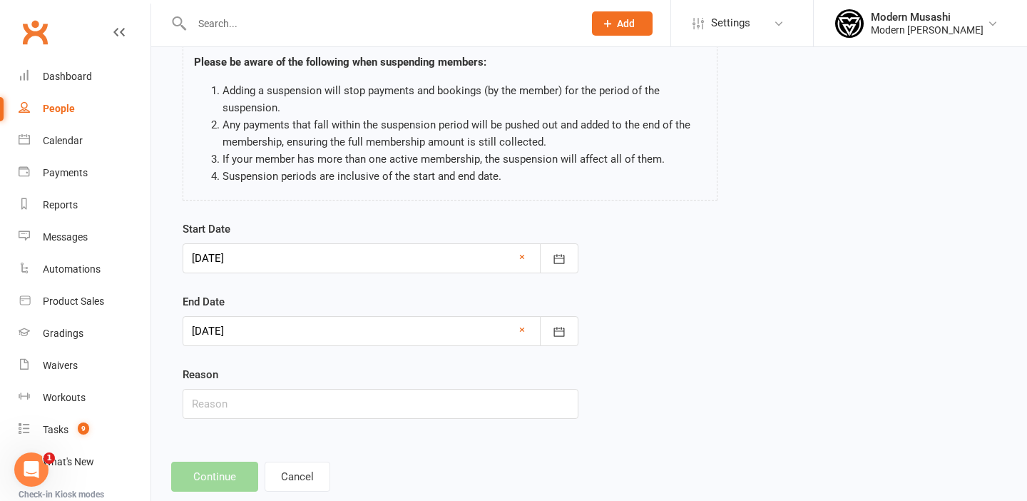
click at [290, 333] on div at bounding box center [381, 331] width 396 height 30
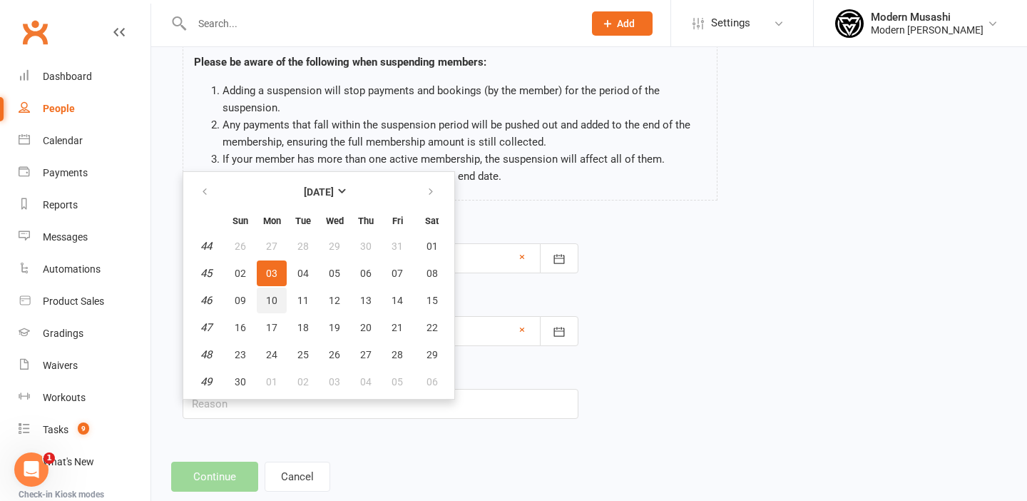
click at [275, 297] on span "10" at bounding box center [271, 300] width 11 height 11
type input "[DATE]"
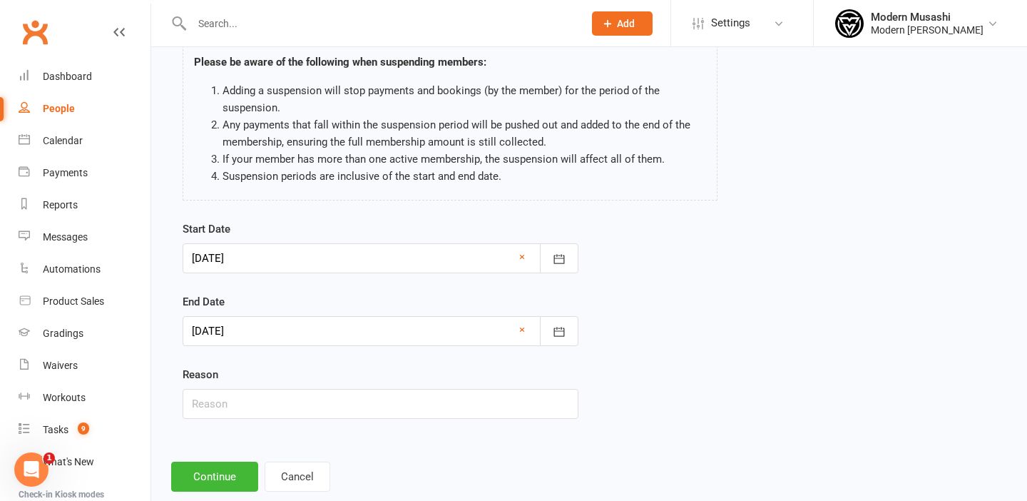
click at [229, 250] on div at bounding box center [381, 258] width 396 height 30
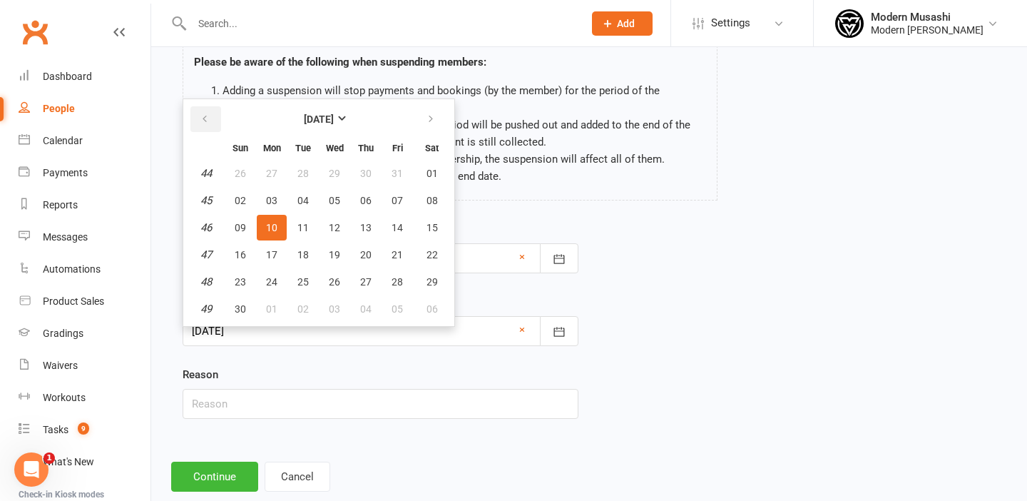
click at [206, 117] on icon "button" at bounding box center [205, 118] width 10 height 11
click at [269, 225] on span "13" at bounding box center [271, 227] width 11 height 11
type input "[DATE]"
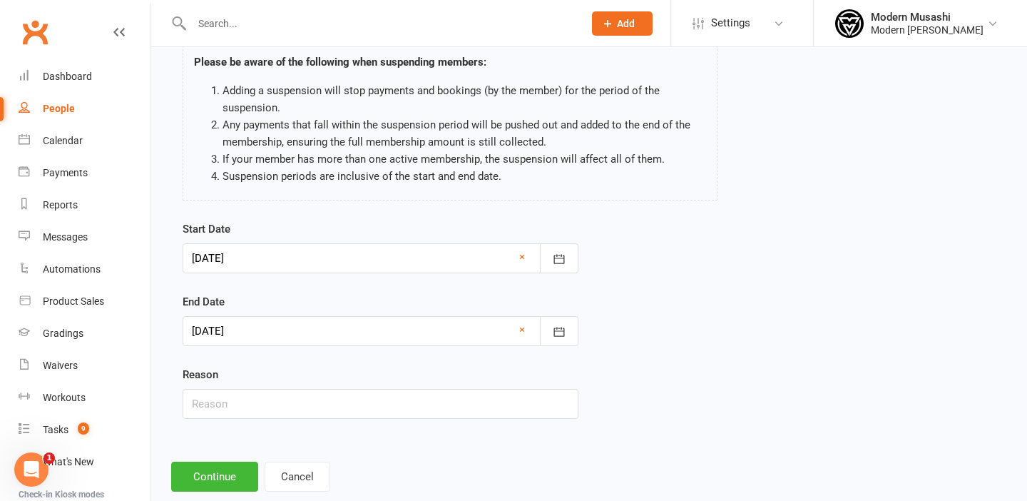
click at [255, 328] on div at bounding box center [381, 331] width 396 height 30
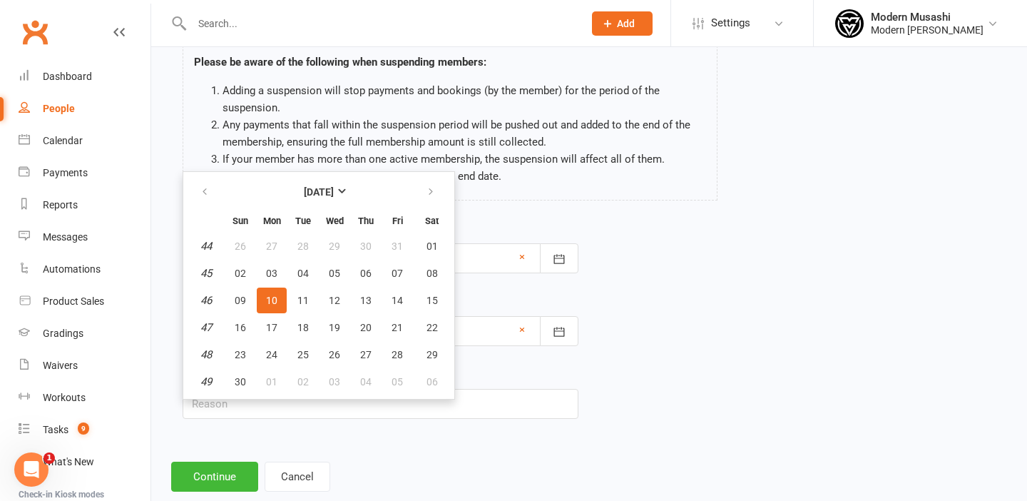
click at [273, 300] on span "10" at bounding box center [271, 300] width 11 height 11
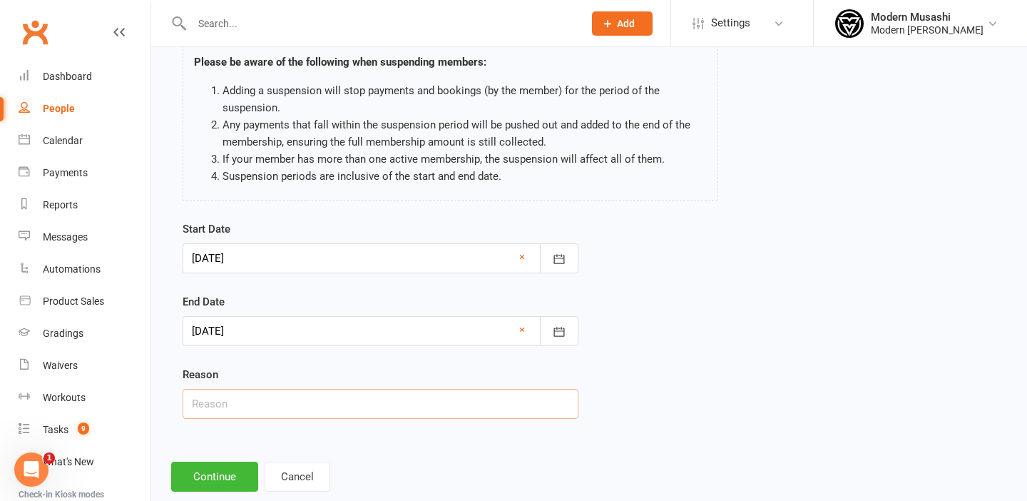
click at [283, 399] on input "text" at bounding box center [381, 404] width 396 height 30
type input "Injury"
click at [223, 475] on button "Continue" at bounding box center [214, 476] width 87 height 30
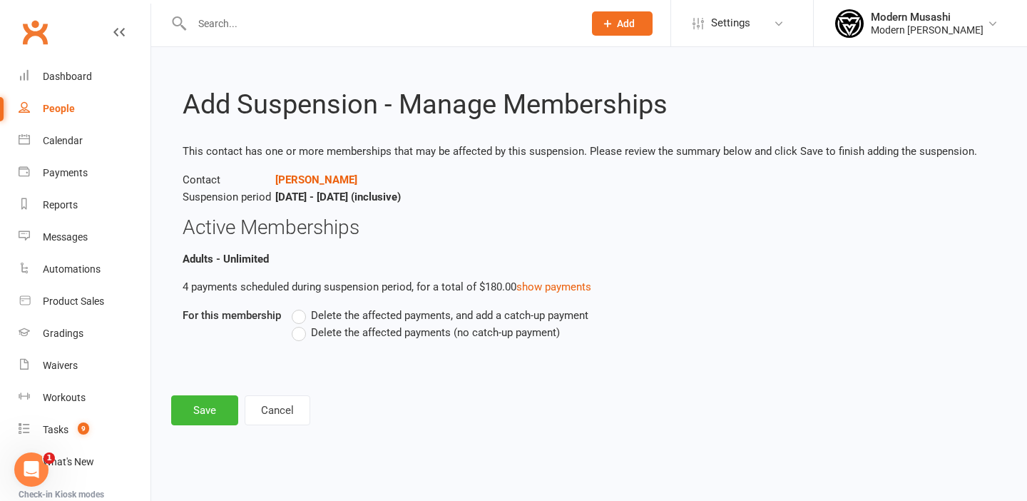
click at [300, 332] on label "Delete the affected payments (no catch-up payment)" at bounding box center [426, 332] width 268 height 17
click at [300, 324] on input "Delete the affected payments (no catch-up payment)" at bounding box center [296, 324] width 9 height 0
click at [204, 412] on button "Save" at bounding box center [204, 410] width 67 height 30
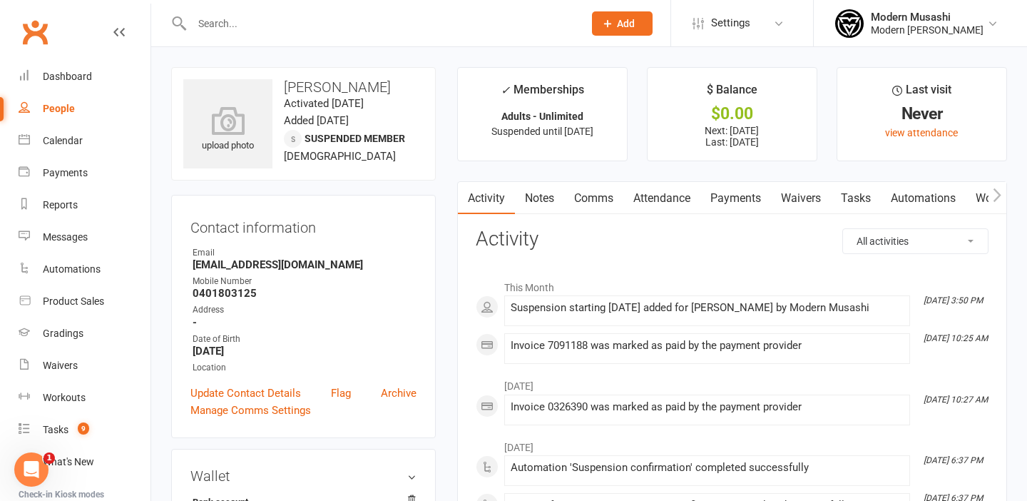
click at [745, 195] on link "Payments" at bounding box center [735, 198] width 71 height 33
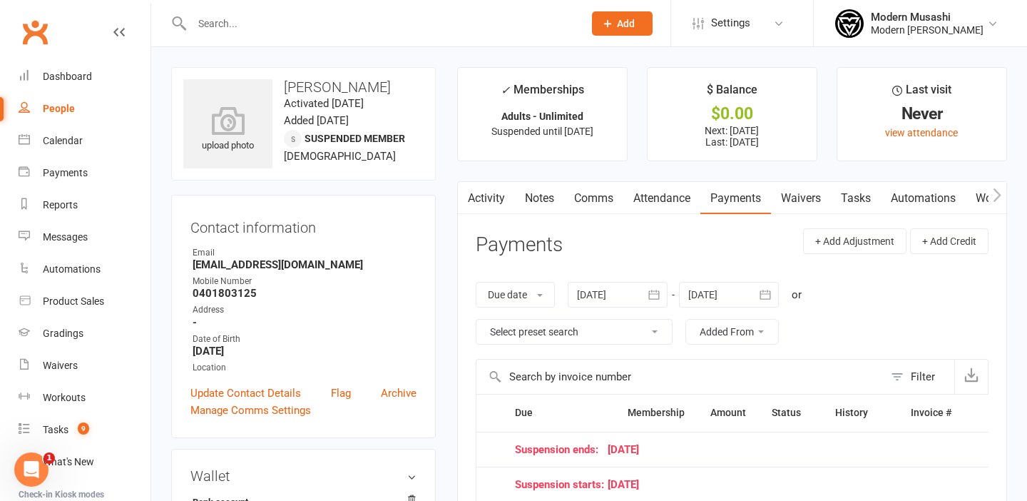
click at [859, 198] on link "Tasks" at bounding box center [856, 198] width 50 height 33
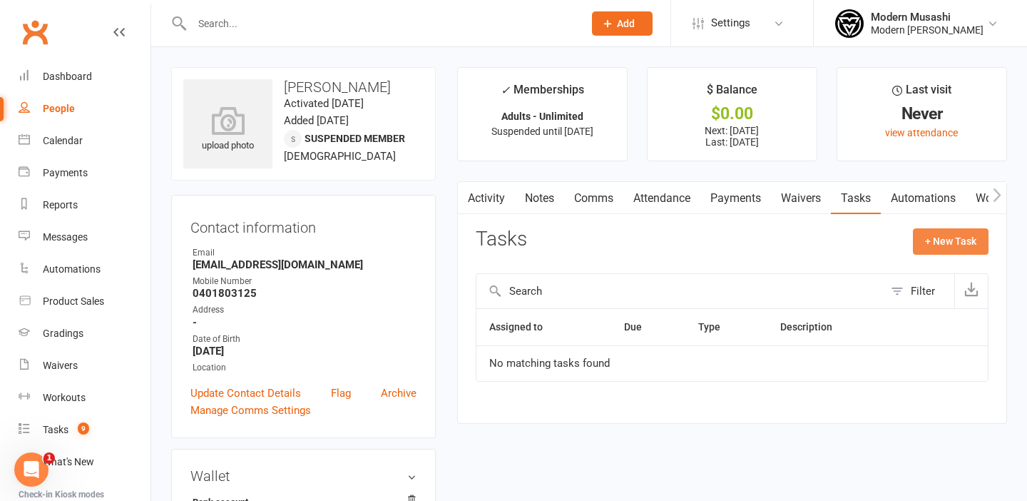
click at [955, 240] on button "+ New Task" at bounding box center [951, 241] width 76 height 26
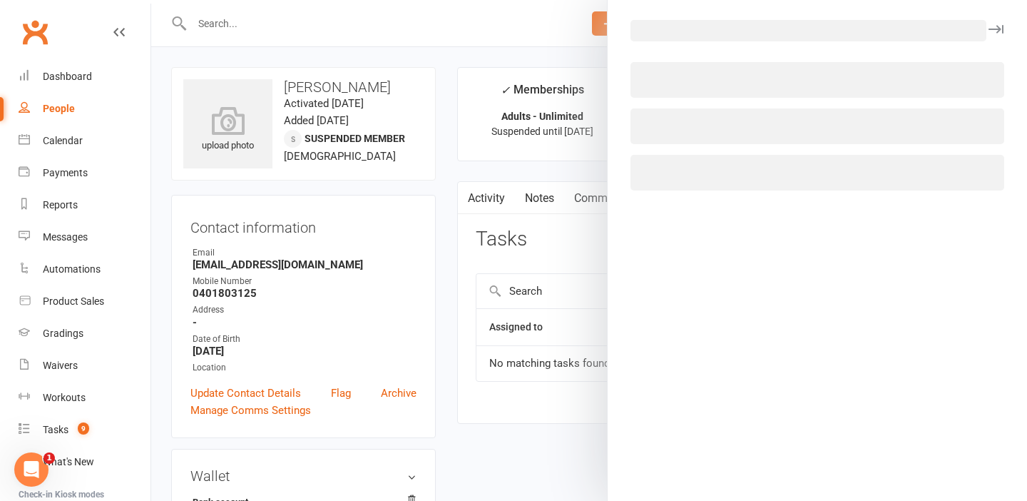
select select "53179"
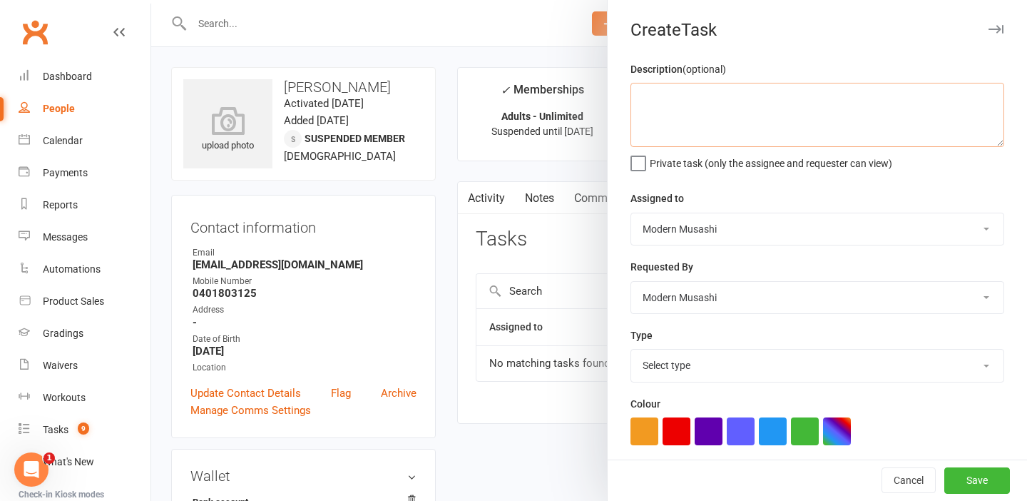
click at [705, 111] on textarea at bounding box center [817, 115] width 374 height 64
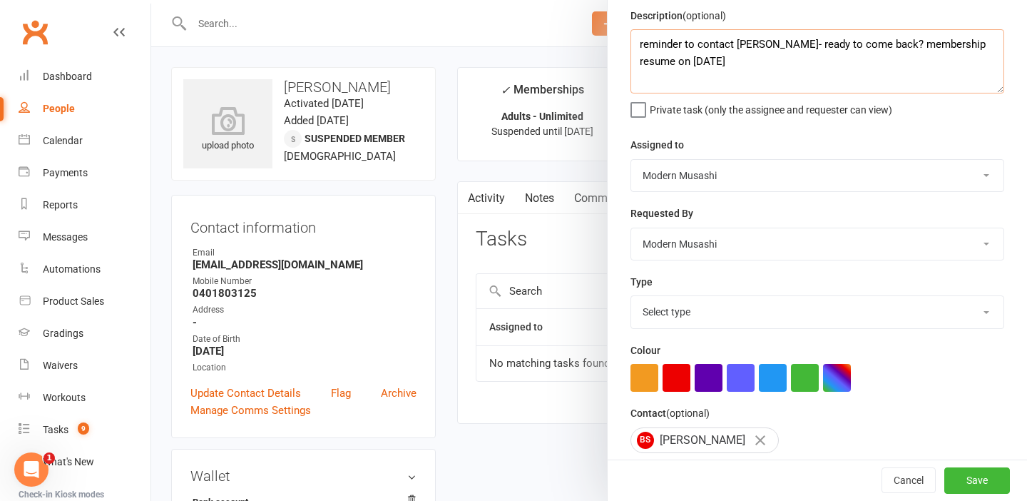
scroll to position [58, 0]
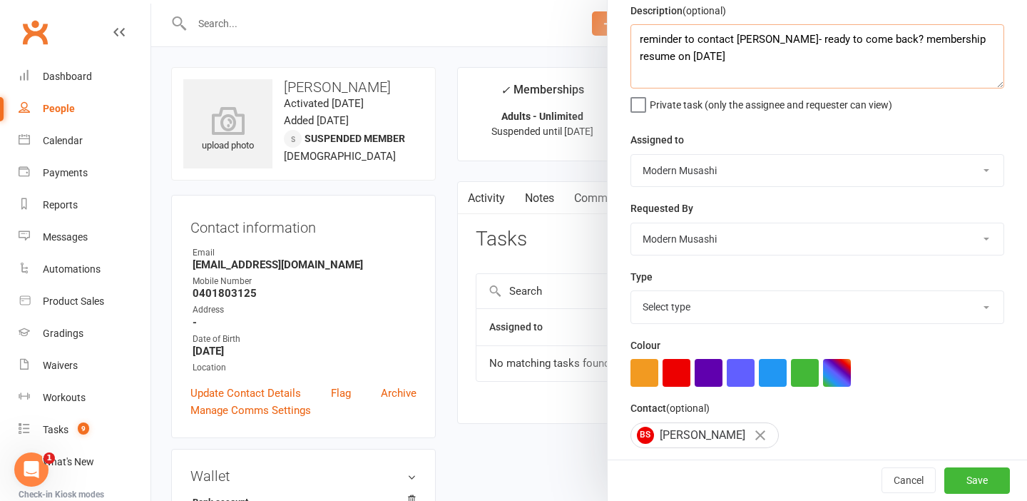
type textarea "reminder to contact [PERSON_NAME]- ready to come back? membership resume on [DA…"
click at [712, 308] on select "Select type Admin E-mail Meeting Phone call Sms Add new task type" at bounding box center [817, 306] width 372 height 31
select select "35154"
click at [631, 292] on select "Select type Admin E-mail Meeting Phone call Sms Add new task type" at bounding box center [817, 306] width 372 height 31
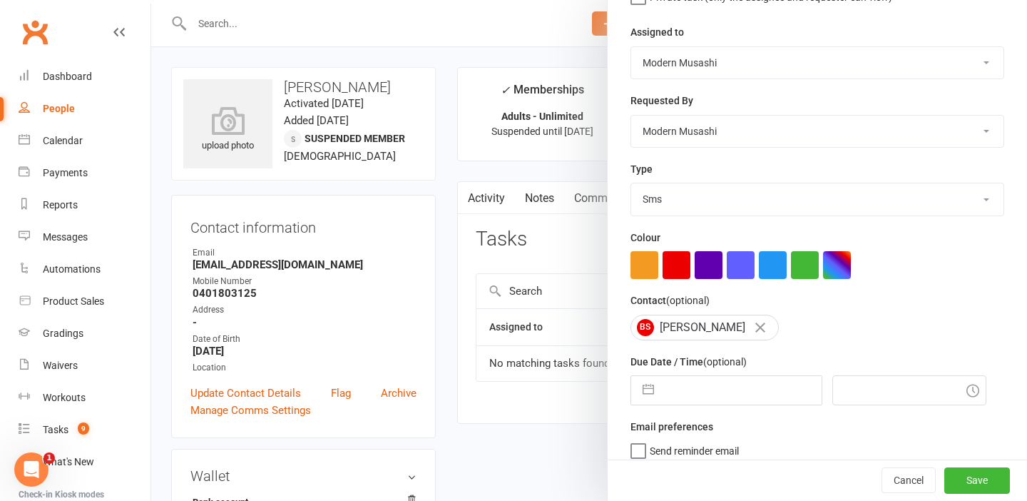
scroll to position [180, 0]
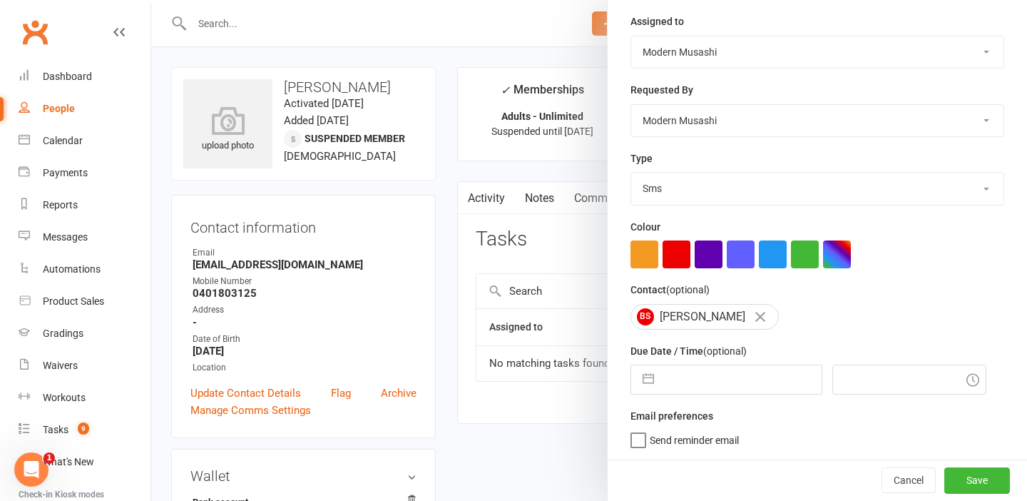
select select "8"
select select "2025"
select select "9"
select select "2025"
select select "10"
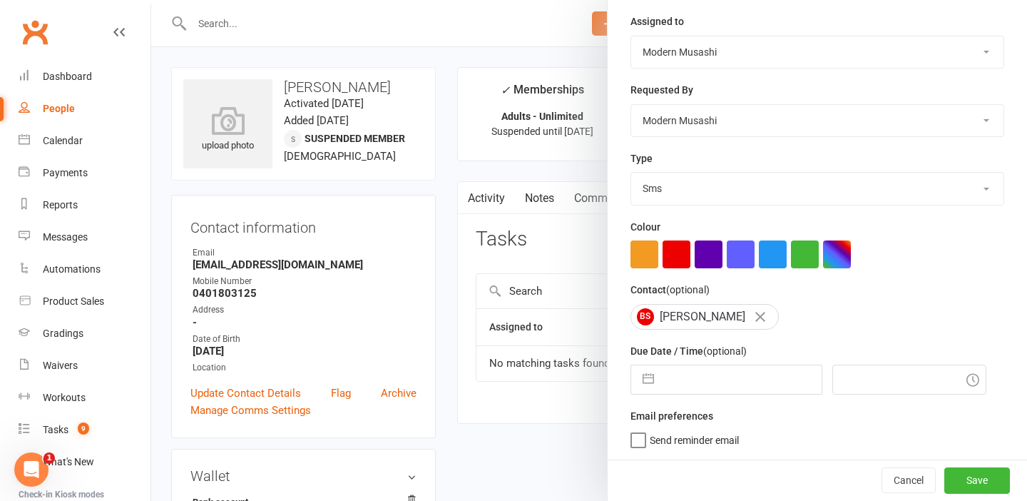
select select "2025"
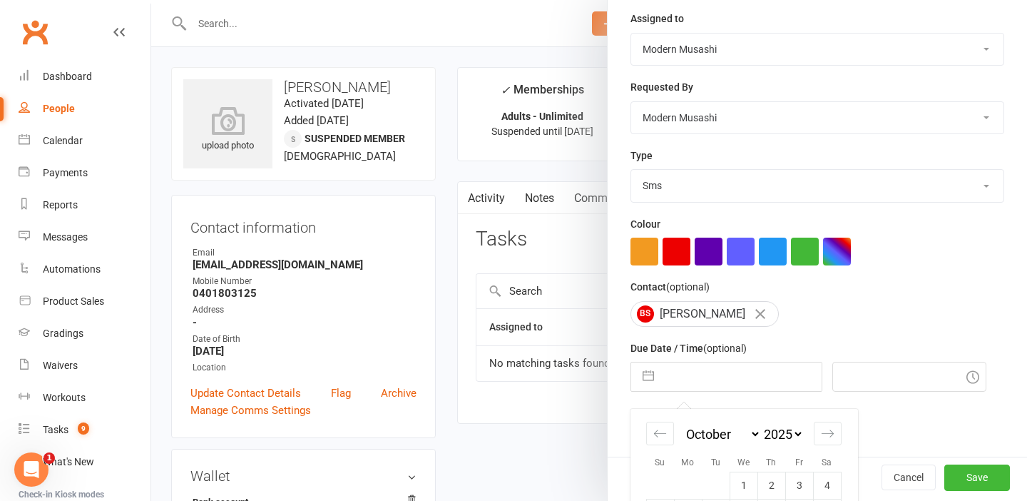
click at [700, 387] on input "text" at bounding box center [741, 376] width 160 height 29
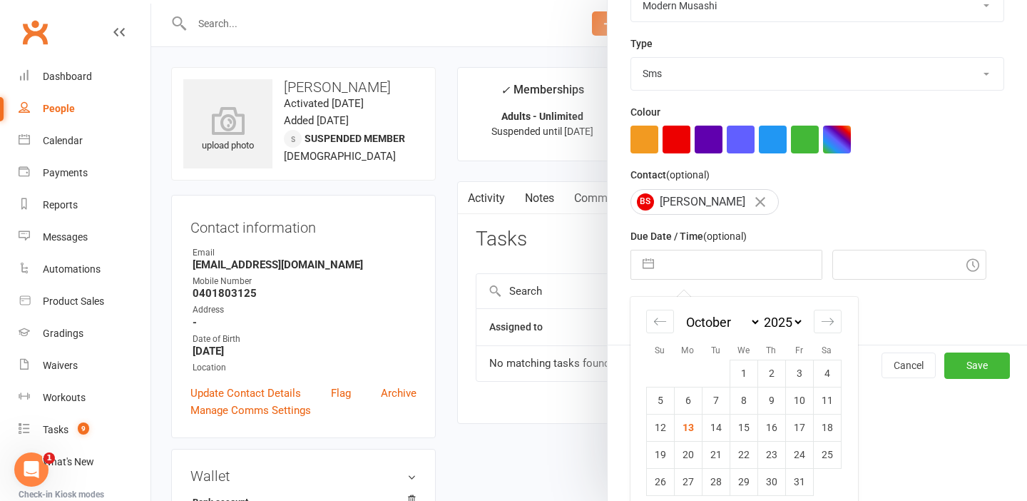
scroll to position [297, 0]
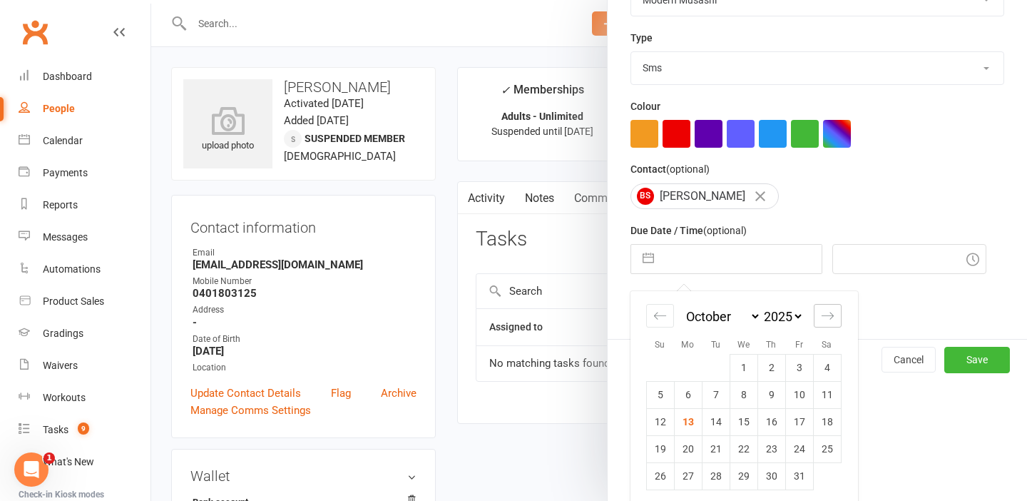
click at [827, 319] on icon "Move forward to switch to the next month." at bounding box center [828, 316] width 14 height 14
select select "11"
select select "2025"
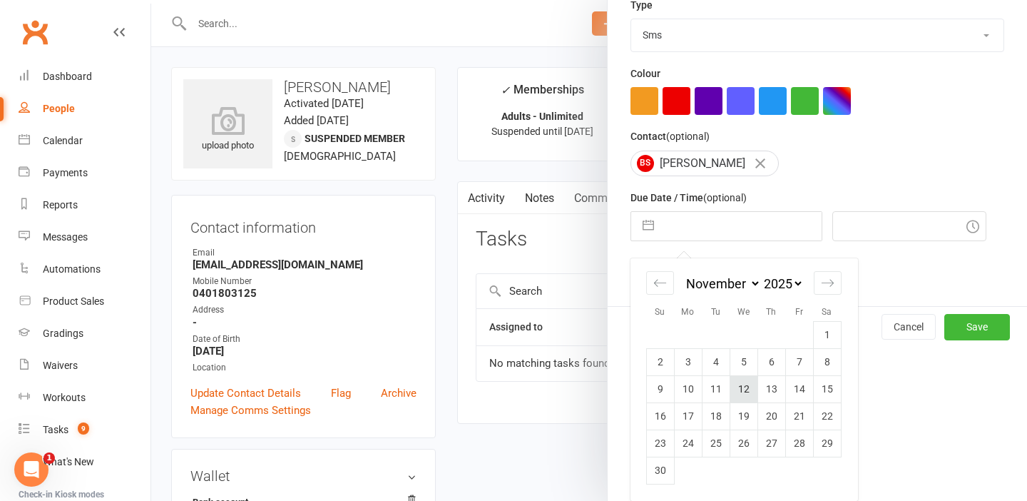
click at [745, 386] on td "12" at bounding box center [744, 388] width 28 height 27
type input "[DATE]"
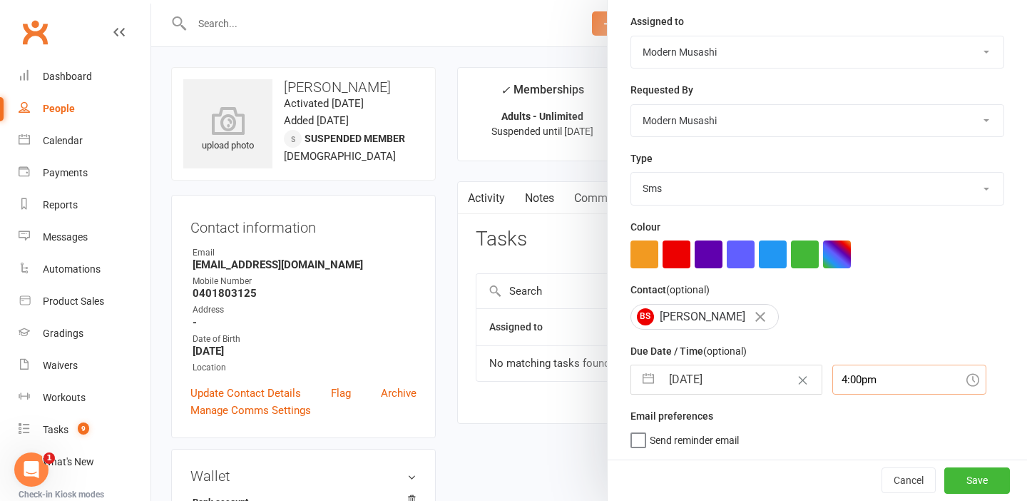
scroll to position [216, 0]
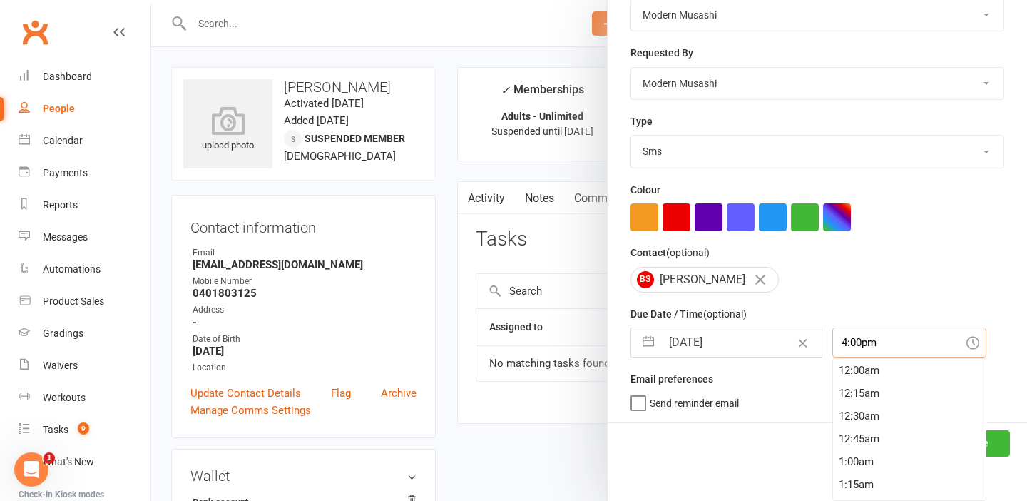
click at [875, 357] on div "4:00pm 12:00am 12:15am 12:30am 12:45am 1:00am 1:15am 1:30am 1:45am 2:00am 2:15a…" at bounding box center [909, 342] width 154 height 30
click at [841, 386] on div "1:00pm" at bounding box center [909, 386] width 153 height 23
type input "1:00pm"
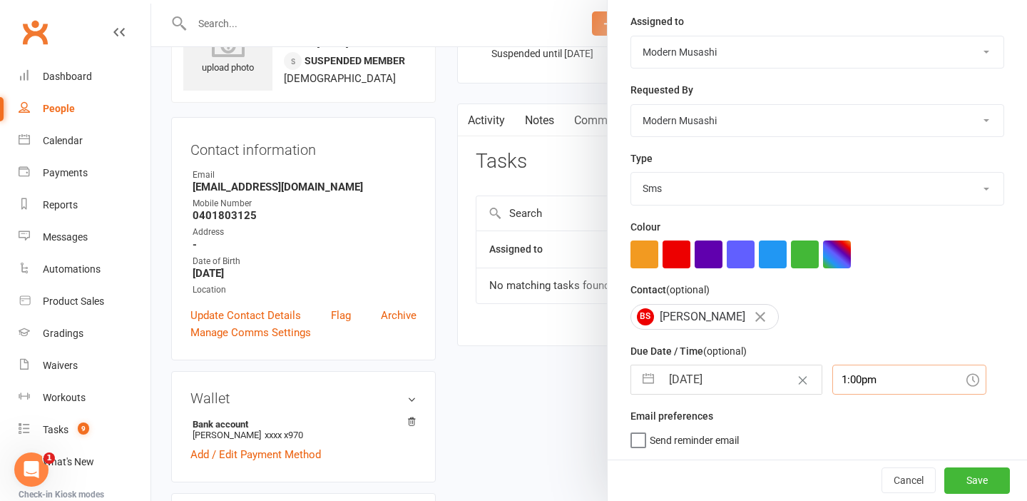
scroll to position [96, 0]
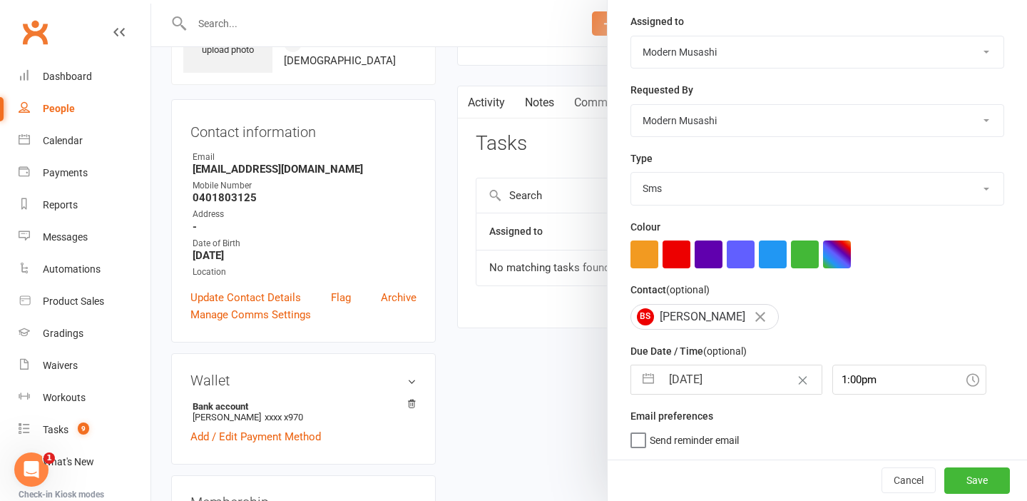
click at [640, 438] on label "Send reminder email" at bounding box center [684, 436] width 108 height 14
click at [640, 429] on input "Send reminder email" at bounding box center [684, 429] width 108 height 0
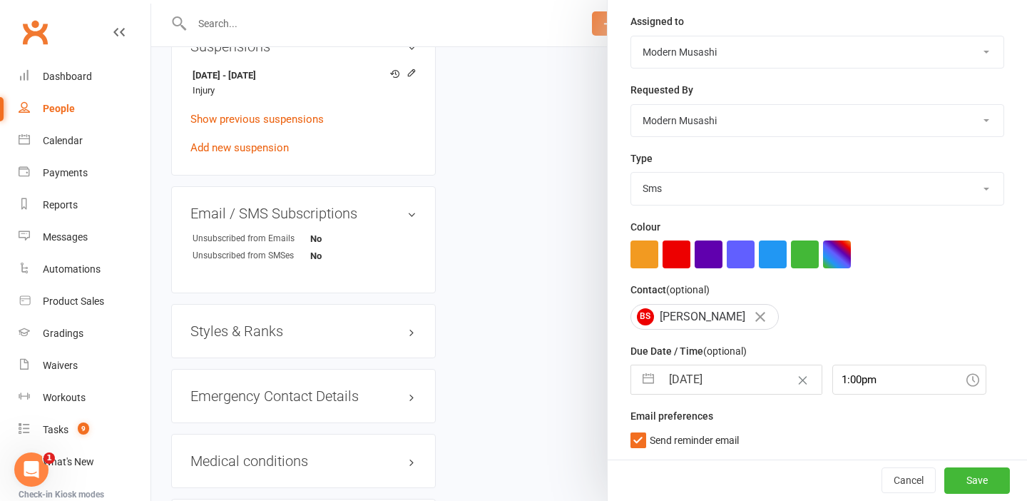
scroll to position [931, 0]
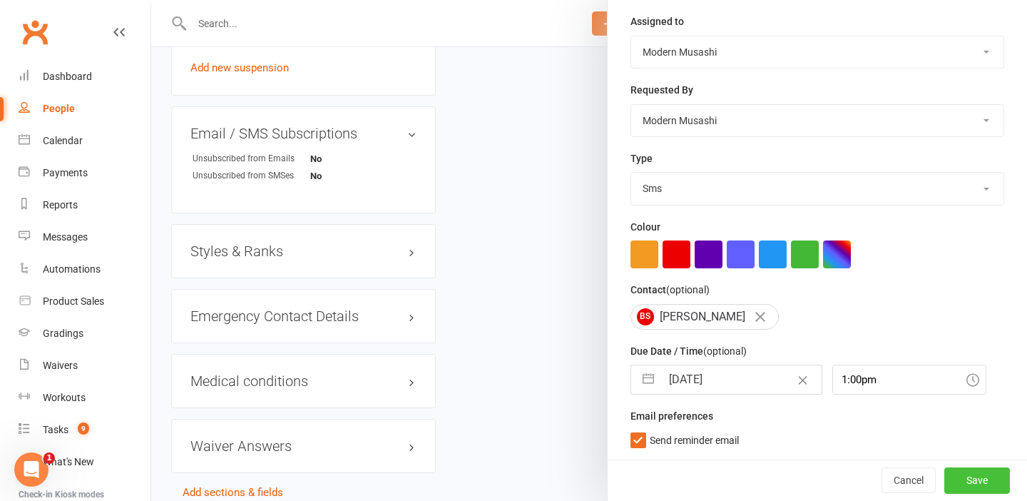
click at [986, 481] on button "Save" at bounding box center [977, 480] width 66 height 26
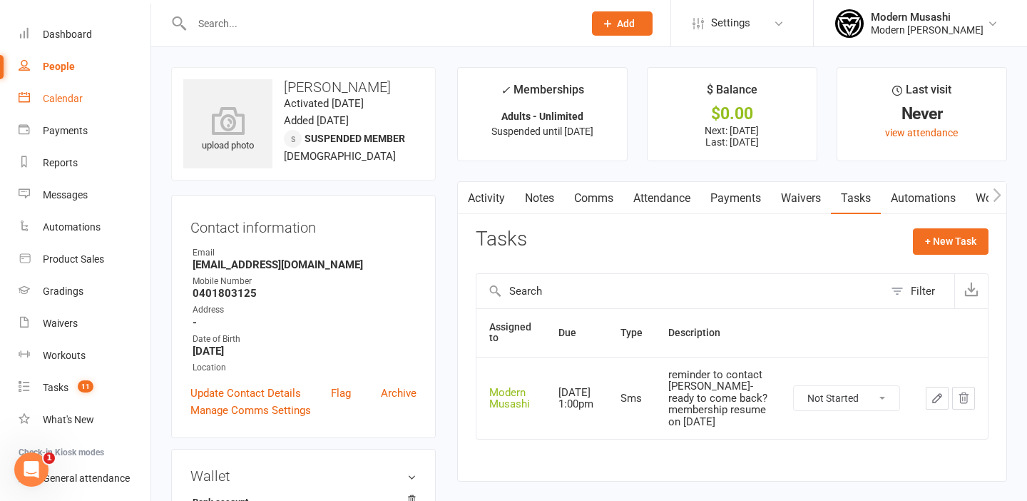
scroll to position [0, 0]
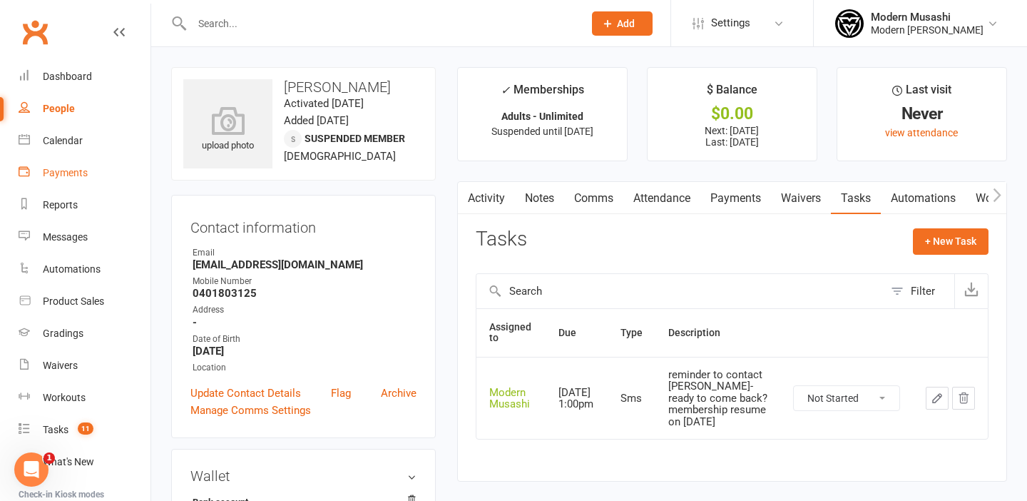
click at [61, 175] on div "Payments" at bounding box center [65, 172] width 45 height 11
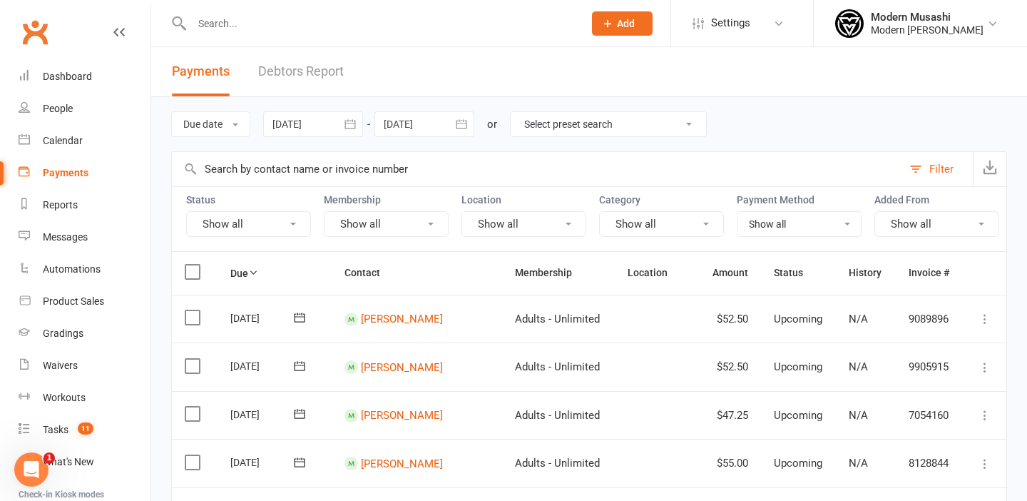
click at [322, 122] on div at bounding box center [313, 124] width 100 height 26
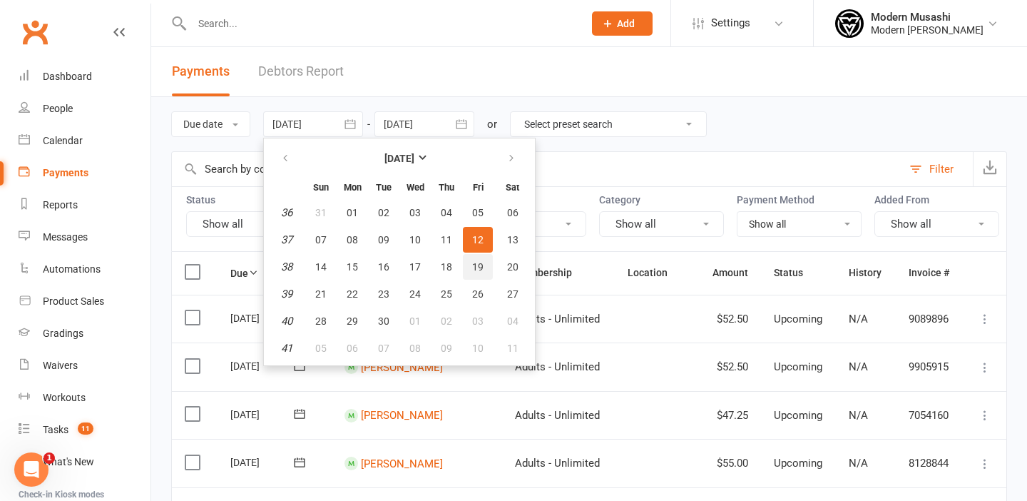
click at [481, 267] on span "19" at bounding box center [477, 266] width 11 height 11
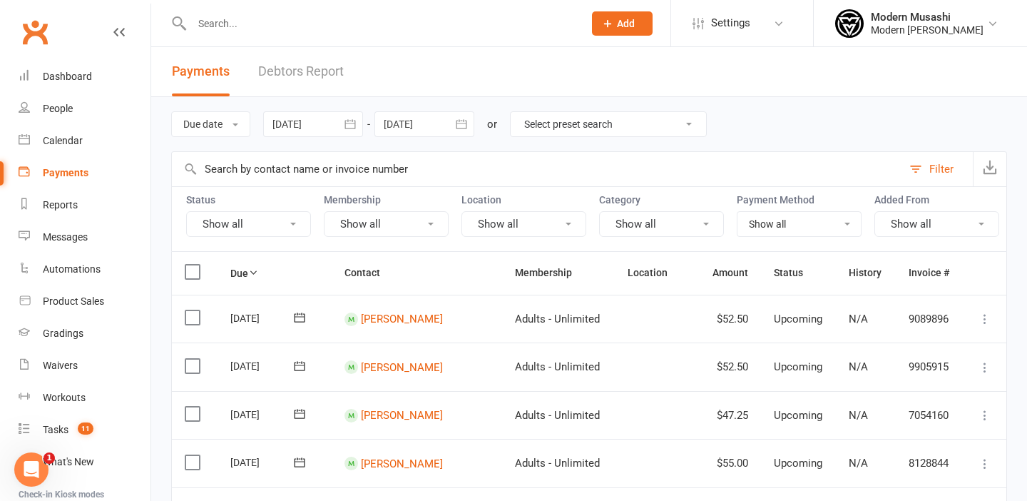
click at [423, 128] on div at bounding box center [424, 124] width 100 height 26
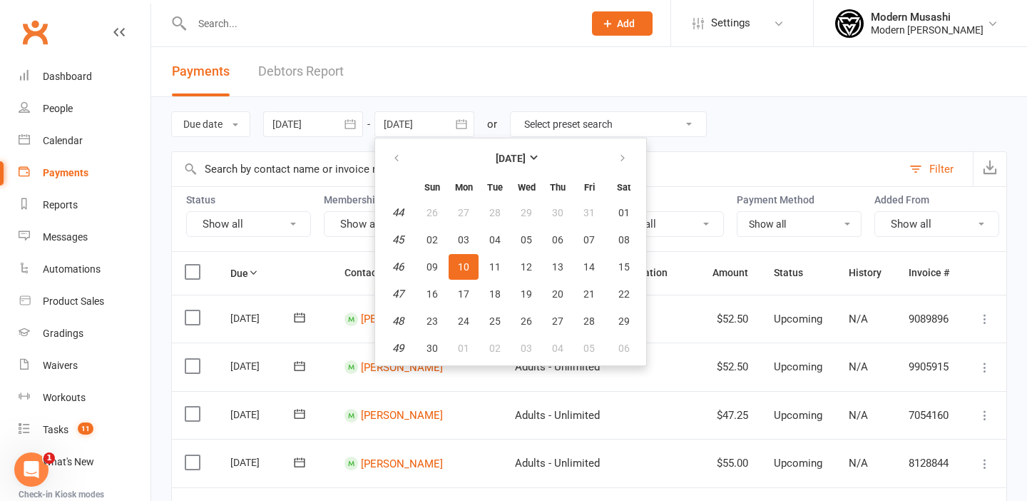
click at [318, 121] on div at bounding box center [313, 124] width 100 height 26
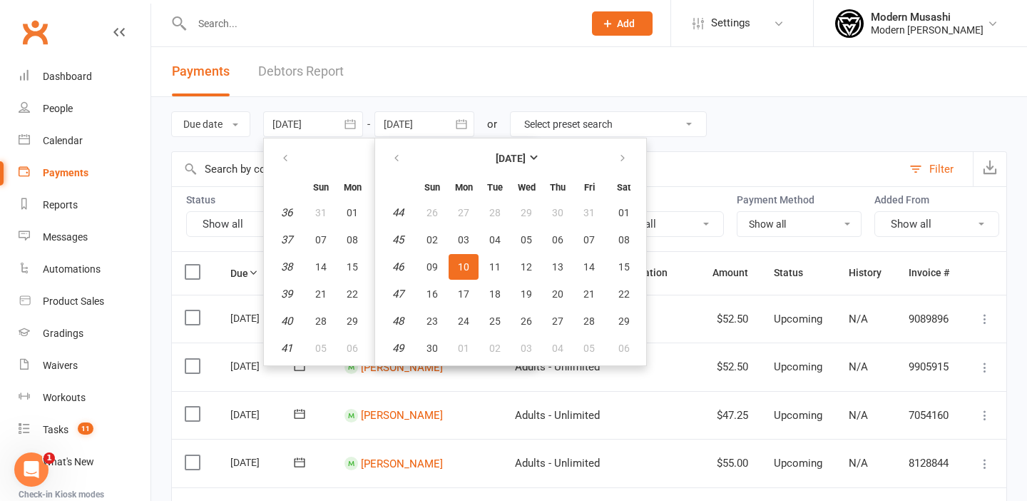
click at [415, 128] on div at bounding box center [424, 124] width 100 height 26
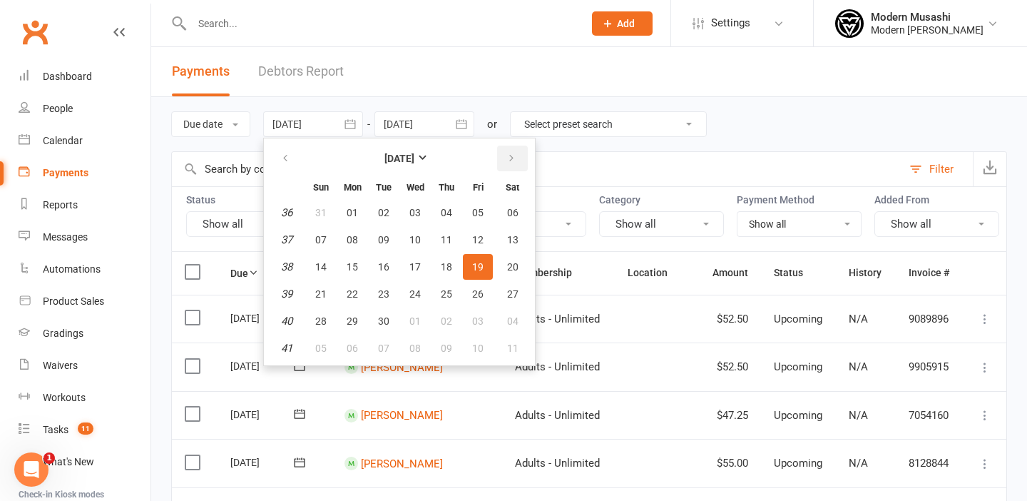
click at [513, 154] on icon "button" at bounding box center [511, 158] width 10 height 11
click at [450, 261] on span "16" at bounding box center [446, 266] width 11 height 11
type input "[DATE]"
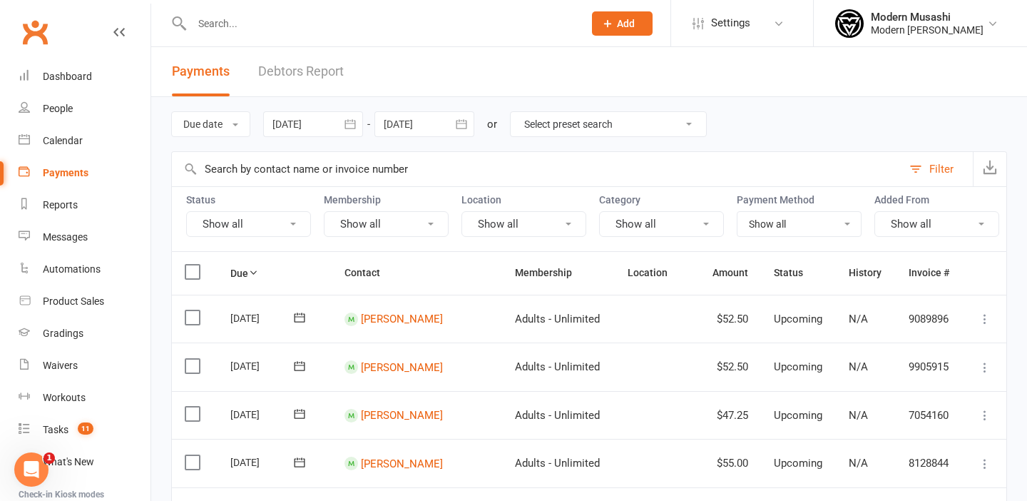
click at [441, 123] on div at bounding box center [424, 124] width 100 height 26
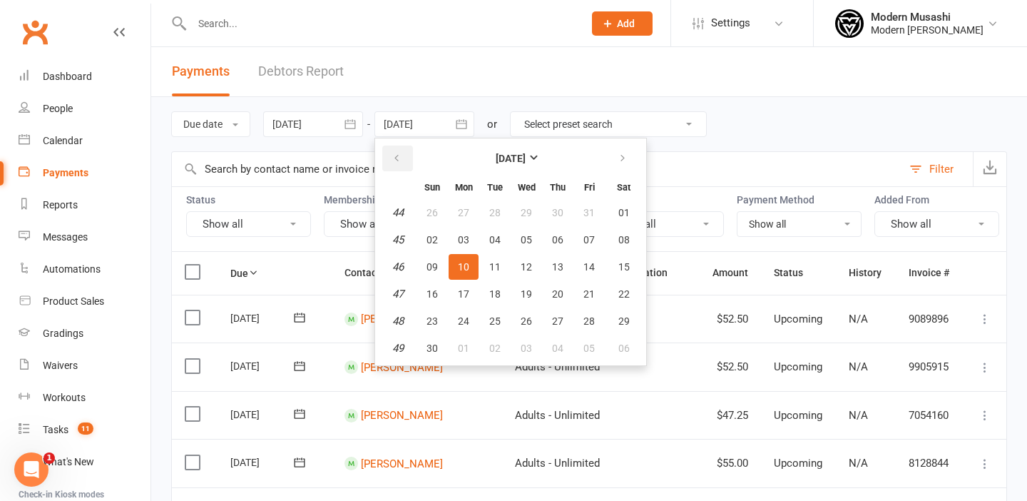
click at [397, 157] on icon "button" at bounding box center [397, 158] width 10 height 11
click at [595, 261] on span "17" at bounding box center [588, 266] width 11 height 11
type input "[DATE]"
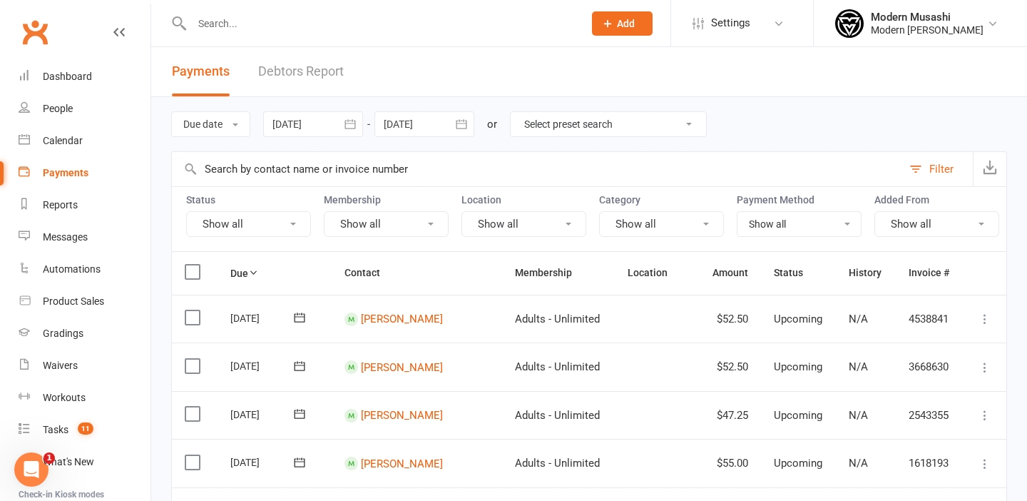
click at [330, 119] on div at bounding box center [313, 124] width 100 height 26
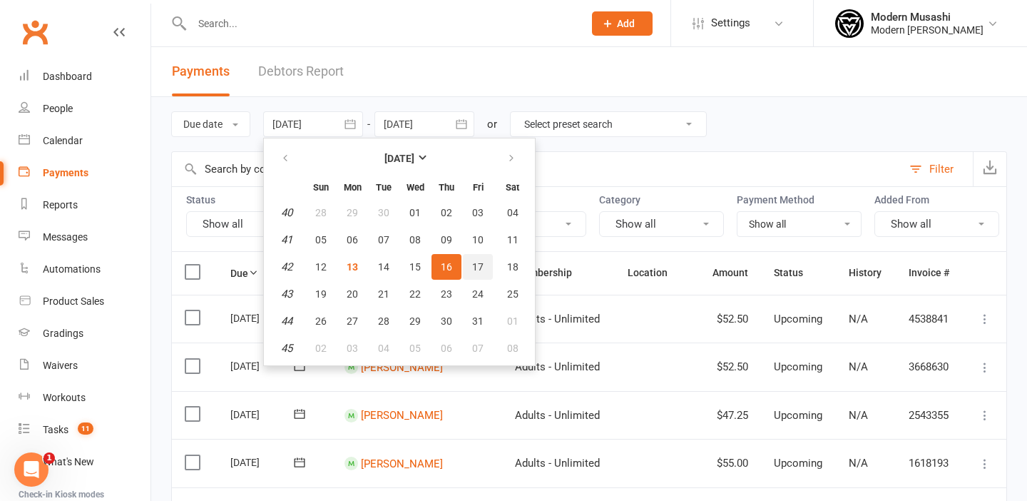
click at [481, 269] on span "17" at bounding box center [477, 266] width 11 height 11
type input "[DATE]"
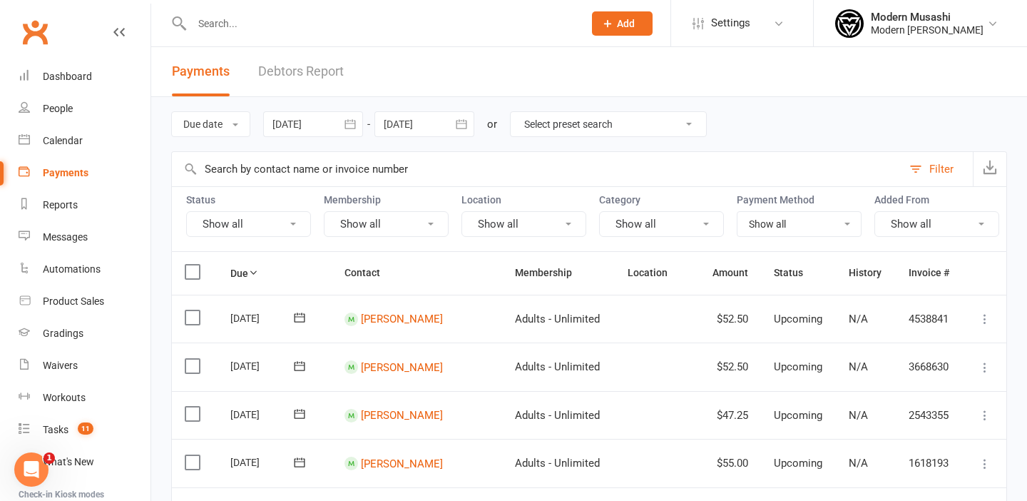
click at [289, 72] on link "Debtors Report" at bounding box center [301, 71] width 86 height 49
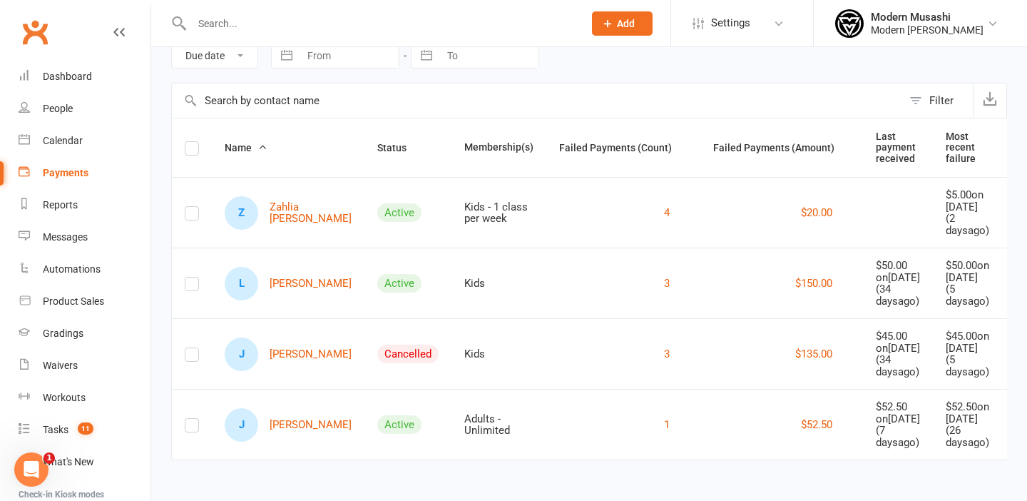
scroll to position [108, 0]
click at [190, 287] on label at bounding box center [192, 287] width 14 height 0
click at [190, 277] on input "checkbox" at bounding box center [192, 277] width 14 height 0
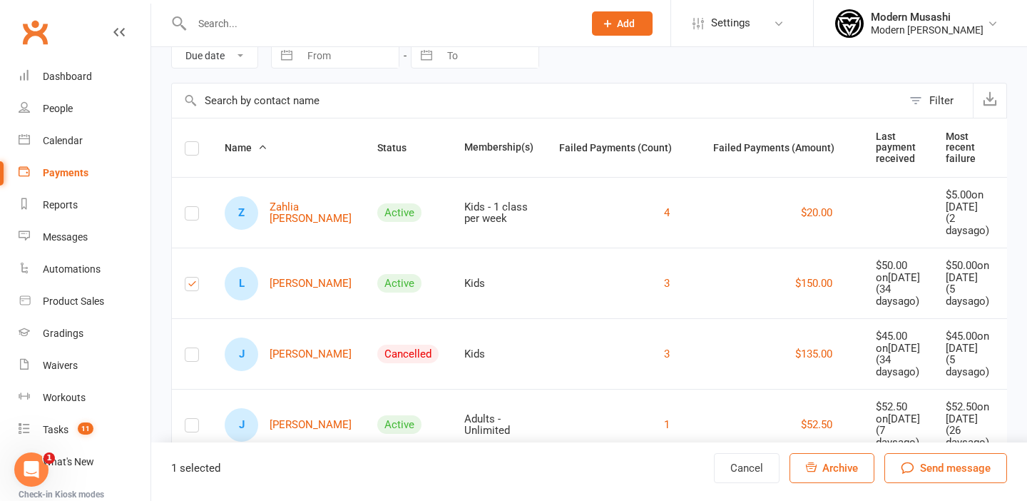
scroll to position [174, 0]
click at [193, 357] on label at bounding box center [192, 357] width 14 height 0
click at [193, 348] on input "checkbox" at bounding box center [192, 348] width 14 height 0
click at [288, 267] on link "L [PERSON_NAME]" at bounding box center [288, 284] width 127 height 34
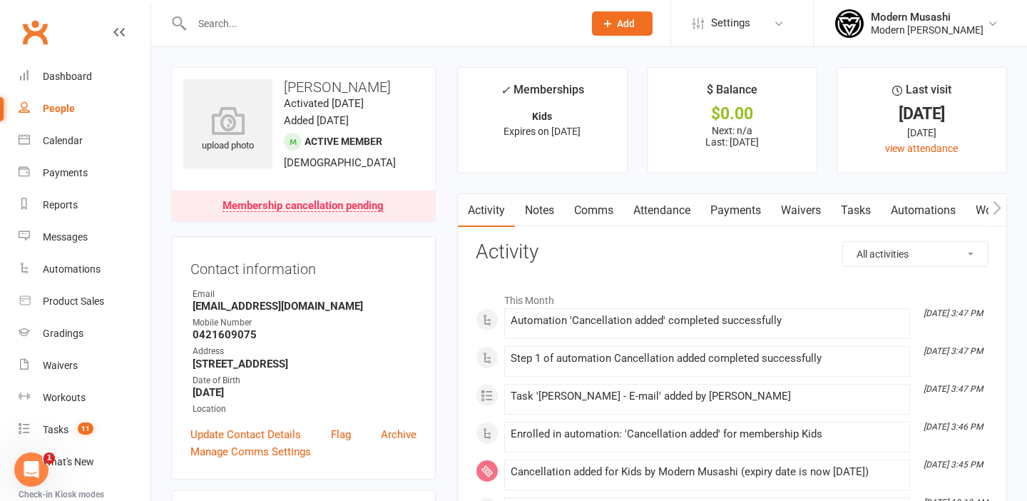
click at [290, 203] on div "Membership cancellation pending" at bounding box center [303, 205] width 161 height 11
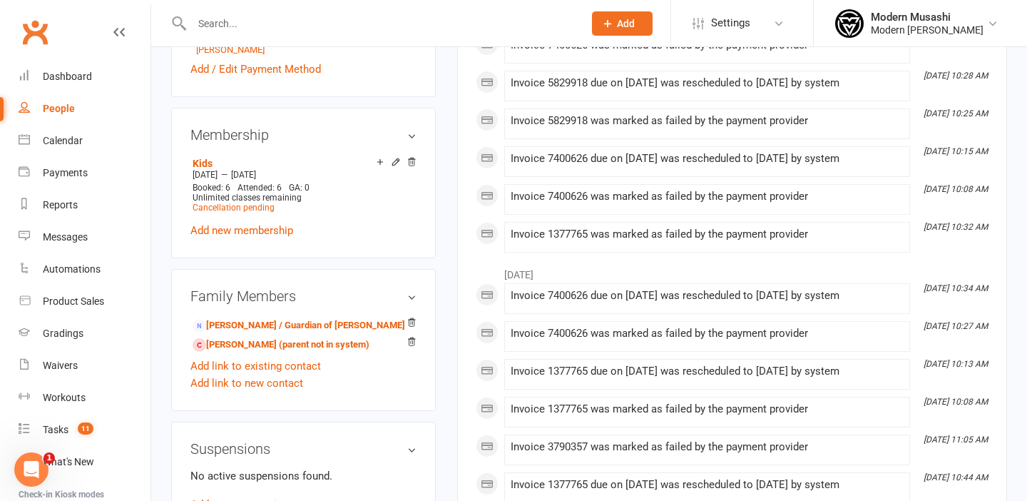
scroll to position [646, 0]
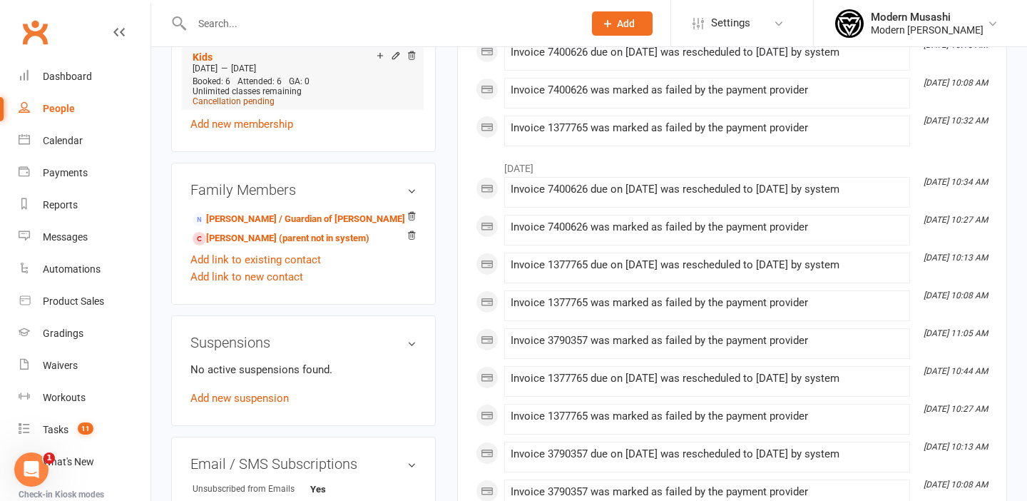
click at [242, 97] on span "Cancellation pending" at bounding box center [234, 101] width 82 height 10
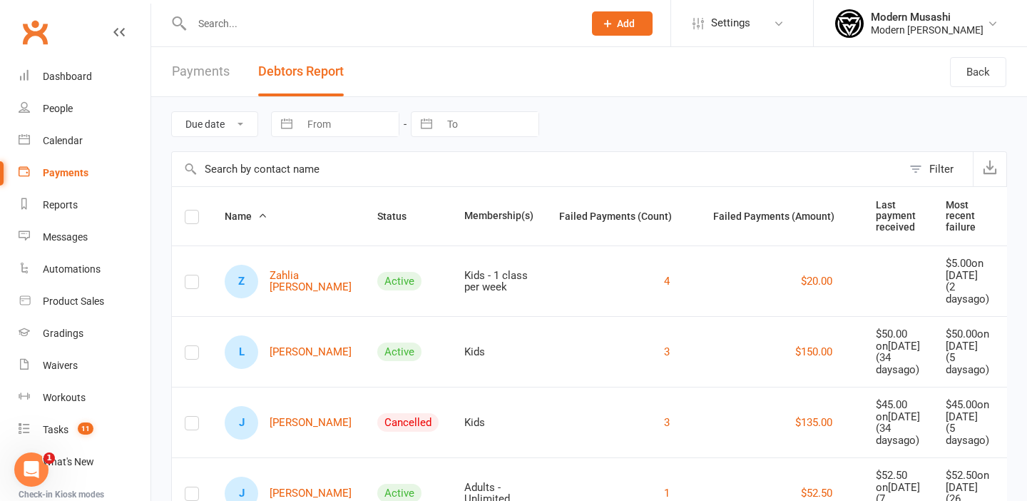
scroll to position [174, 0]
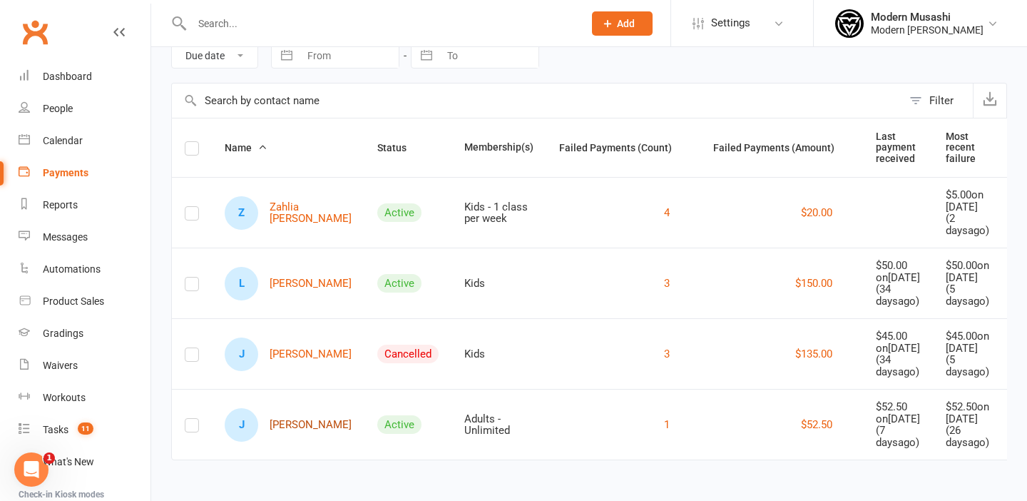
click at [287, 408] on link "J [PERSON_NAME]" at bounding box center [288, 425] width 127 height 34
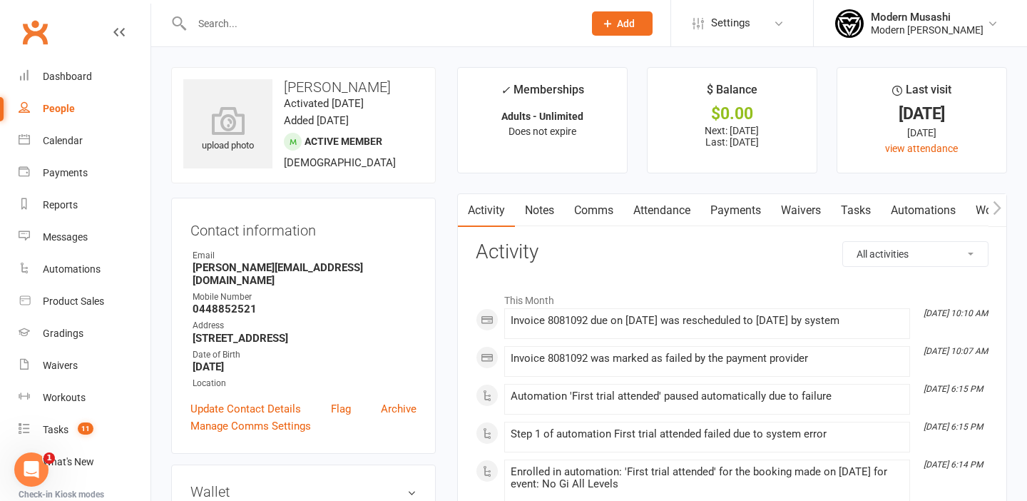
click at [743, 206] on link "Payments" at bounding box center [735, 210] width 71 height 33
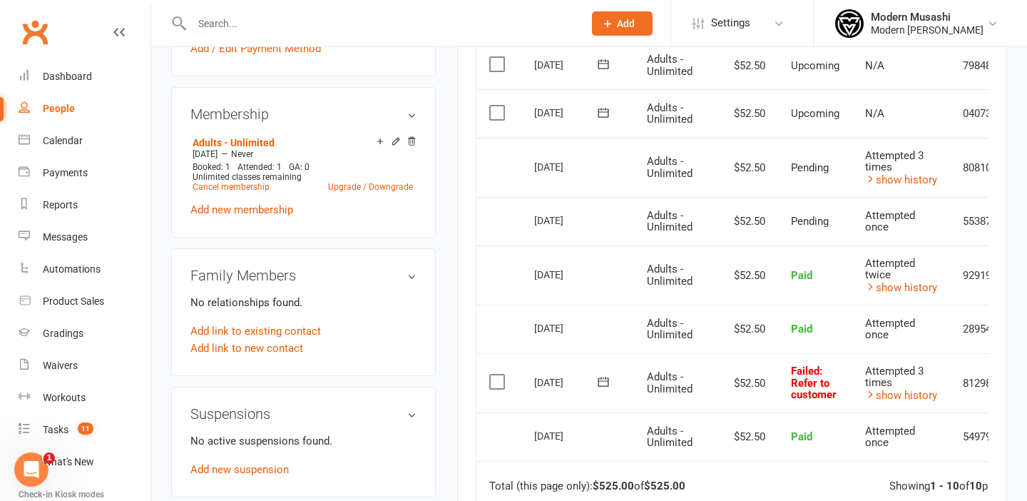
scroll to position [528, 0]
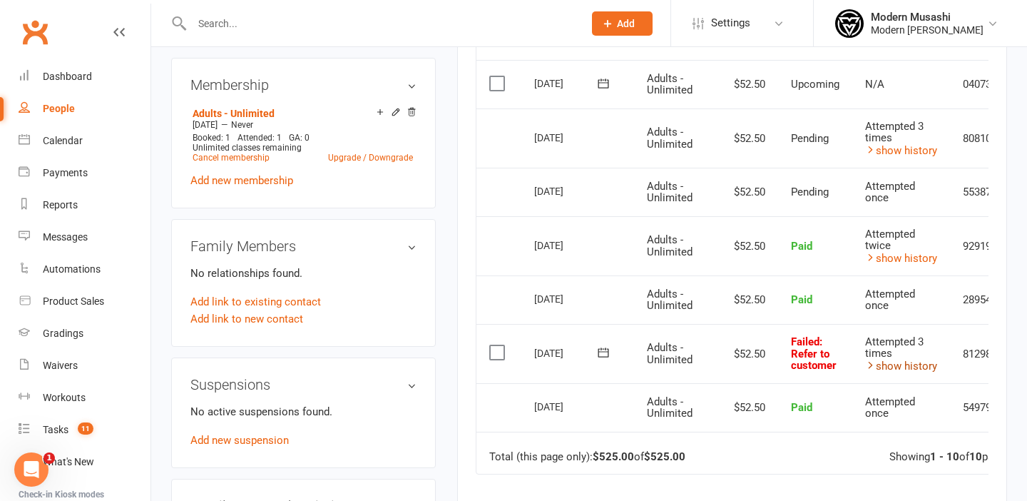
click at [921, 359] on link "show history" at bounding box center [901, 365] width 72 height 13
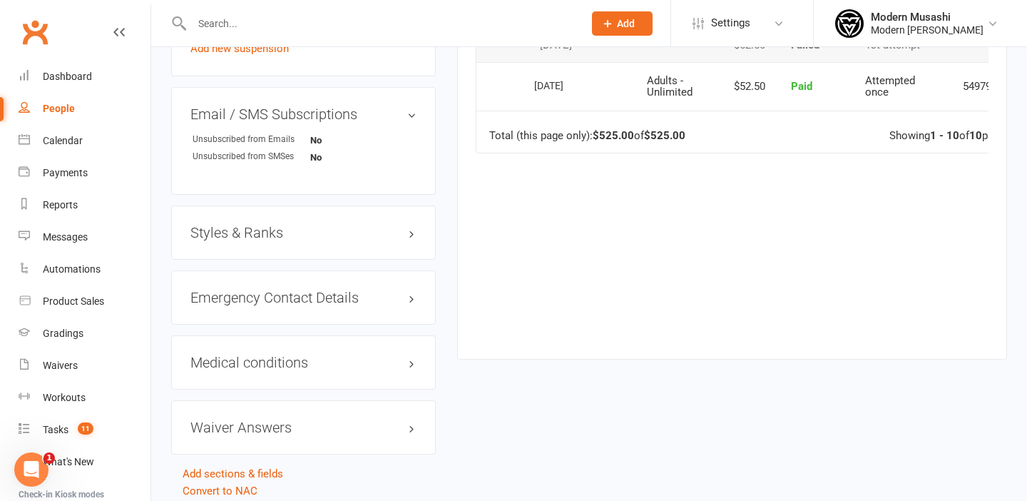
scroll to position [960, 0]
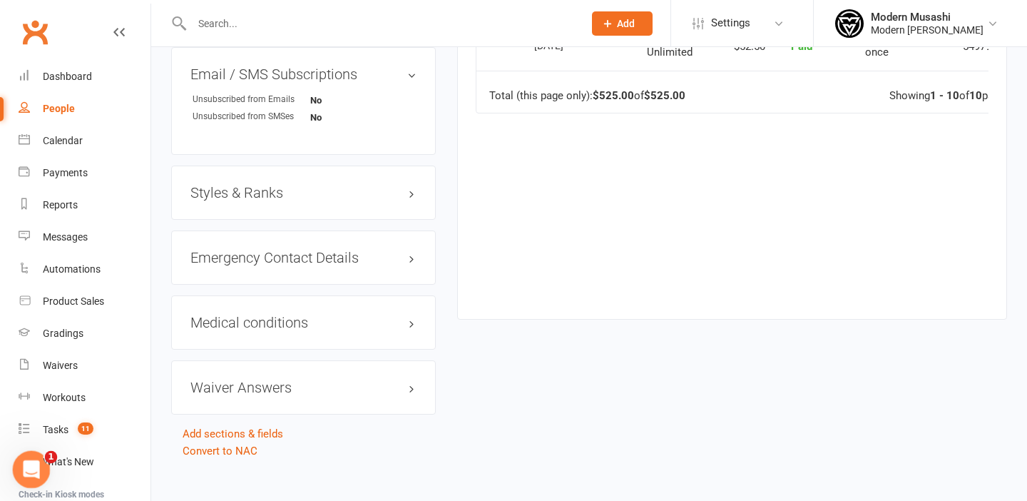
click at [29, 461] on icon "Open Intercom Messenger" at bounding box center [30, 468] width 24 height 24
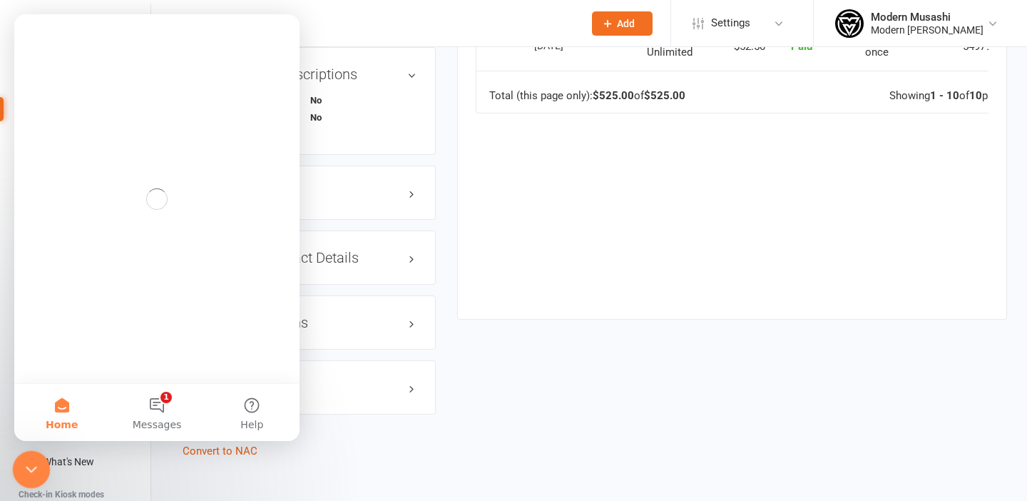
scroll to position [0, 0]
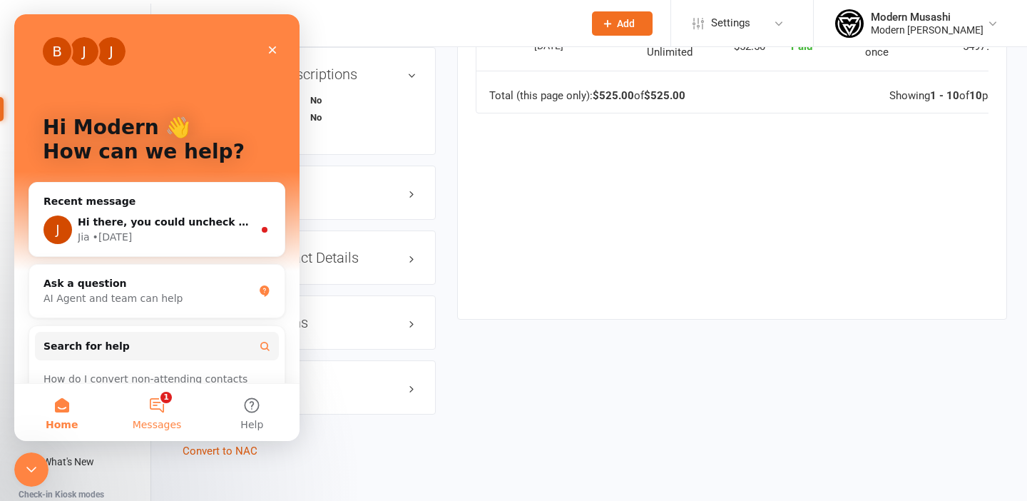
click at [158, 408] on button "1 Messages" at bounding box center [156, 412] width 95 height 57
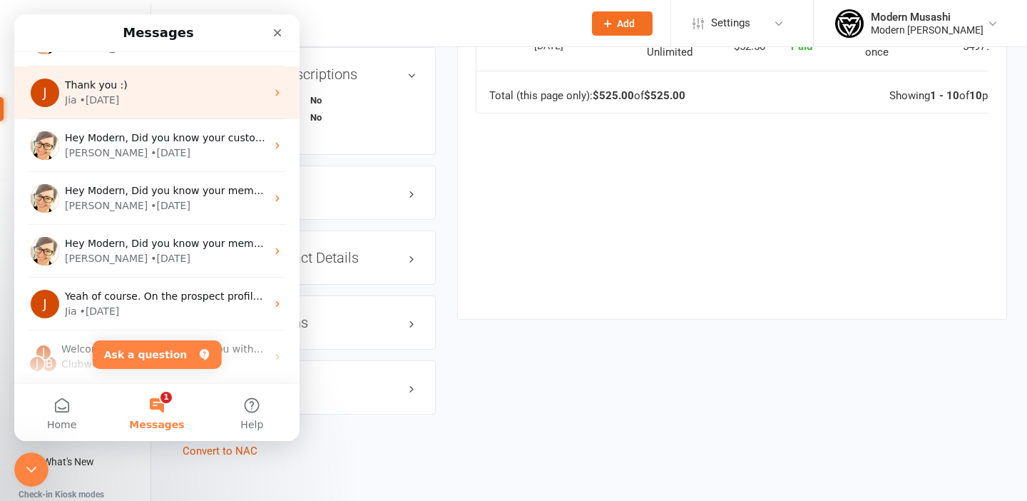
scroll to position [254, 0]
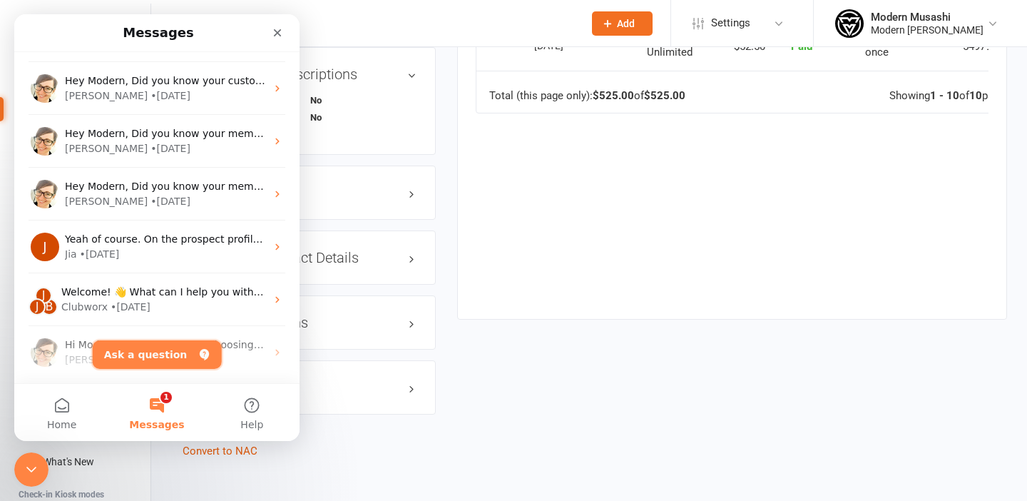
click at [158, 353] on button "Ask a question" at bounding box center [157, 354] width 129 height 29
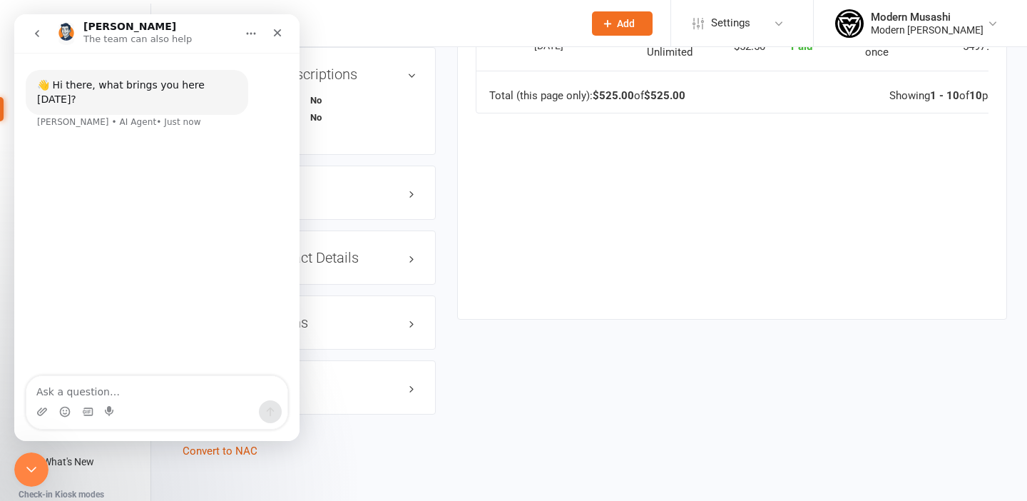
click at [122, 396] on textarea "Ask a question…" at bounding box center [156, 388] width 261 height 24
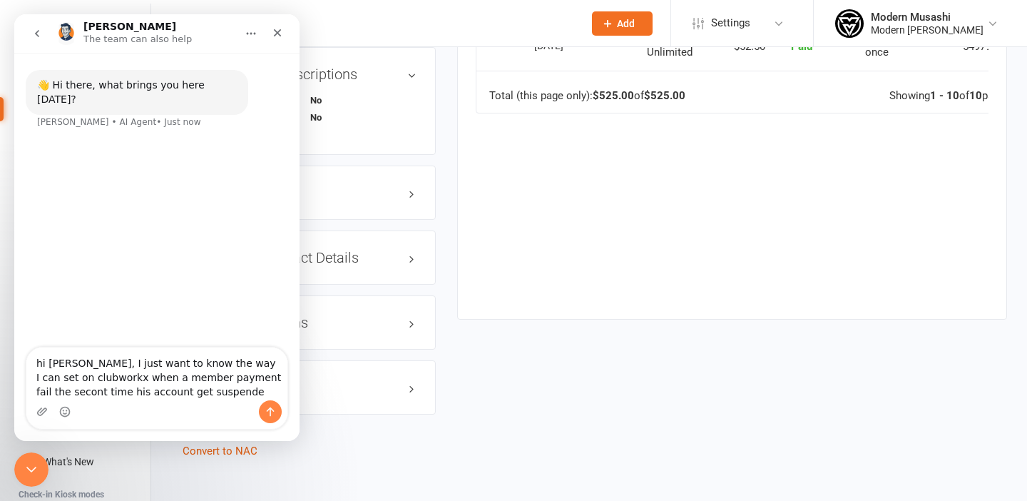
type textarea "hi [PERSON_NAME], I just want to know the way I can set on clubworkx when a mem…"
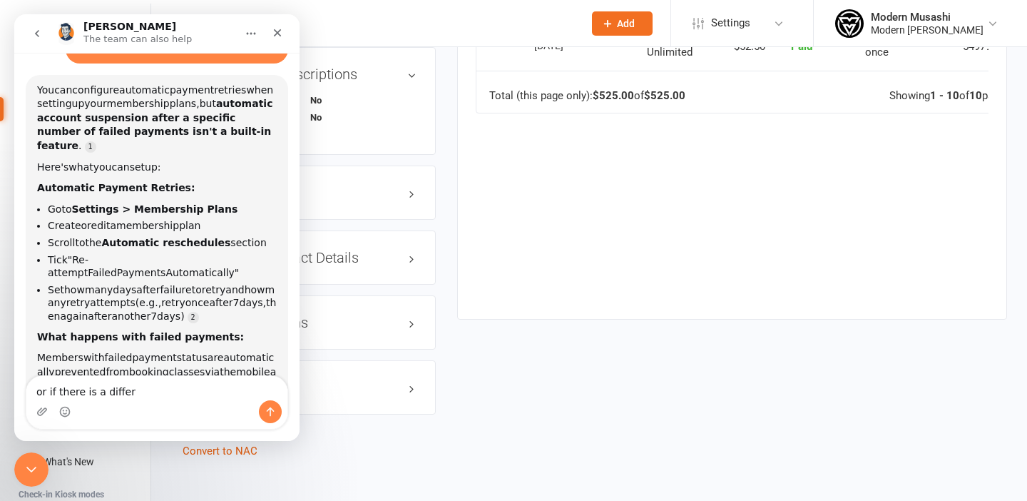
scroll to position [135, 0]
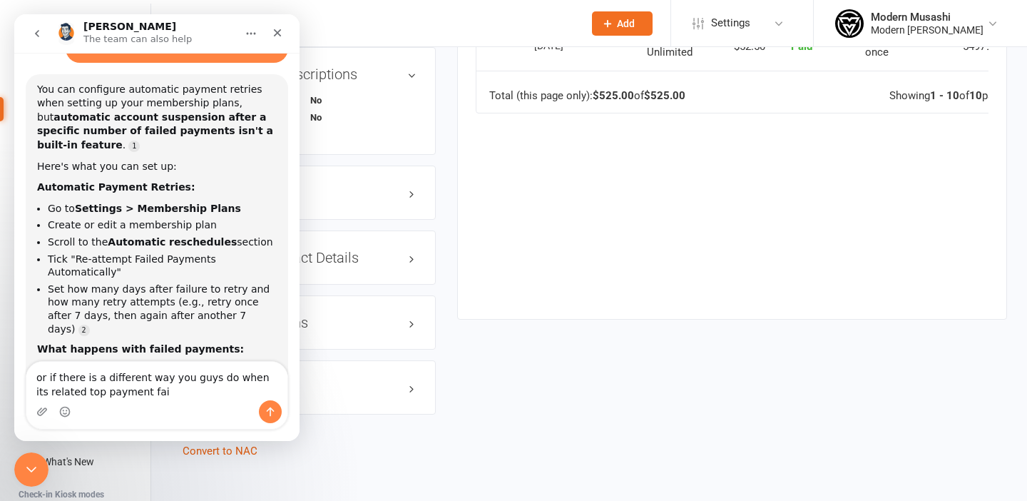
type textarea "or if there is a different way you guys do when its related top payment fail"
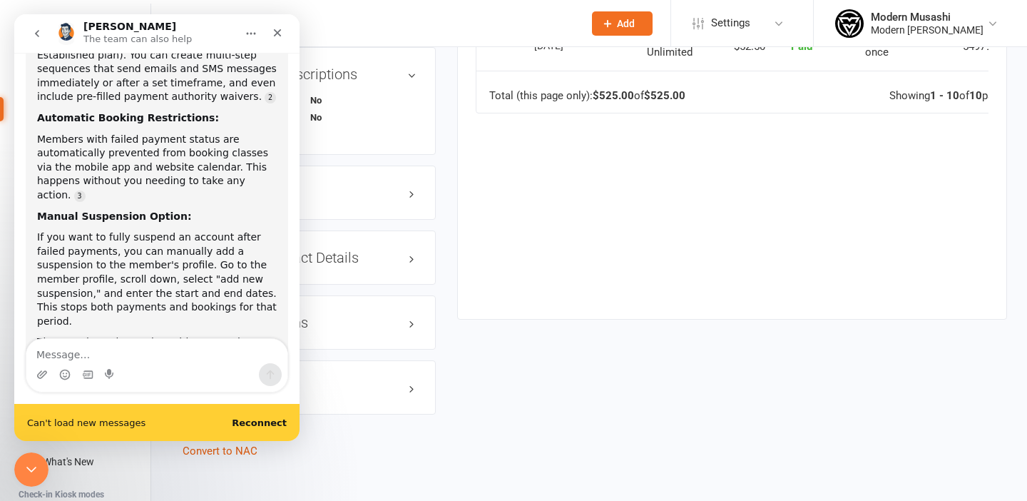
scroll to position [782, 0]
